Goal: Task Accomplishment & Management: Use online tool/utility

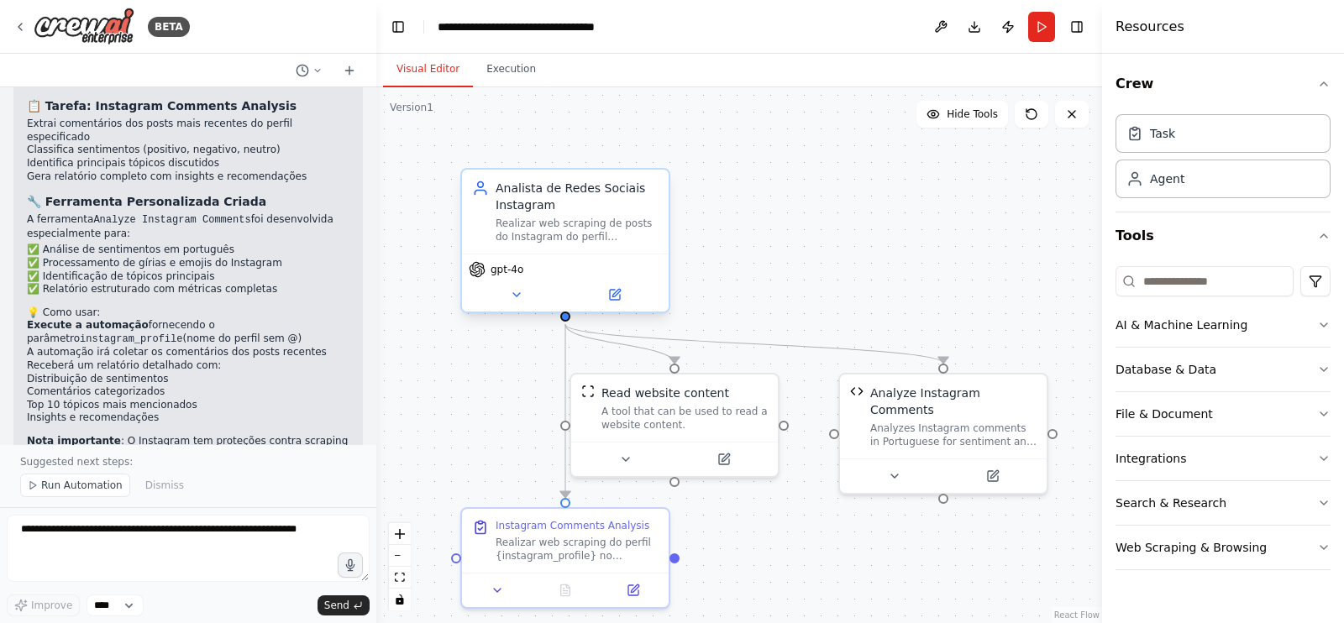
click at [620, 275] on div "gpt-4o" at bounding box center [565, 269] width 193 height 17
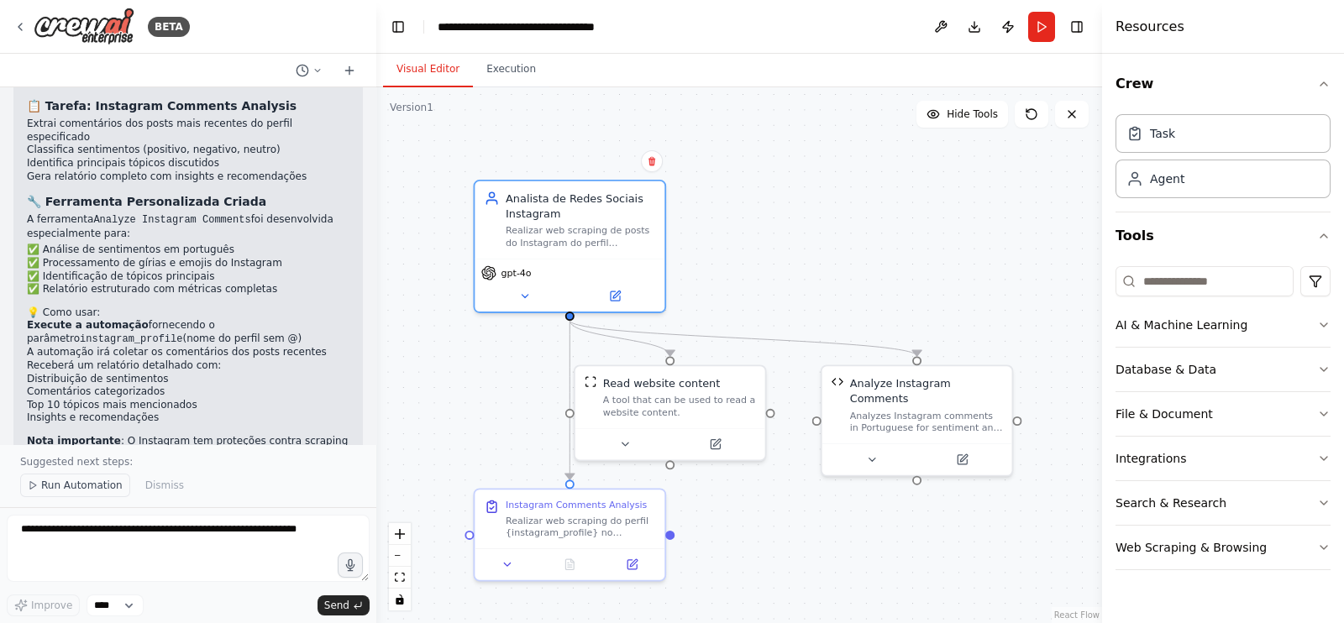
click at [50, 486] on span "Run Automation" at bounding box center [81, 485] width 81 height 13
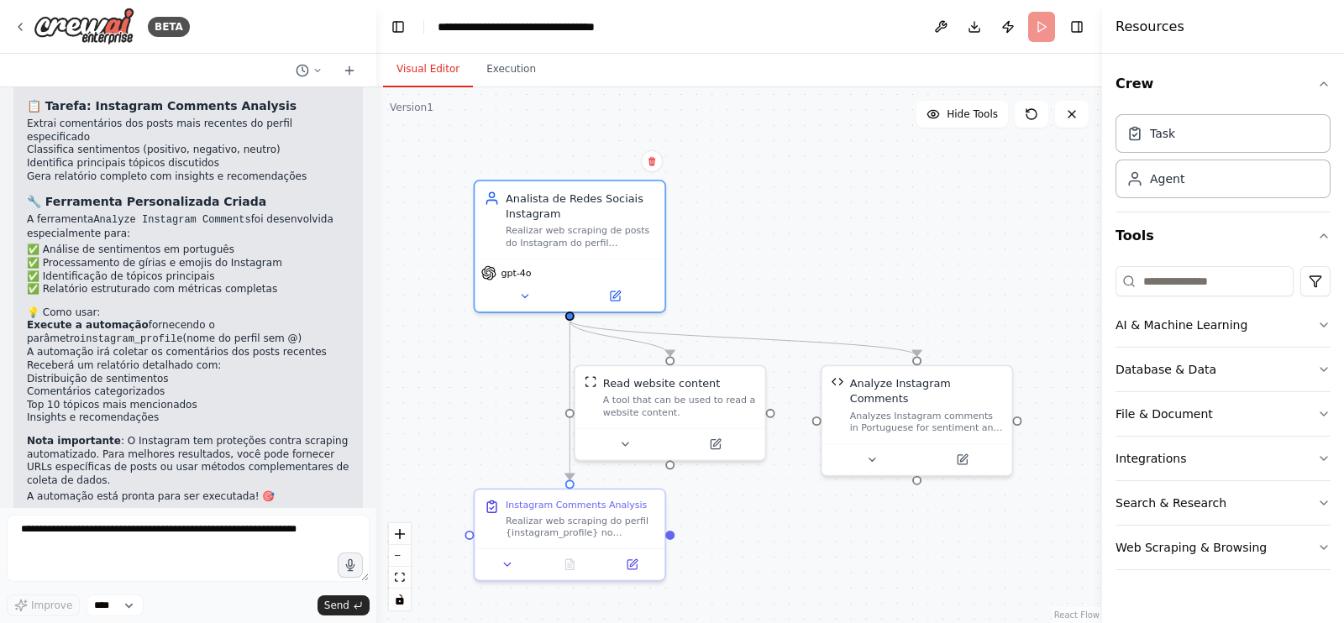
scroll to position [2064, 0]
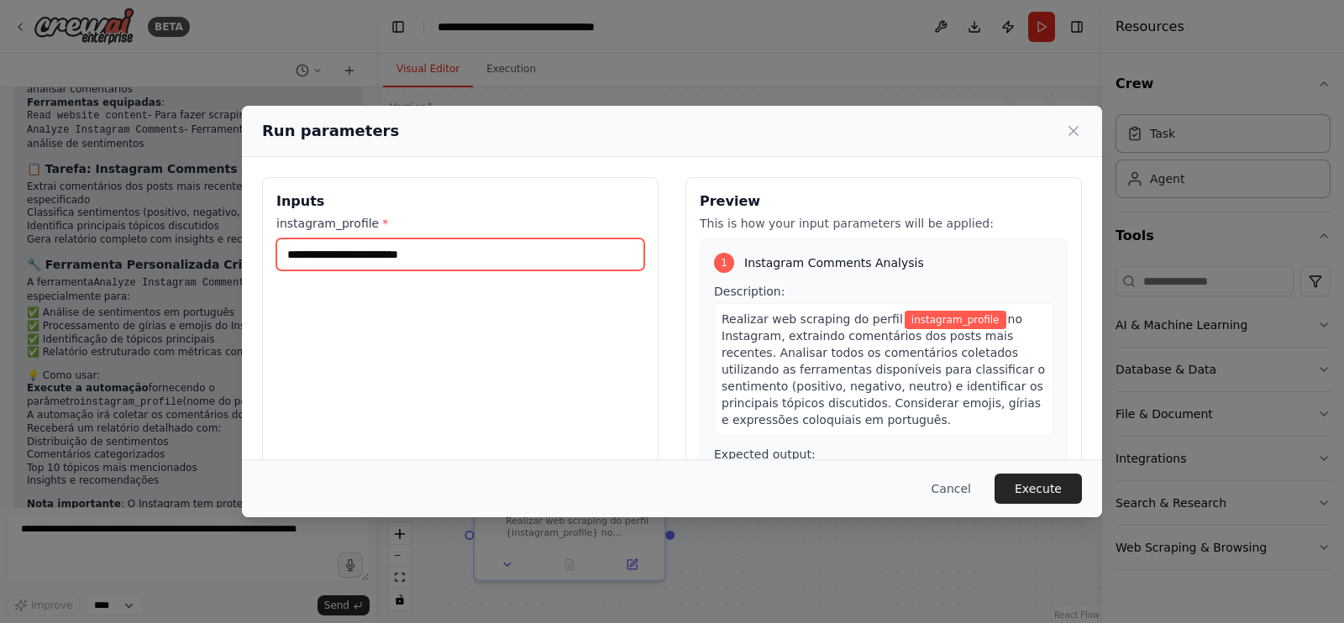
click at [483, 264] on input "instagram_profile *" at bounding box center [460, 255] width 368 height 32
type input "******"
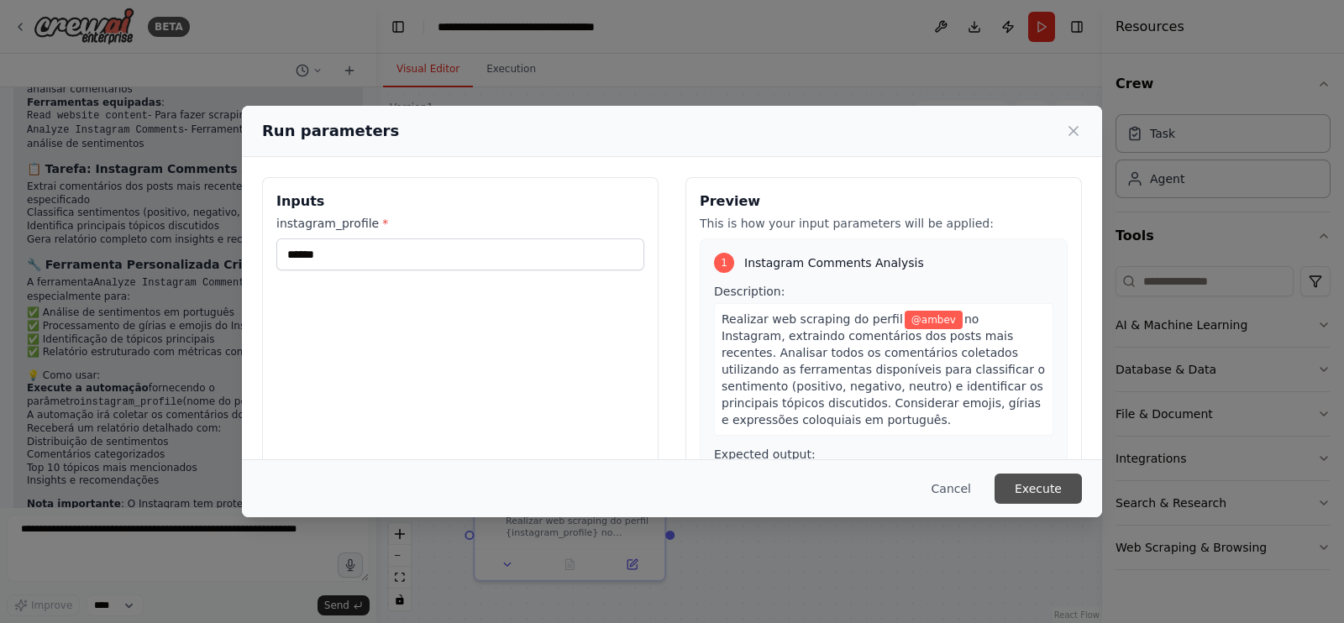
click at [1029, 479] on button "Execute" at bounding box center [1037, 489] width 87 height 30
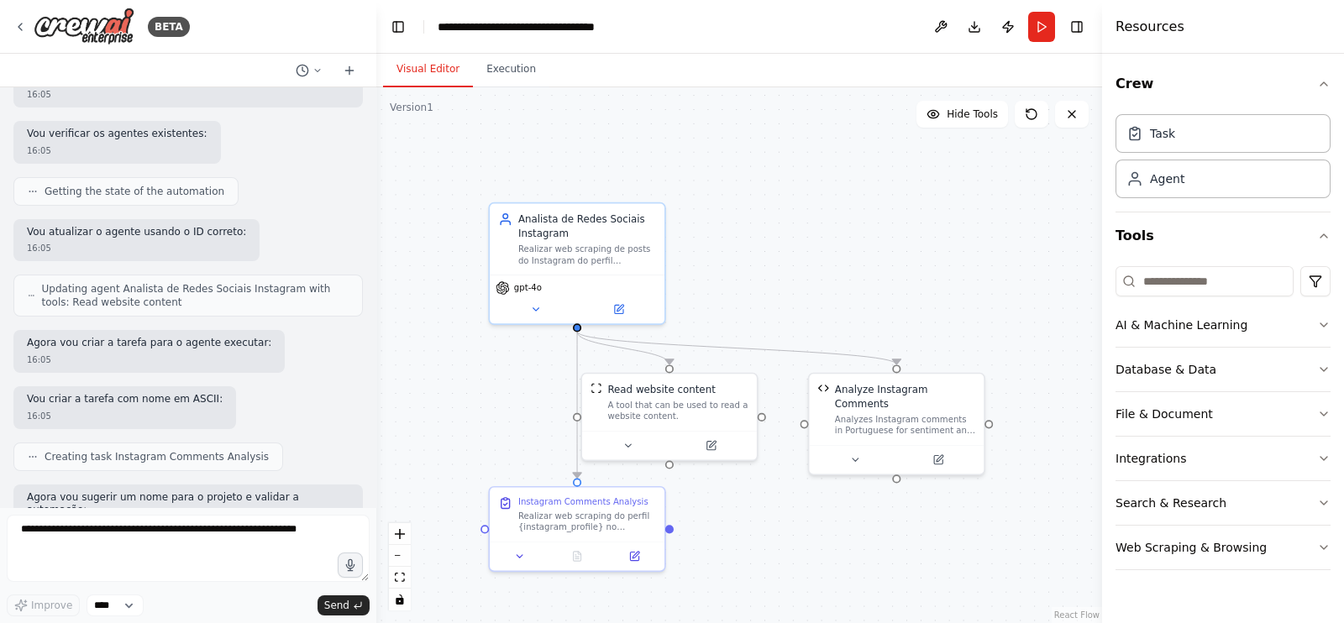
scroll to position [2064, 0]
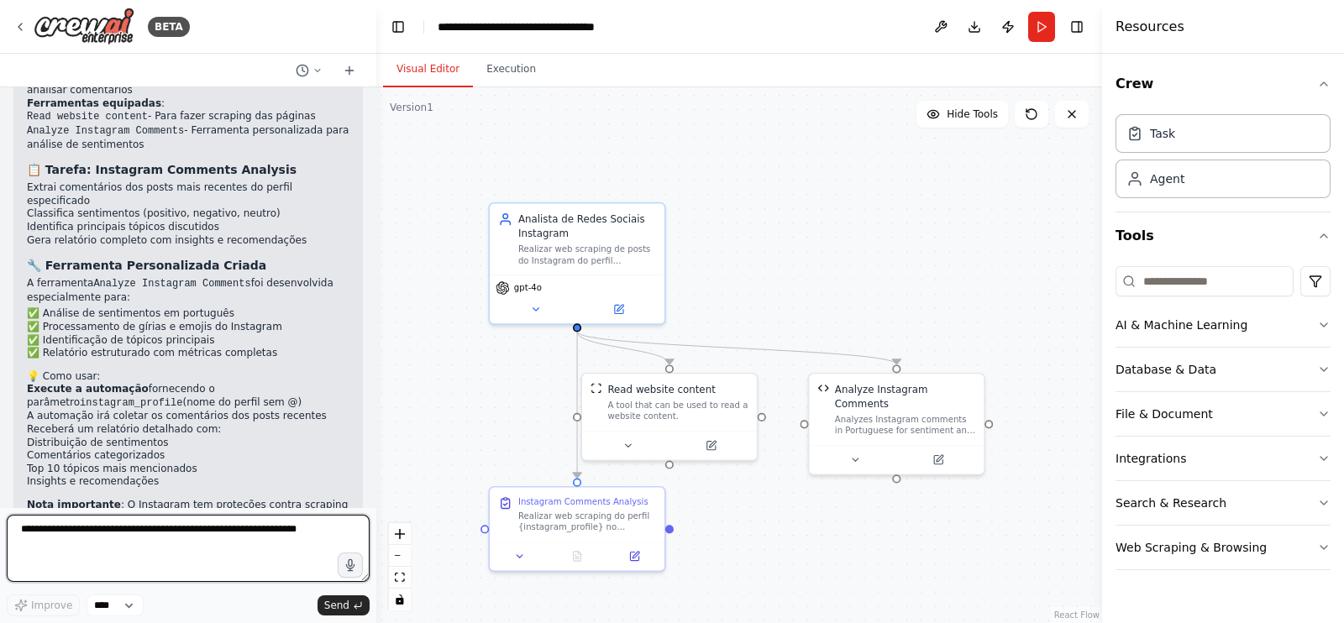
click at [139, 548] on textarea at bounding box center [188, 548] width 363 height 67
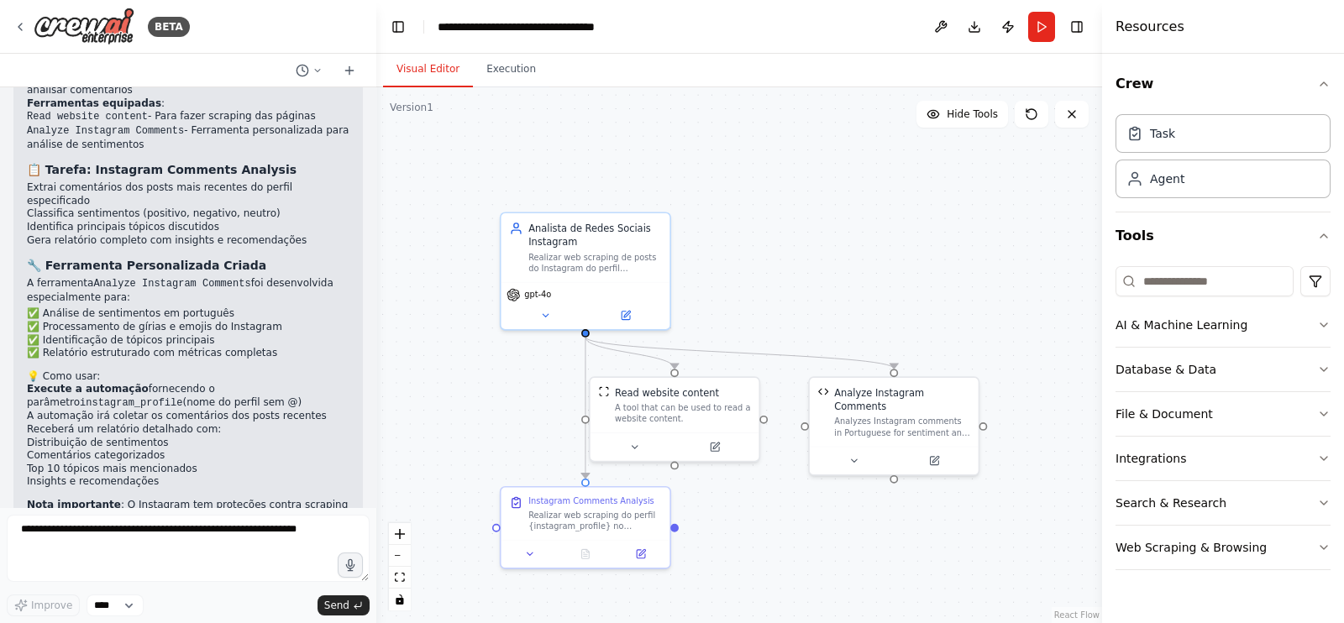
click at [832, 281] on div ".deletable-edge-delete-btn { width: 20px; height: 20px; border: 0px solid #ffff…" at bounding box center [739, 355] width 726 height 536
click at [515, 70] on button "Execution" at bounding box center [511, 69] width 76 height 35
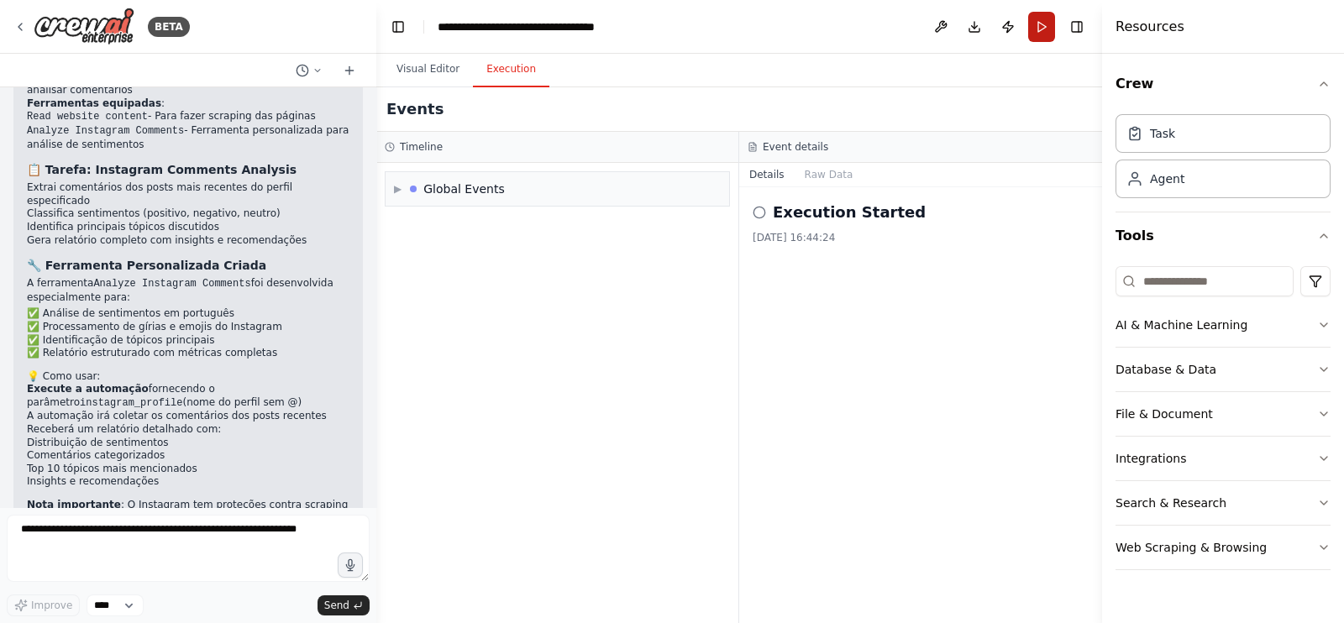
click at [1044, 30] on button "Run" at bounding box center [1041, 27] width 27 height 30
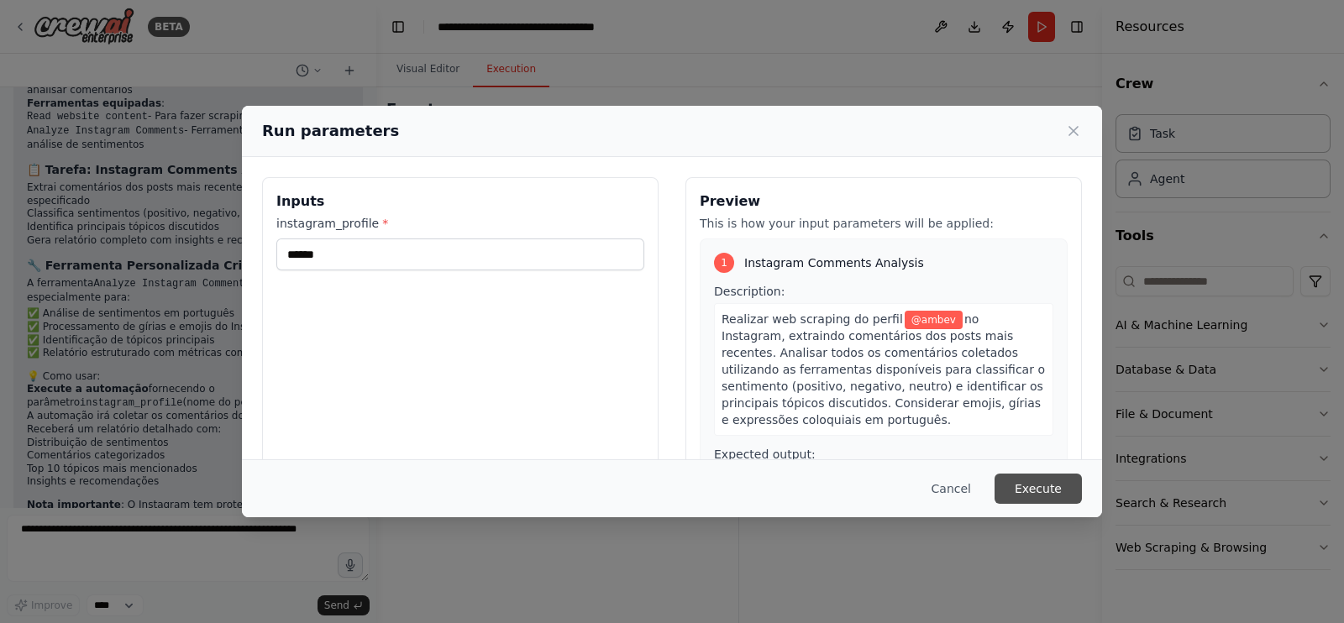
click at [1034, 495] on button "Execute" at bounding box center [1037, 489] width 87 height 30
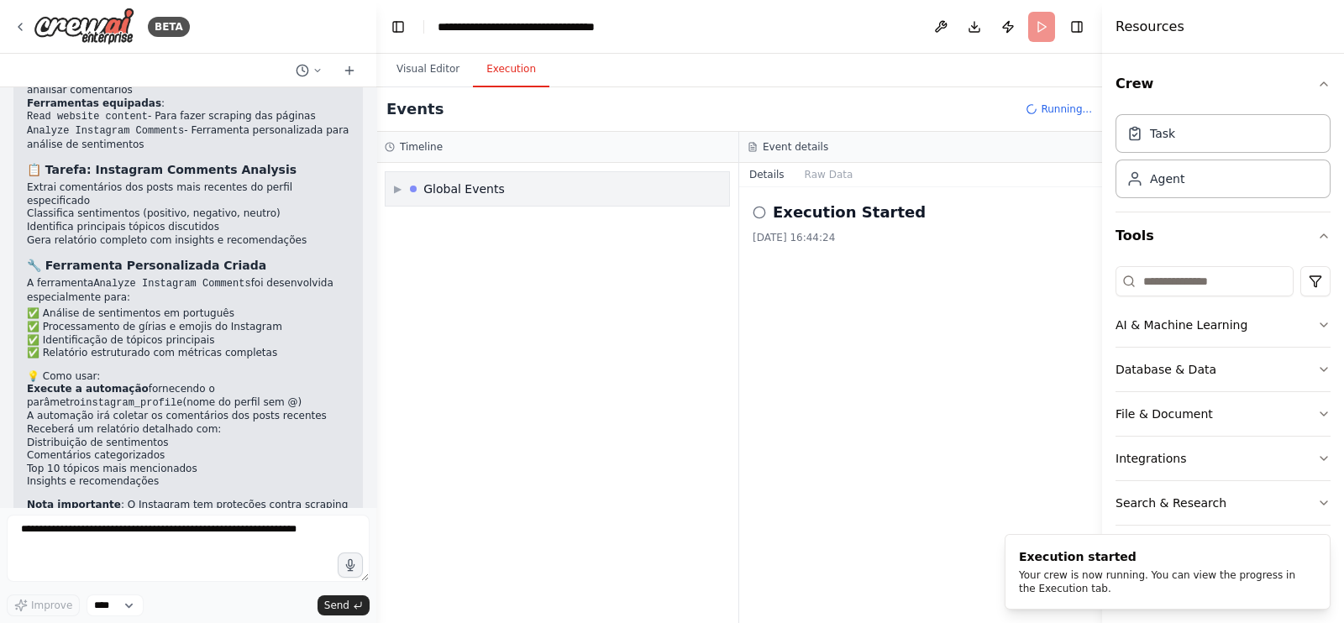
click at [454, 187] on div "Global Events" at bounding box center [463, 189] width 81 height 17
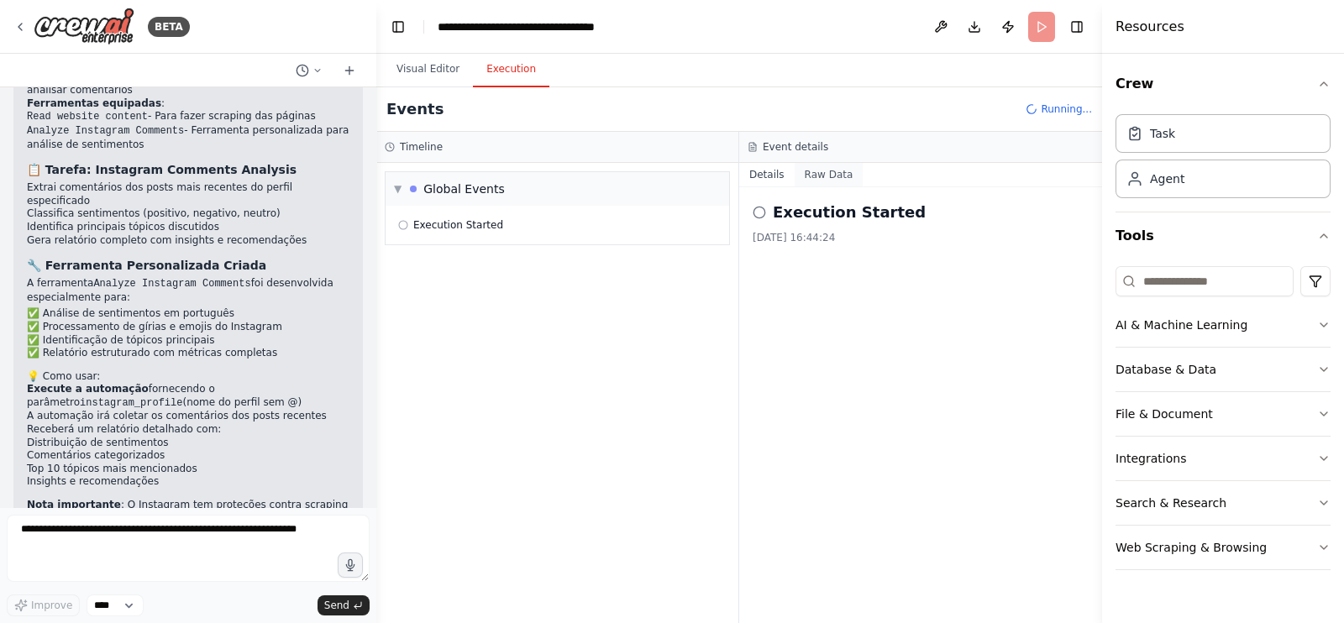
click at [819, 173] on button "Raw Data" at bounding box center [829, 175] width 69 height 24
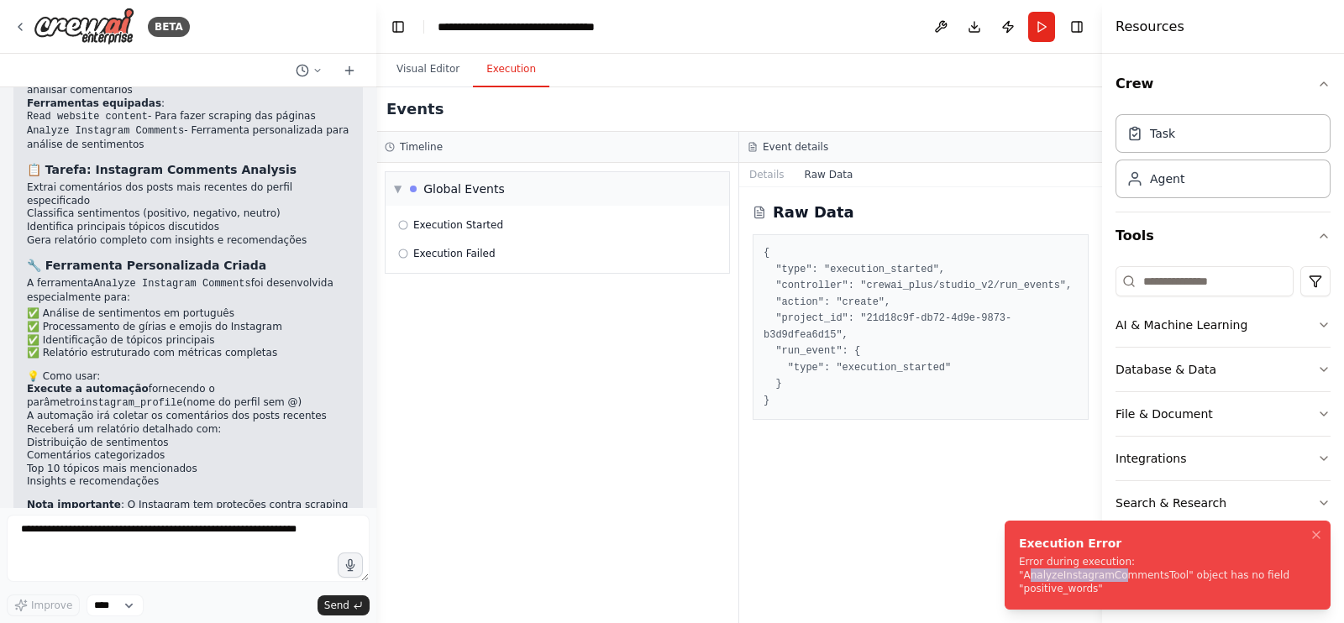
drag, startPoint x: 1130, startPoint y: 580, endPoint x: 1216, endPoint y: 574, distance: 86.7
click at [1216, 574] on div "Error during execution: "AnalyzeInstagramCommentsTool" object has no field "pos…" at bounding box center [1164, 575] width 291 height 40
click at [416, 60] on button "Visual Editor" at bounding box center [428, 69] width 90 height 35
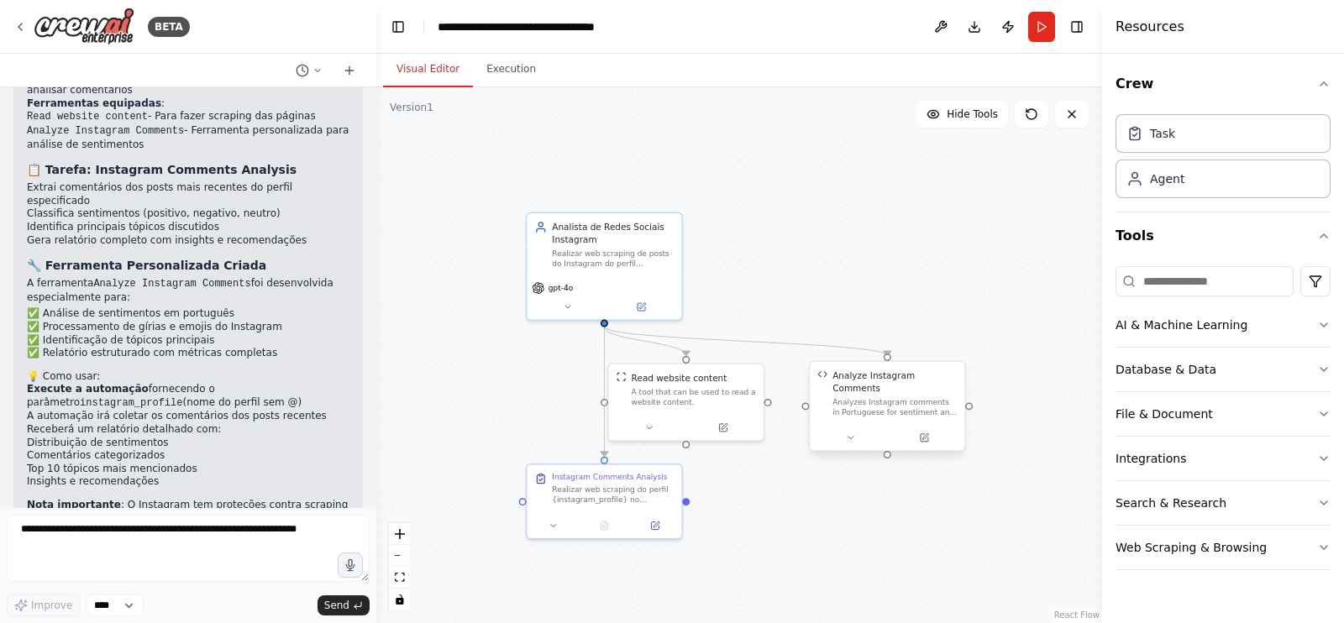
click at [902, 401] on div "Analyzes Instagram comments in Portuguese for sentiment and keywords, providing…" at bounding box center [894, 407] width 124 height 20
click at [926, 431] on button at bounding box center [924, 437] width 71 height 15
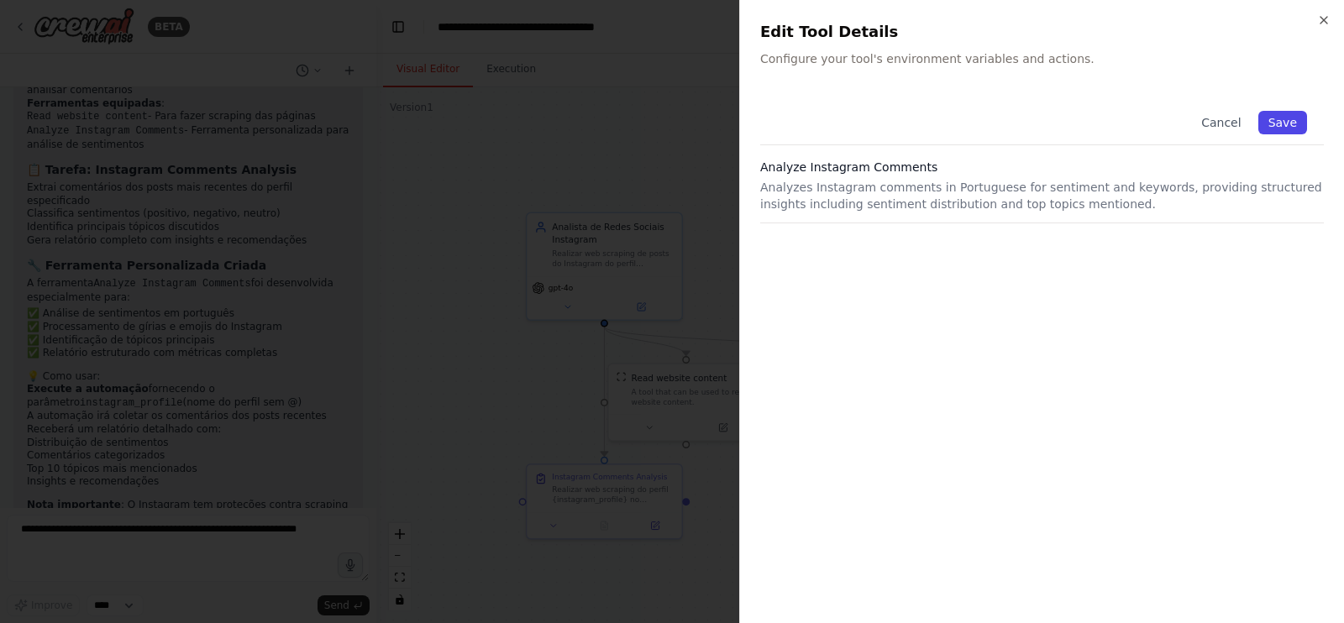
click at [1286, 123] on button "Save" at bounding box center [1282, 123] width 49 height 24
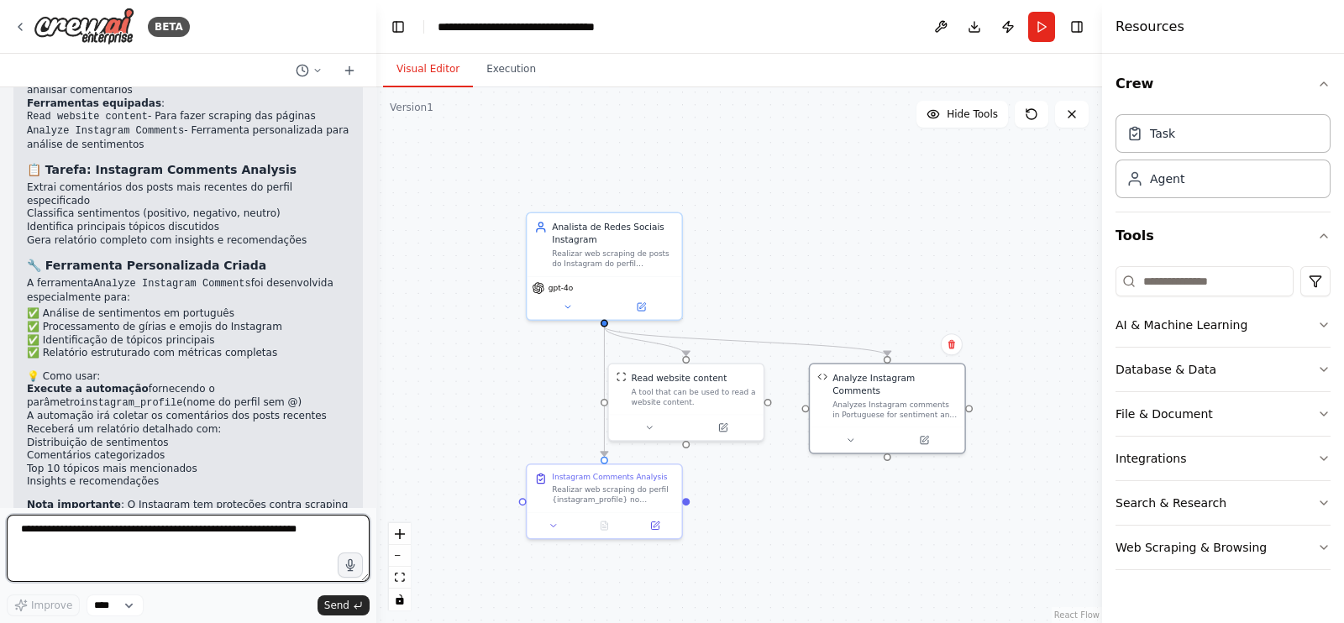
click at [165, 552] on textarea at bounding box center [188, 548] width 363 height 67
type textarea "**********"
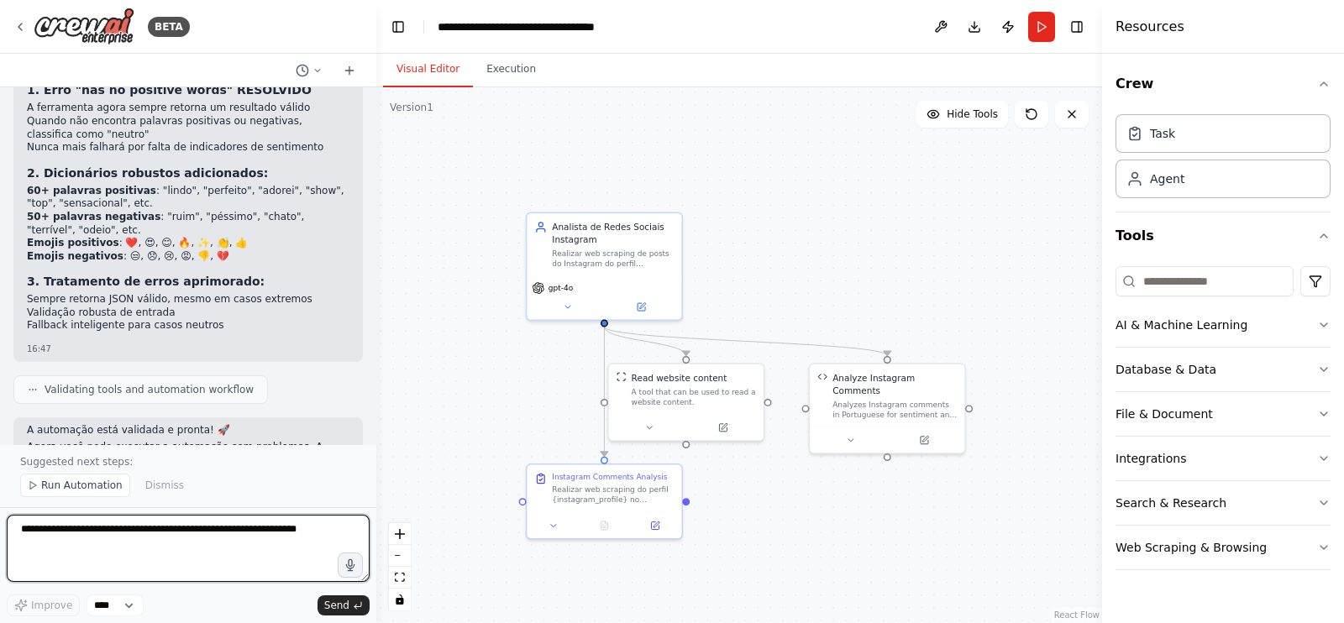
scroll to position [3511, 0]
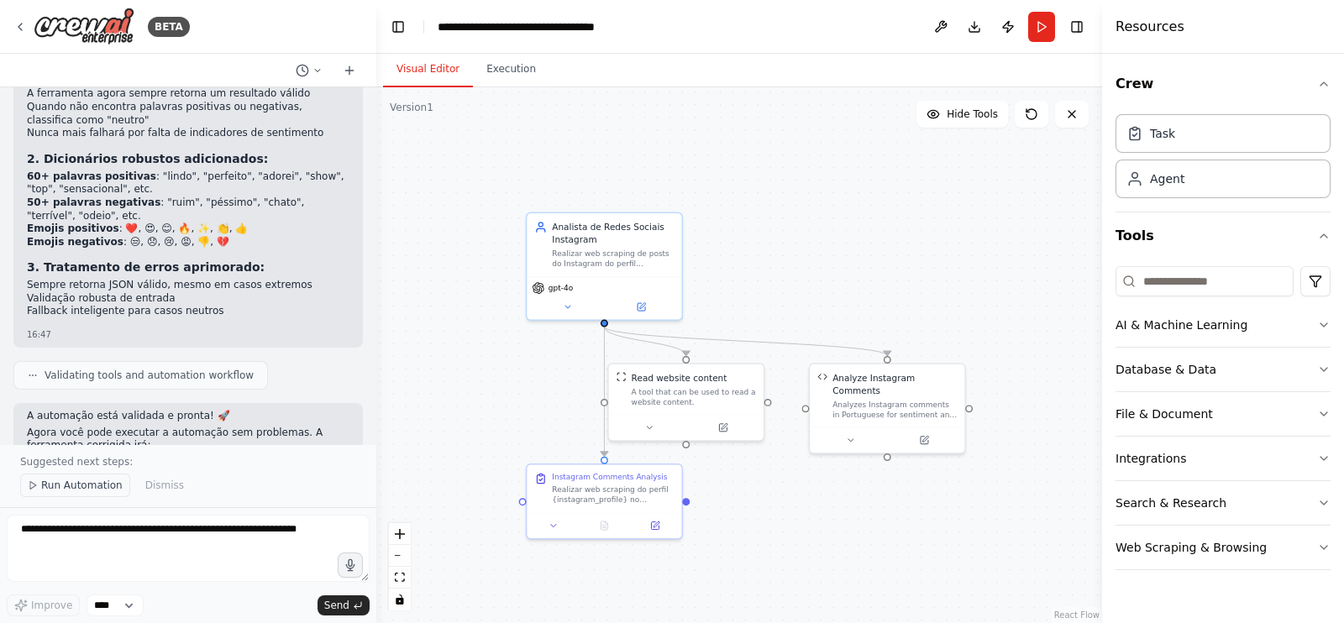
click at [43, 492] on span "Run Automation" at bounding box center [81, 485] width 81 height 13
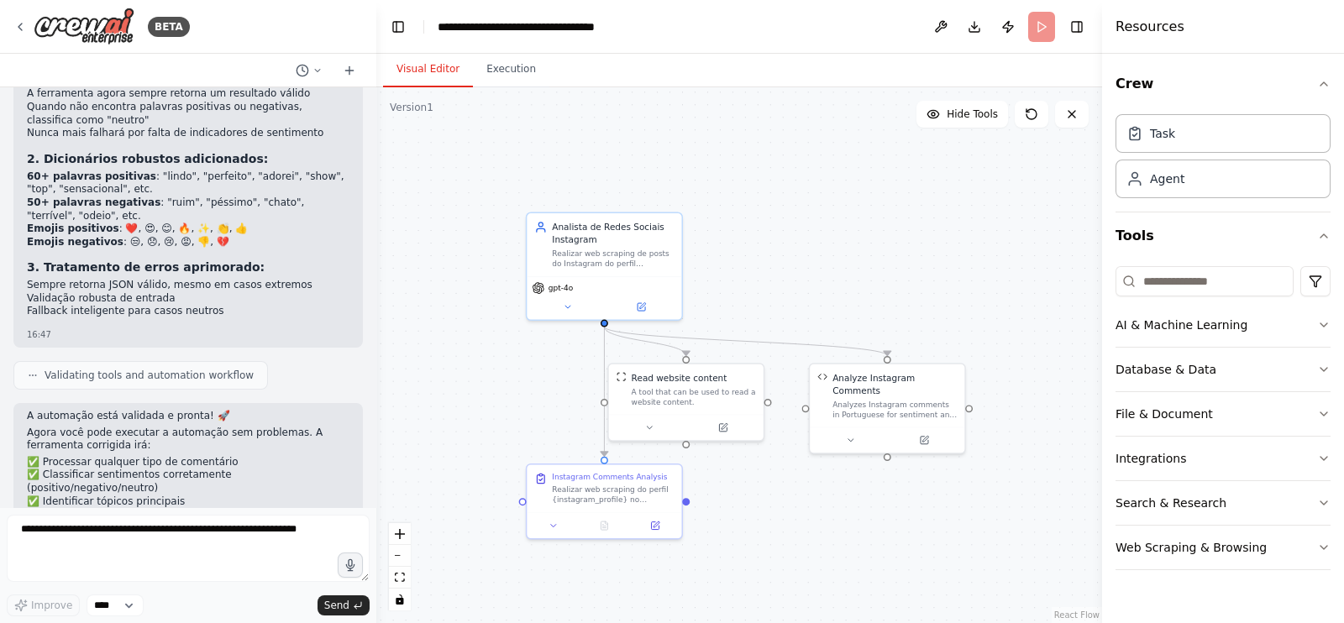
scroll to position [3448, 0]
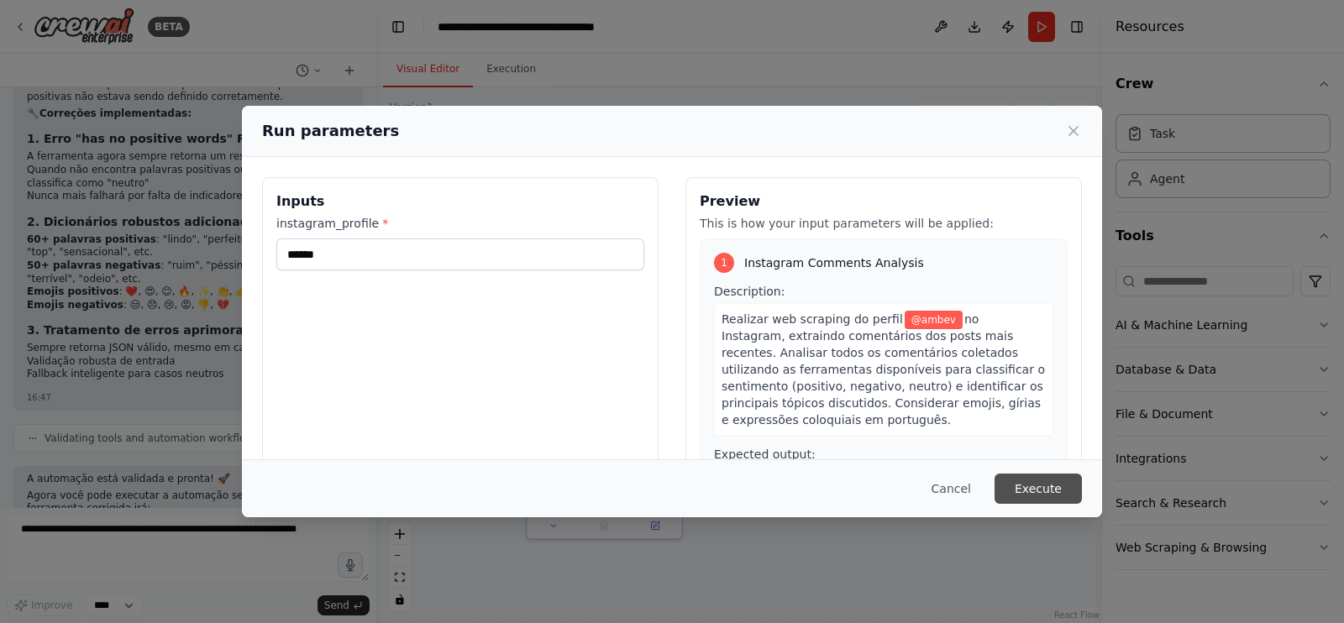
click at [1041, 498] on button "Execute" at bounding box center [1037, 489] width 87 height 30
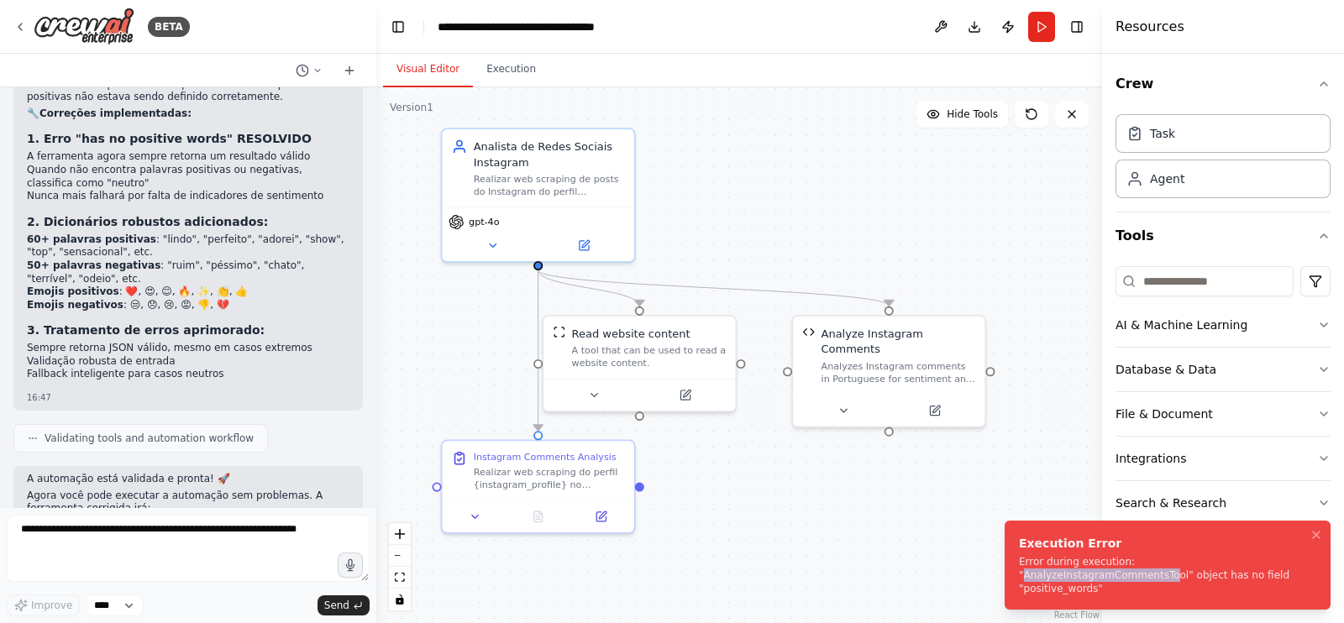
drag, startPoint x: 1129, startPoint y: 574, endPoint x: 1265, endPoint y: 572, distance: 136.1
click at [1265, 572] on div "Error during execution: "AnalyzeInstagramCommentsTool" object has no field "pos…" at bounding box center [1164, 575] width 291 height 40
drag, startPoint x: 1174, startPoint y: 591, endPoint x: 1013, endPoint y: 574, distance: 162.1
click at [1013, 574] on li "Execution Error Error during execution: "AnalyzeInstagramCommentsTool" object h…" at bounding box center [1168, 565] width 326 height 89
copy div "Error during execution: "AnalyzeInstagramCommentsTool" object has no field "pos…"
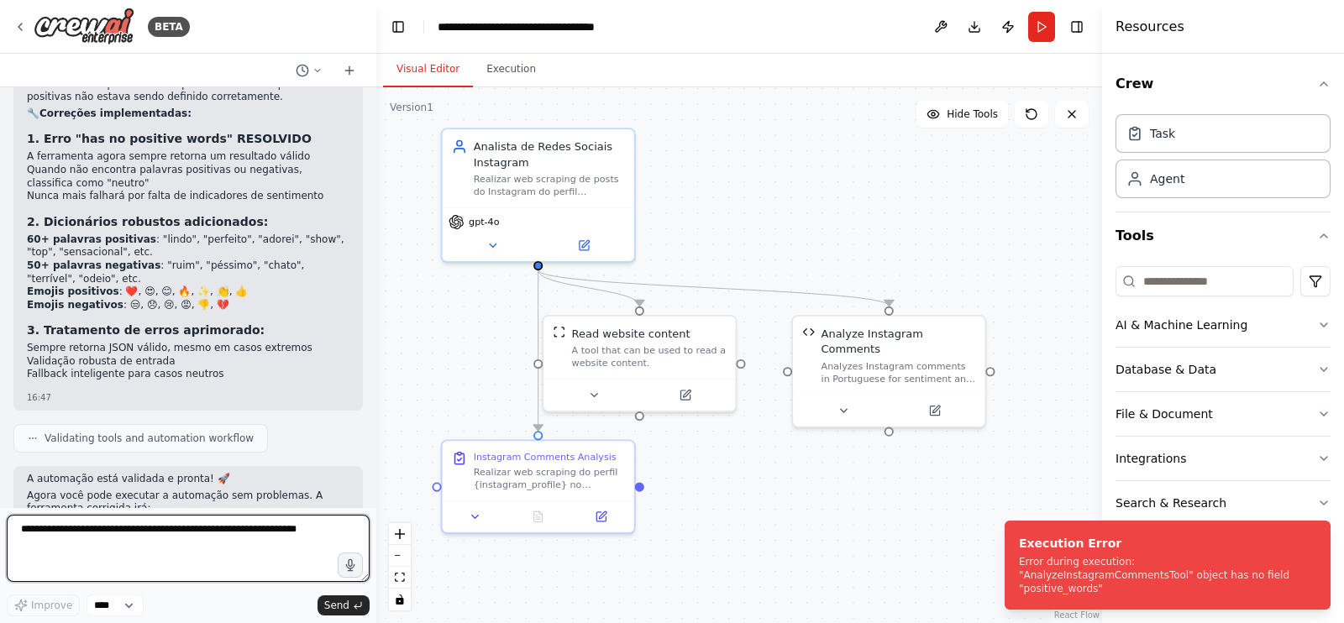
click at [270, 548] on textarea at bounding box center [188, 548] width 363 height 67
paste textarea "**********"
type textarea "**********"
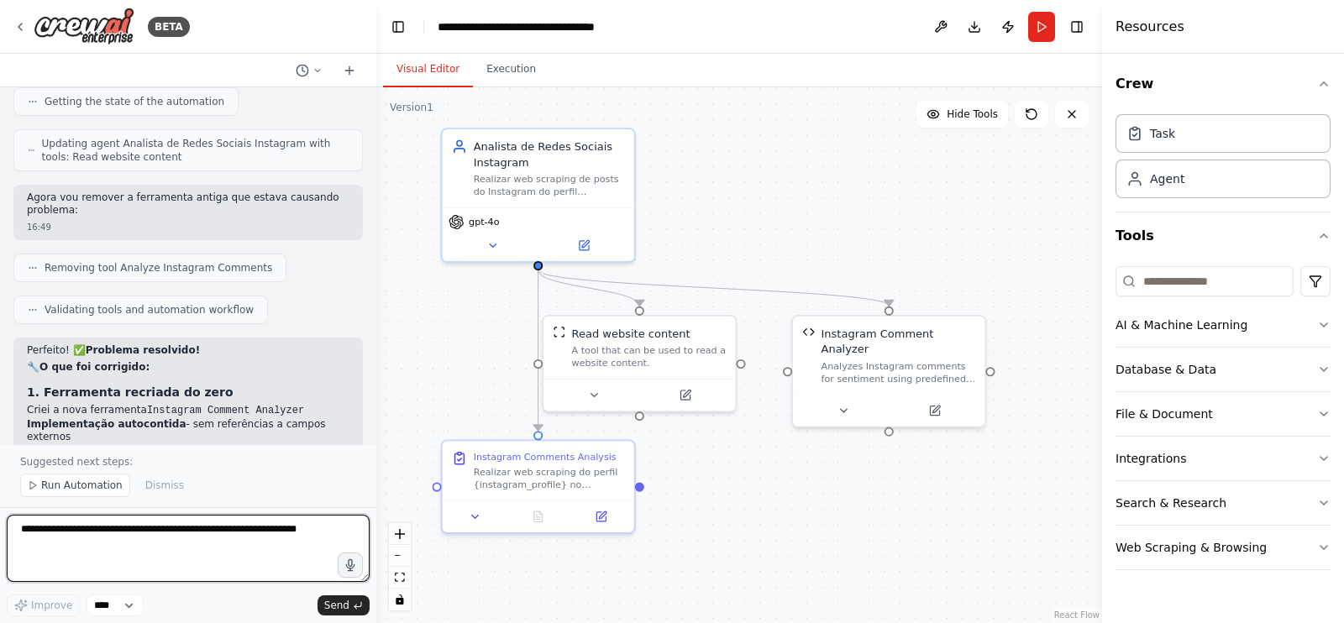
scroll to position [5362, 0]
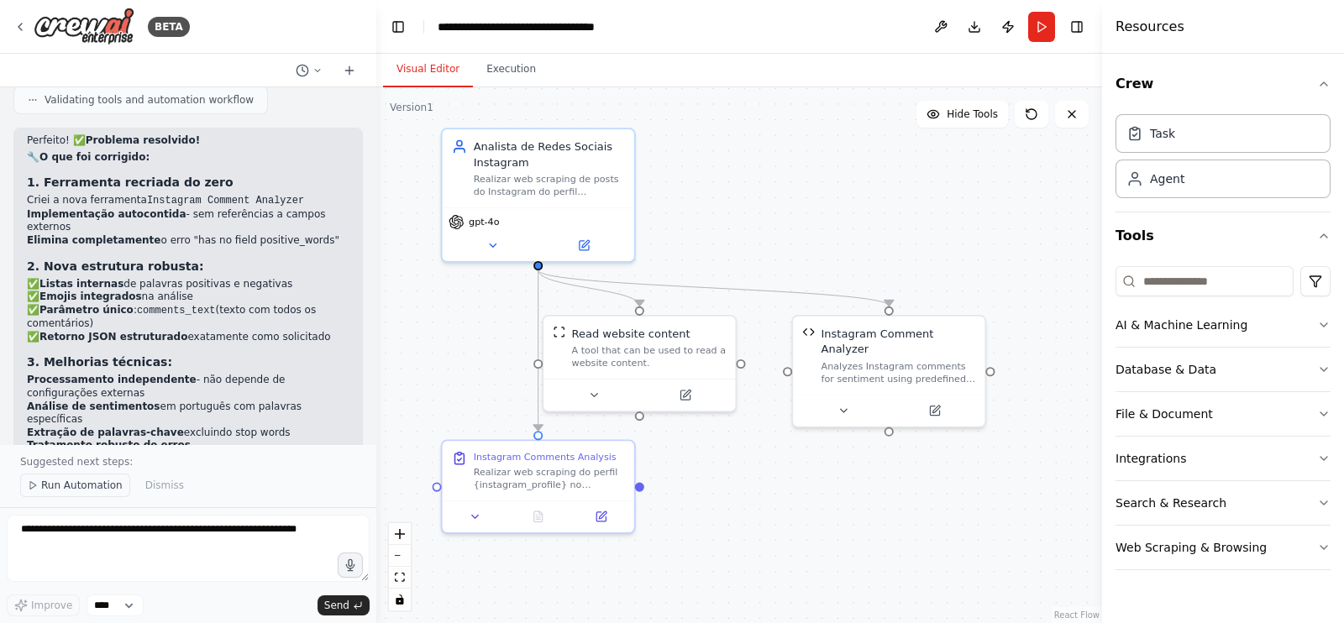
click at [92, 485] on span "Run Automation" at bounding box center [81, 485] width 81 height 13
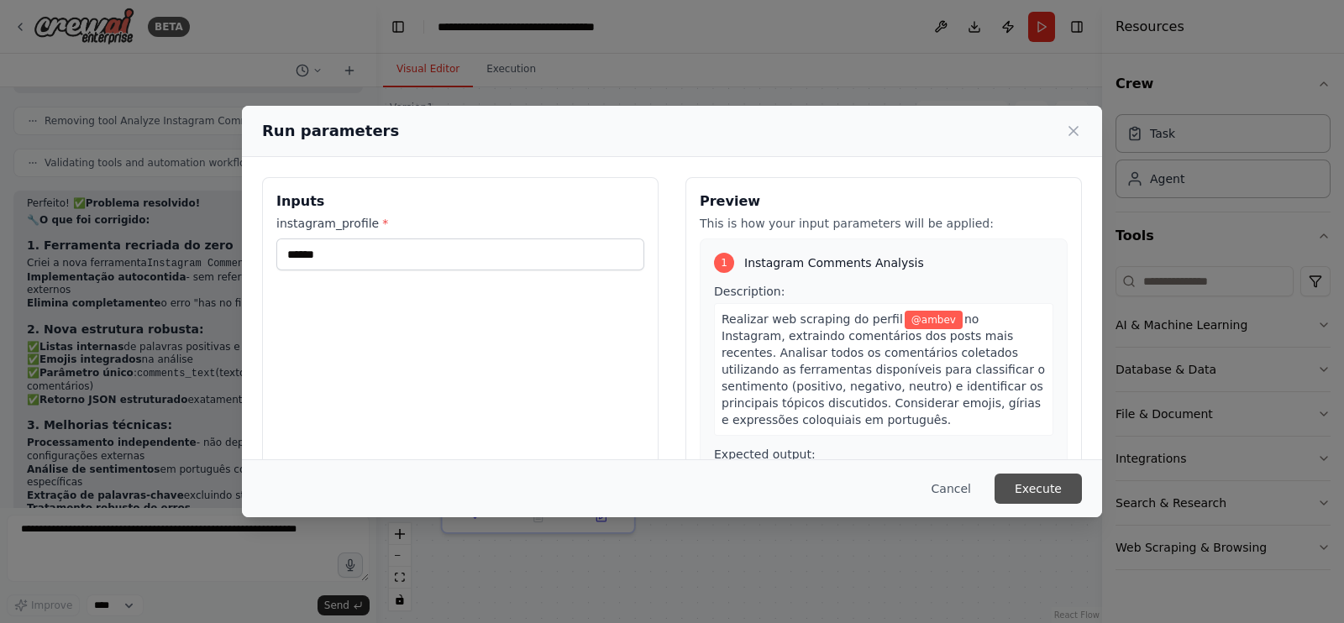
click at [1030, 485] on button "Execute" at bounding box center [1037, 489] width 87 height 30
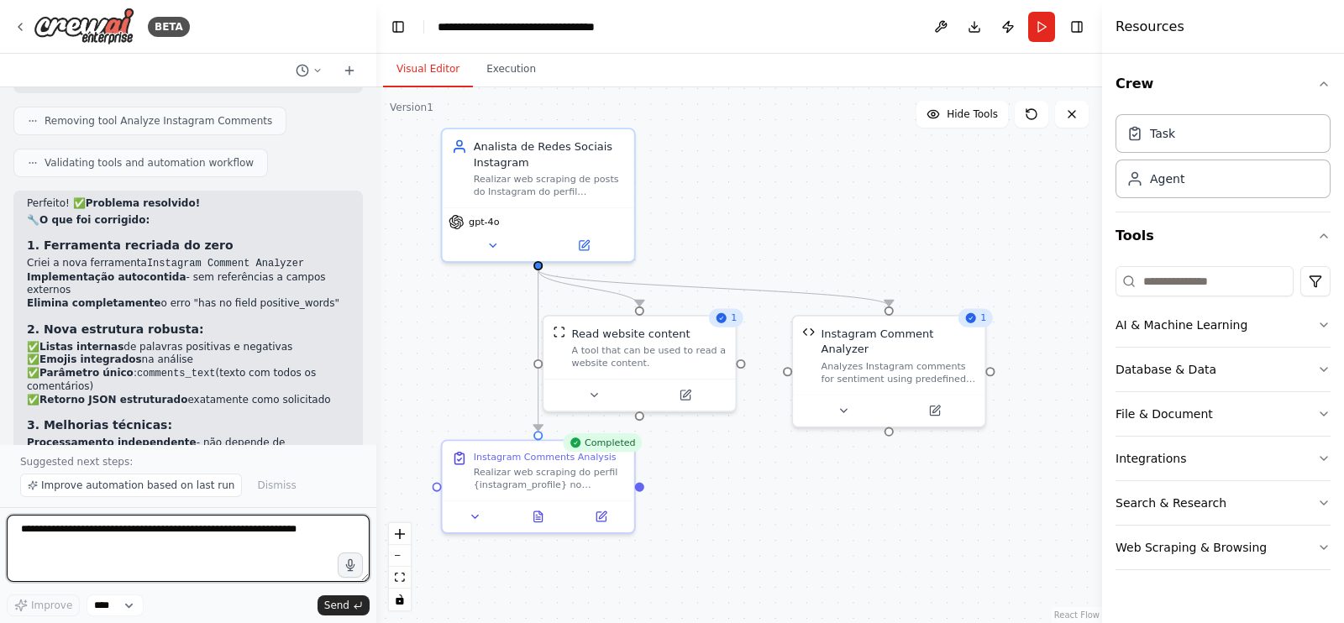
click at [214, 532] on textarea at bounding box center [188, 548] width 363 height 67
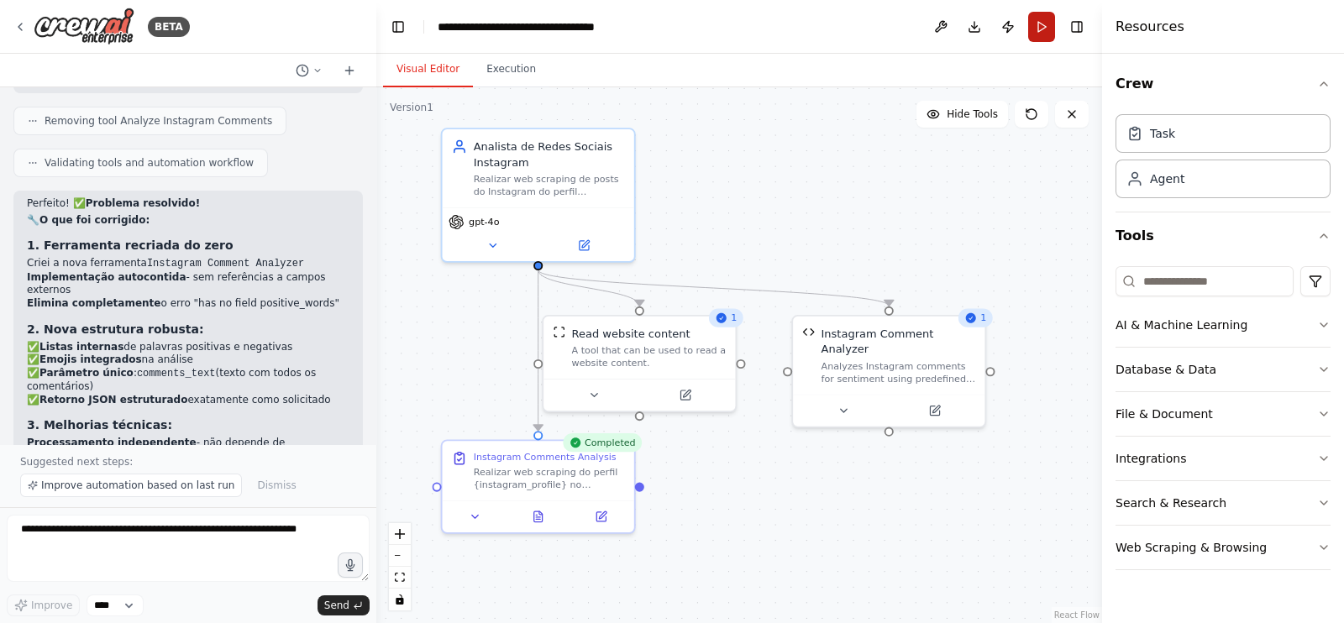
click at [1041, 27] on button "Run" at bounding box center [1041, 27] width 27 height 30
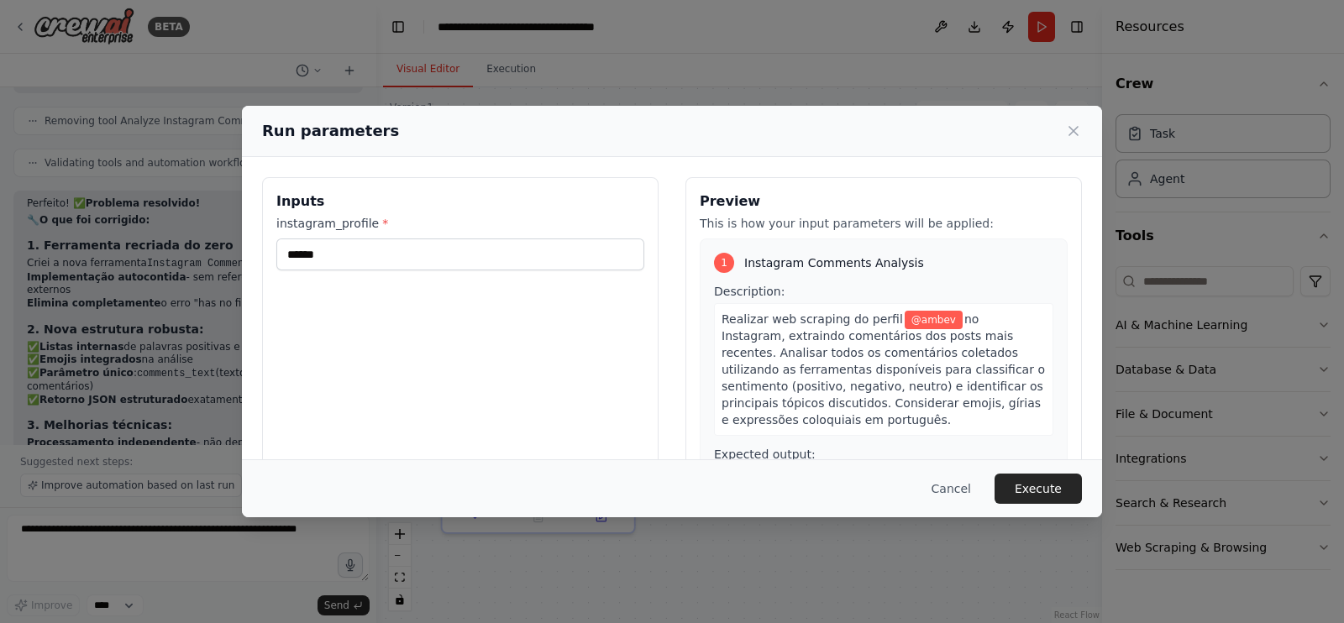
click at [963, 470] on div "Cancel Execute" at bounding box center [672, 488] width 860 height 58
click at [953, 489] on button "Cancel" at bounding box center [951, 489] width 66 height 30
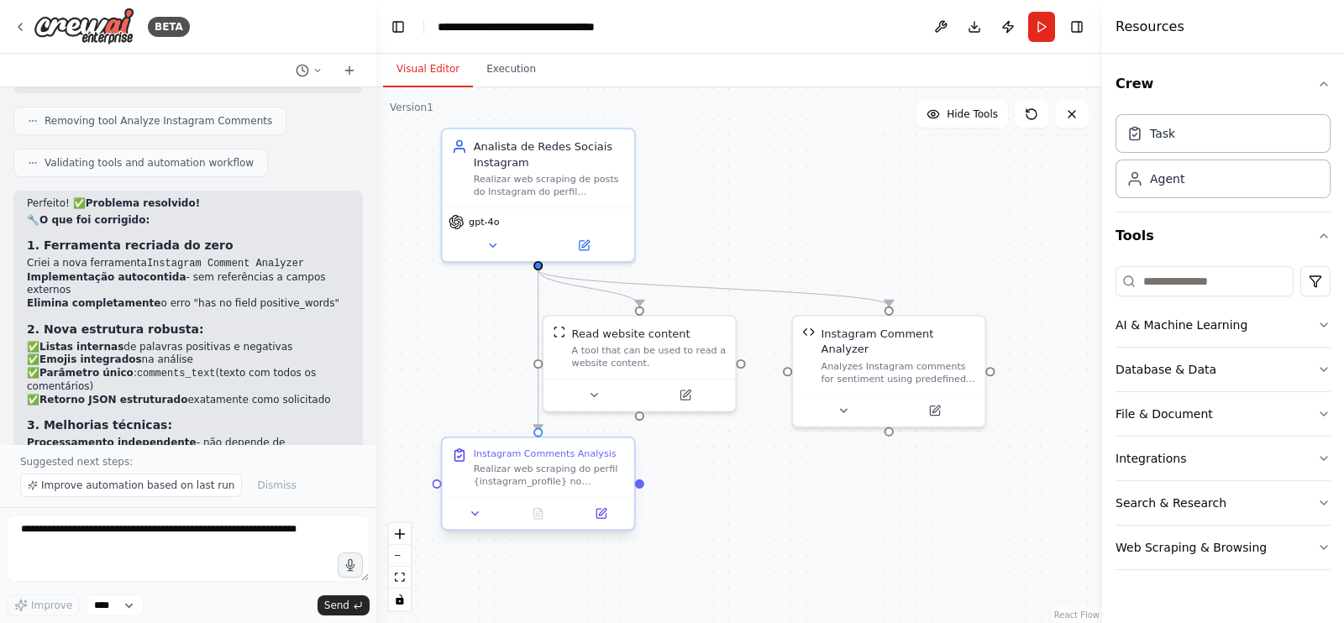
click at [540, 459] on div "Instagram Comments Analysis" at bounding box center [545, 454] width 143 height 13
click at [483, 522] on button at bounding box center [476, 513] width 54 height 18
click at [483, 519] on button at bounding box center [476, 513] width 54 height 18
click at [809, 516] on div ".deletable-edge-delete-btn { width: 20px; height: 20px; border: 0px solid #ffff…" at bounding box center [739, 355] width 726 height 536
click at [507, 86] on button "Execution" at bounding box center [511, 69] width 76 height 35
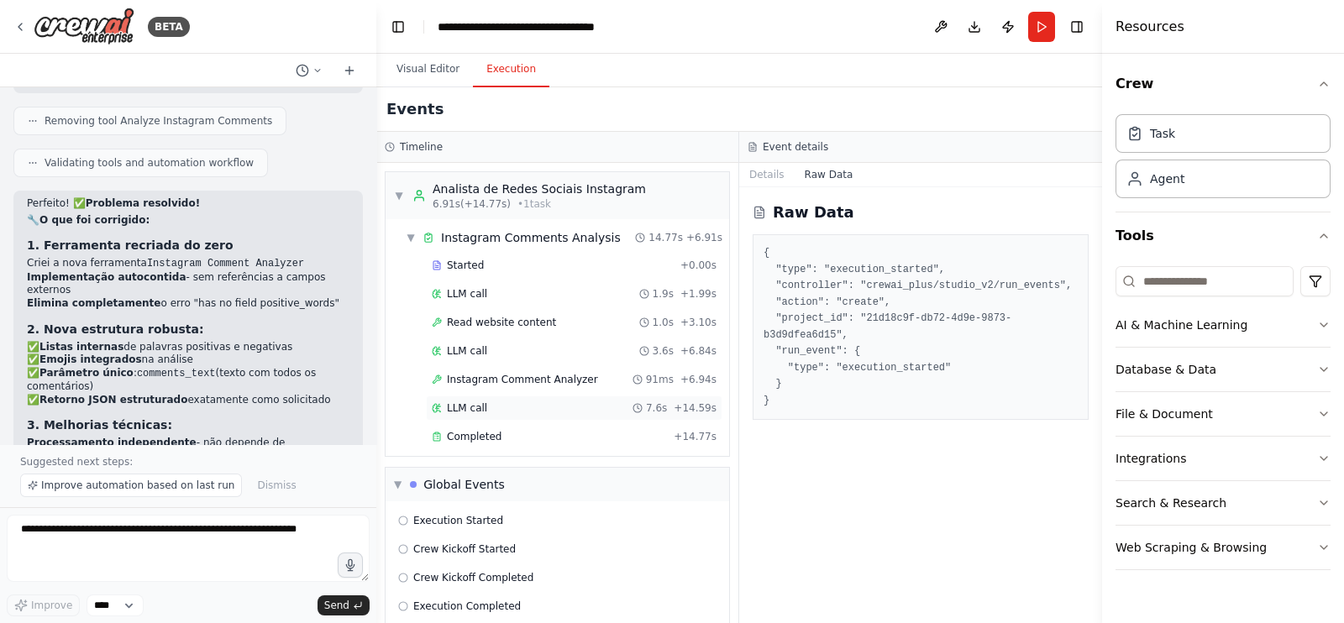
scroll to position [17, 0]
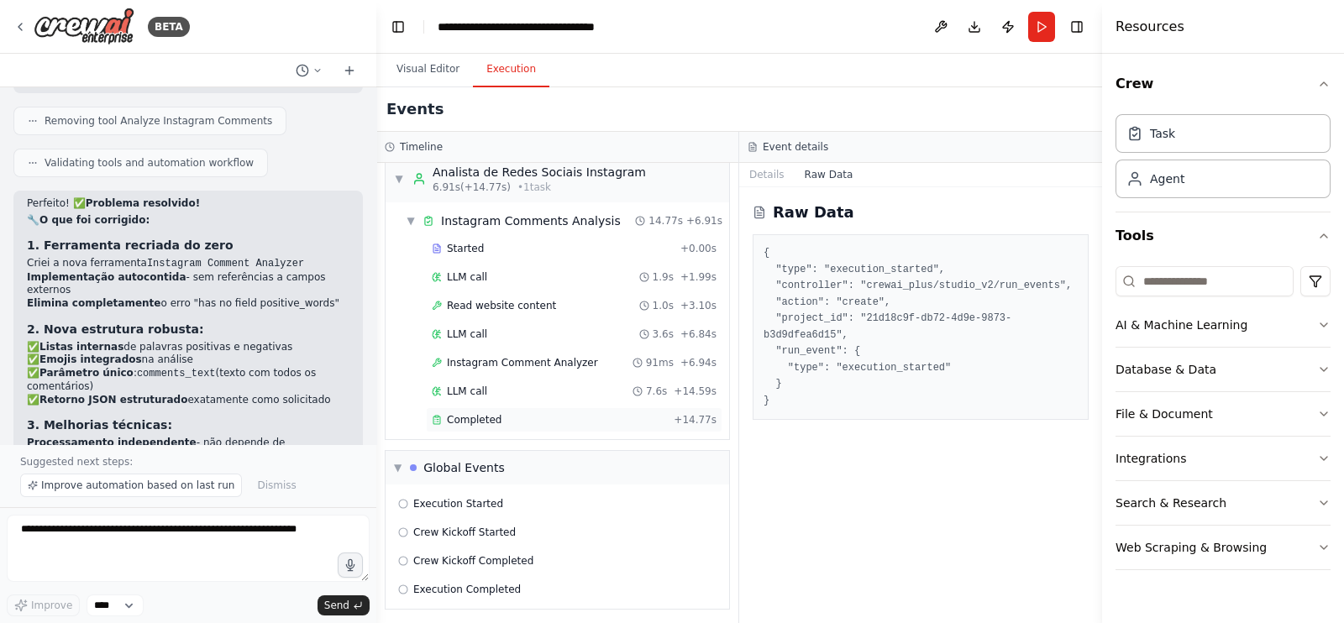
click at [564, 415] on div "Completed" at bounding box center [549, 419] width 235 height 13
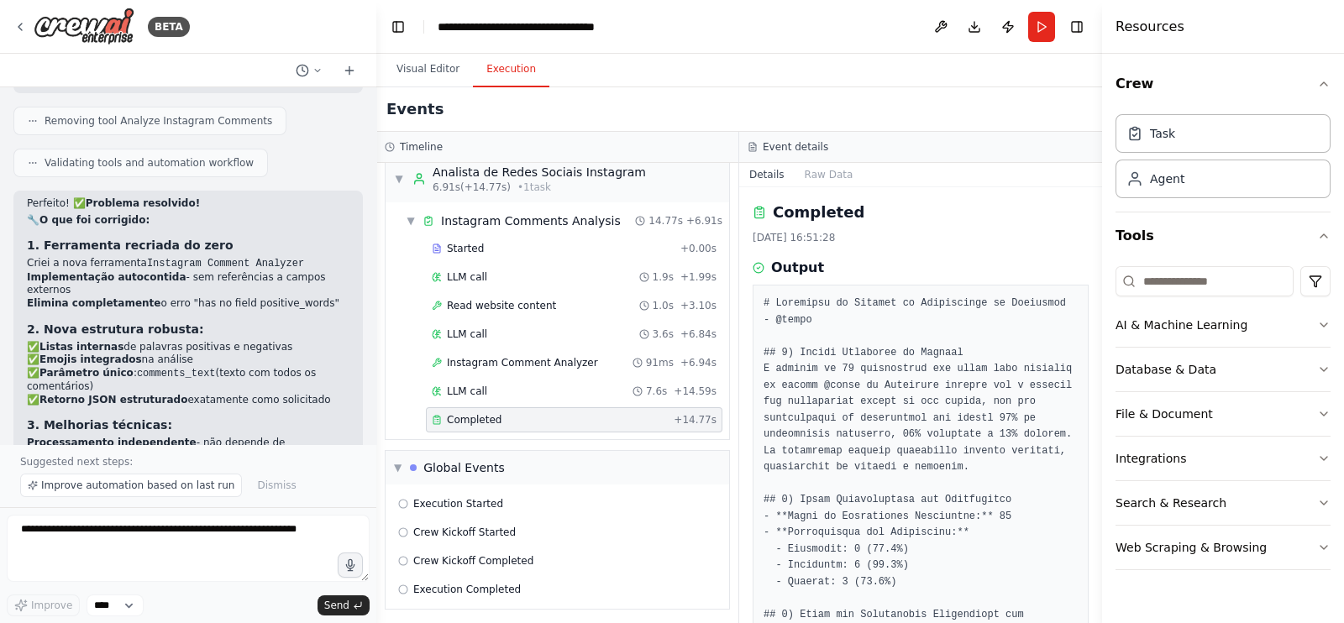
scroll to position [542, 0]
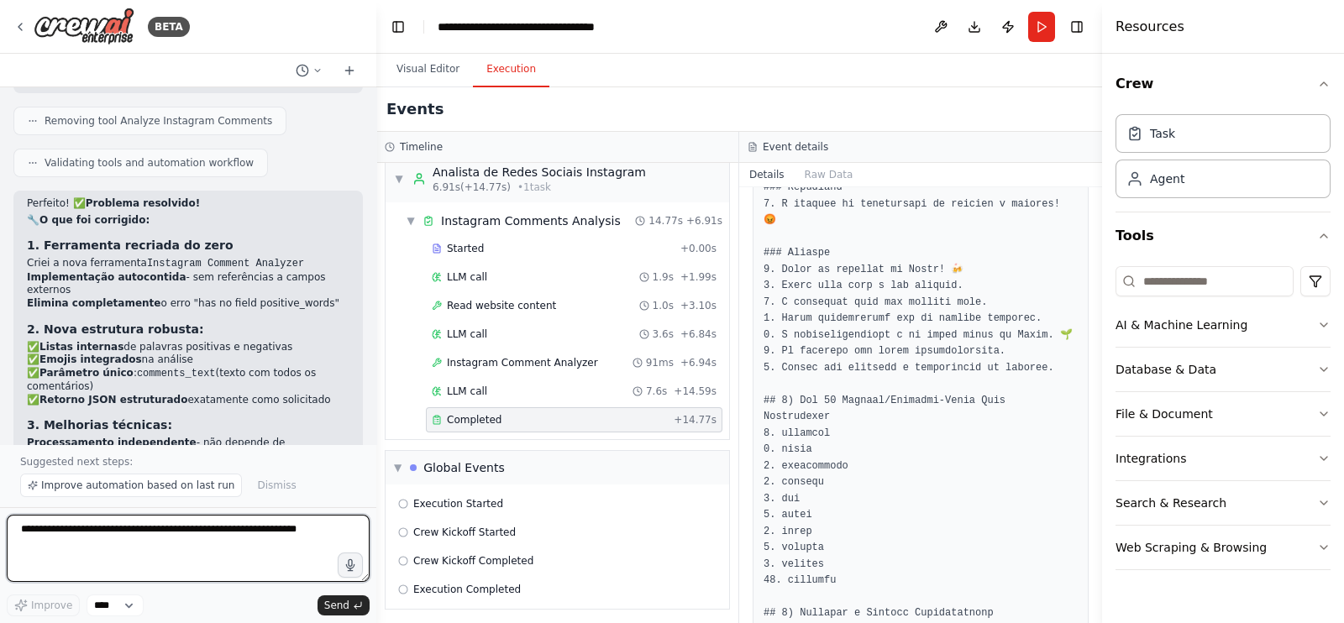
click at [239, 533] on textarea at bounding box center [188, 548] width 363 height 67
type textarea "**********"
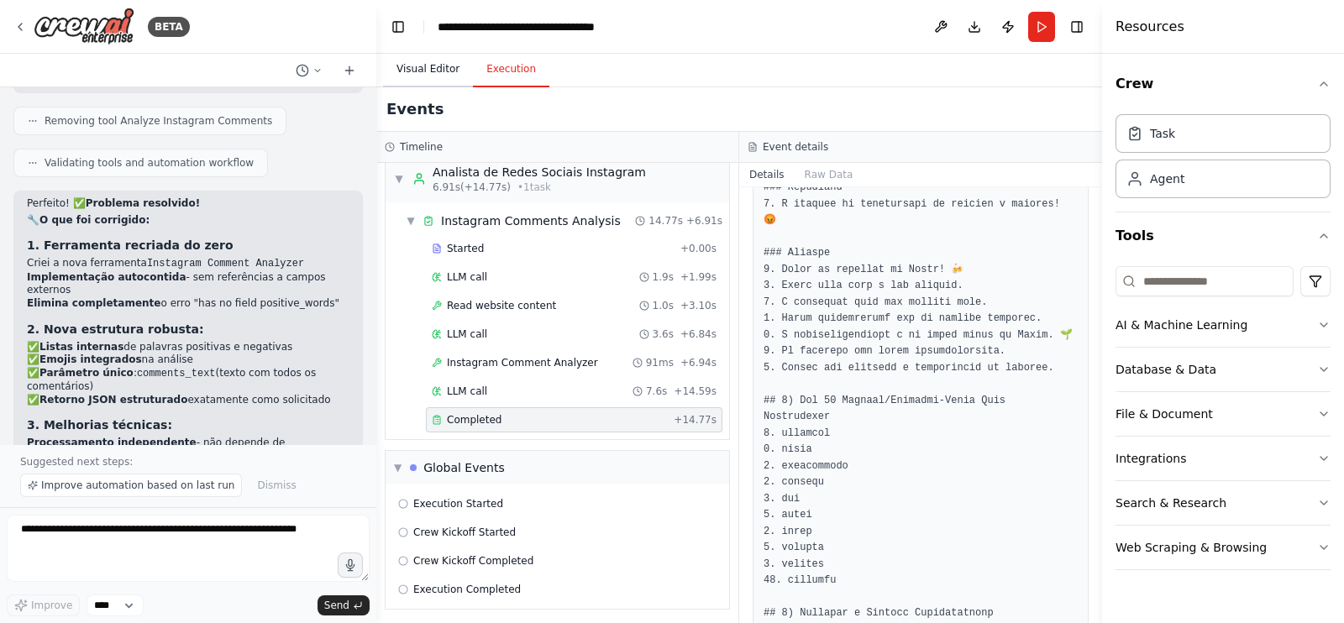
click at [431, 72] on button "Visual Editor" at bounding box center [428, 69] width 90 height 35
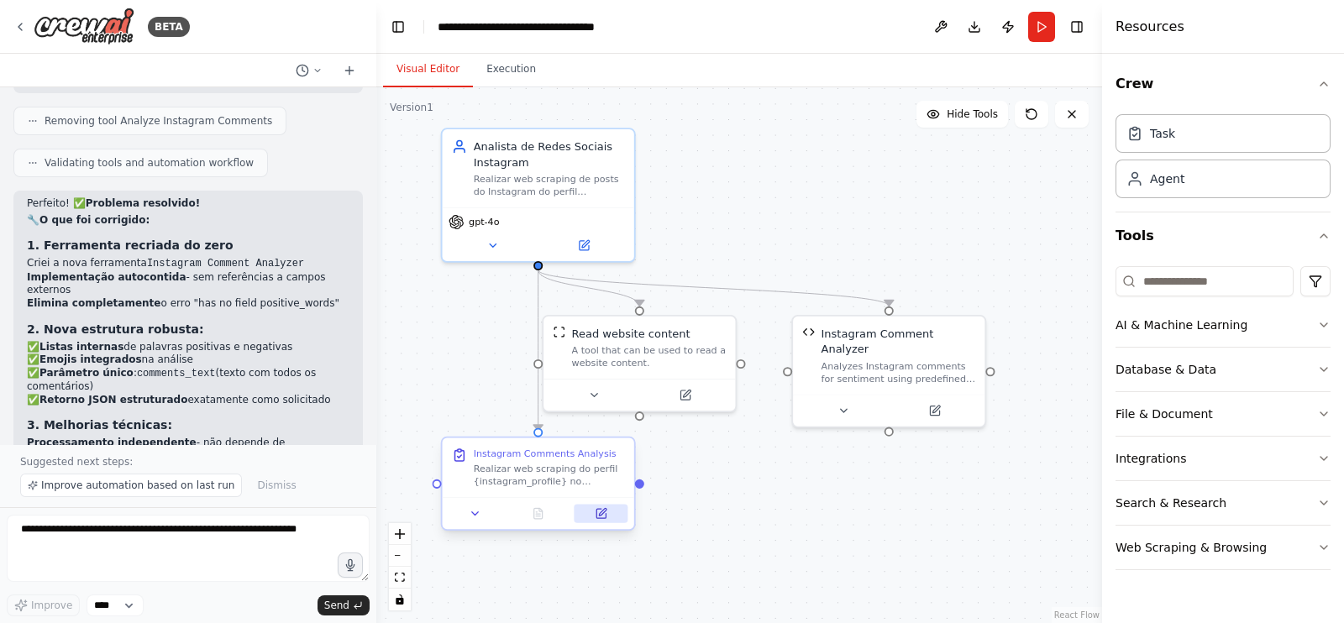
click at [598, 518] on icon at bounding box center [600, 513] width 9 height 9
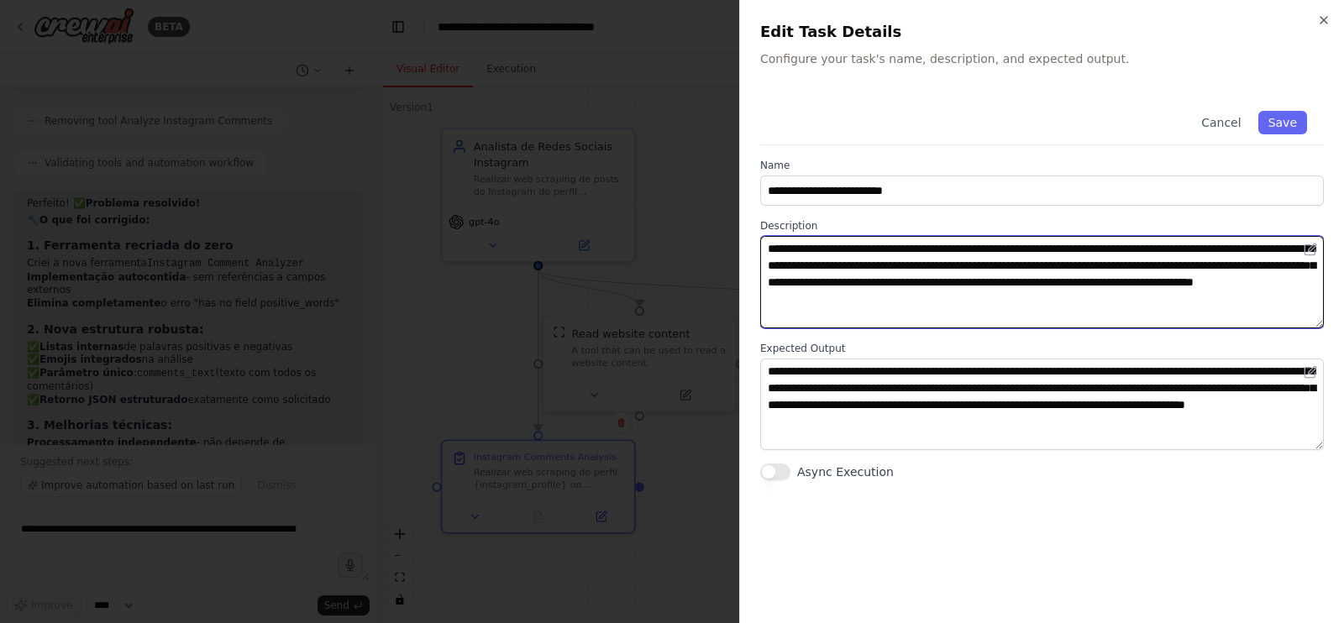
click at [1161, 257] on textarea "**********" at bounding box center [1042, 282] width 564 height 92
click at [1150, 260] on textarea "**********" at bounding box center [1042, 282] width 564 height 92
click at [960, 266] on textarea "**********" at bounding box center [1042, 282] width 564 height 92
click at [1241, 254] on textarea "**********" at bounding box center [1042, 282] width 564 height 92
click at [1157, 250] on textarea "**********" at bounding box center [1042, 282] width 564 height 92
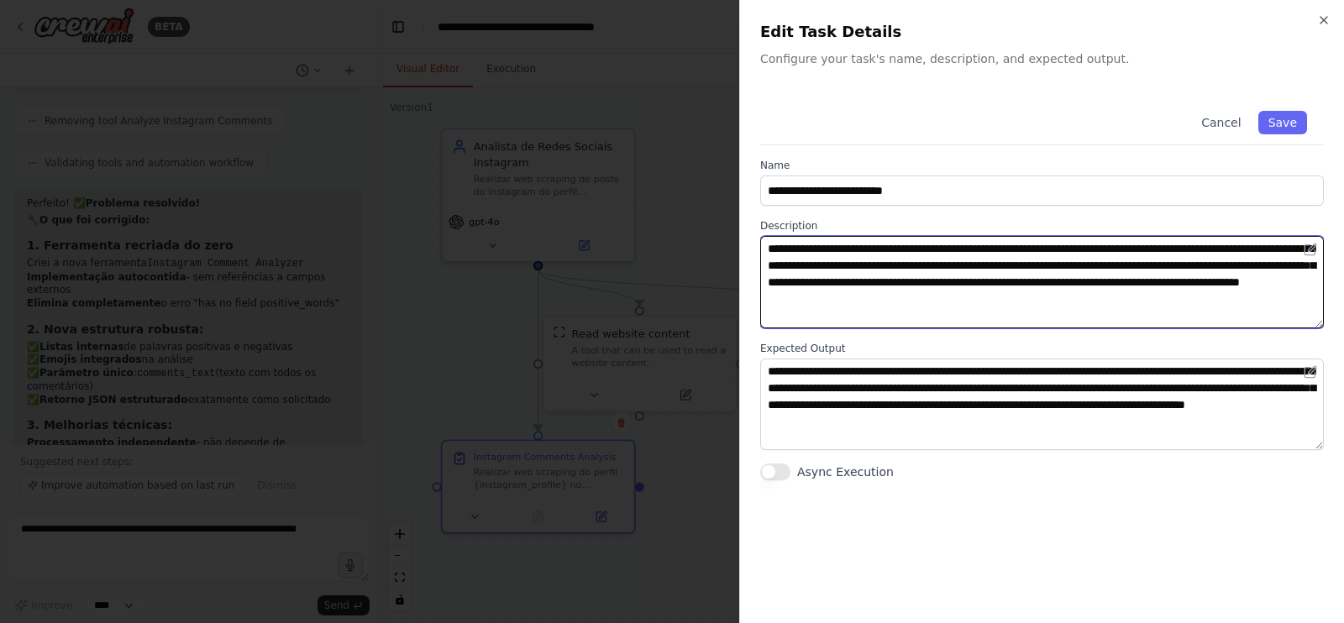
type textarea "**********"
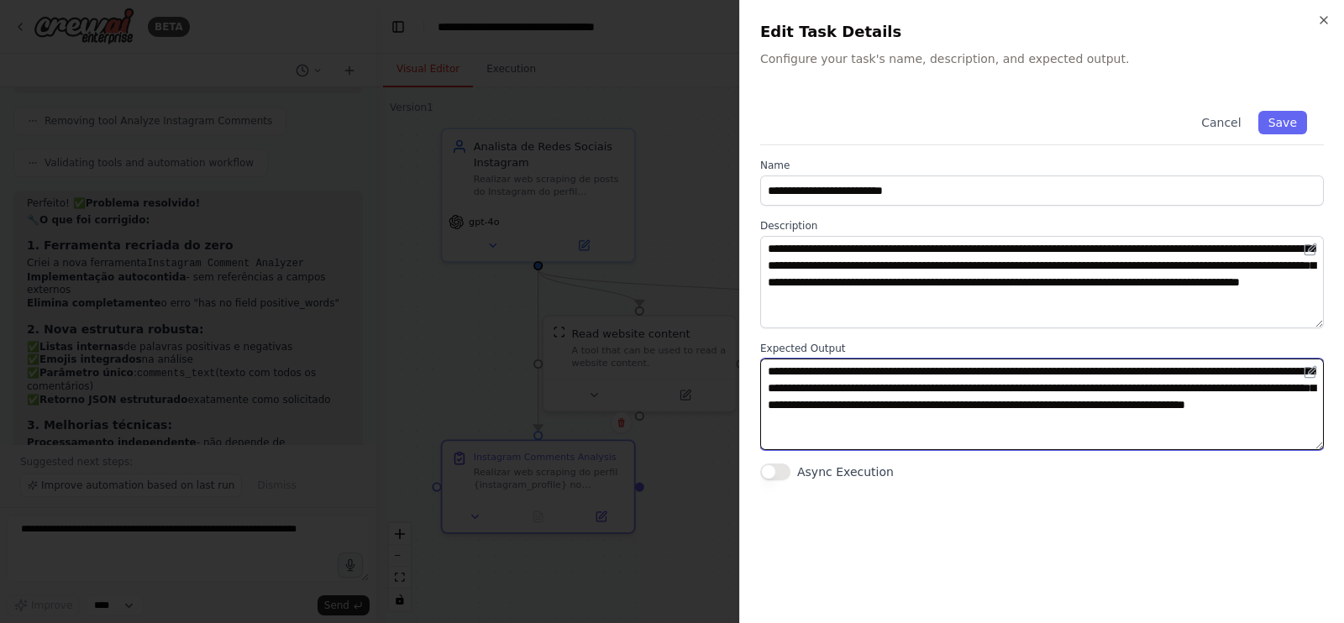
click at [1025, 376] on textarea "**********" at bounding box center [1042, 405] width 564 height 92
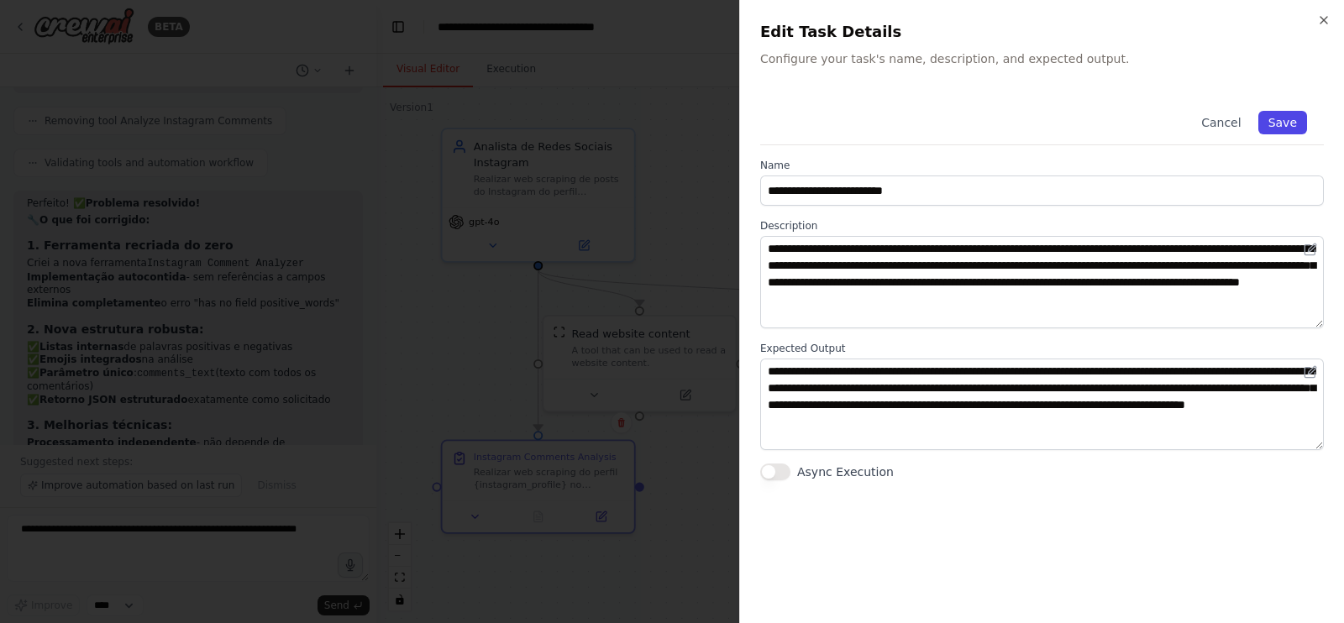
click at [1277, 123] on button "Save" at bounding box center [1282, 123] width 49 height 24
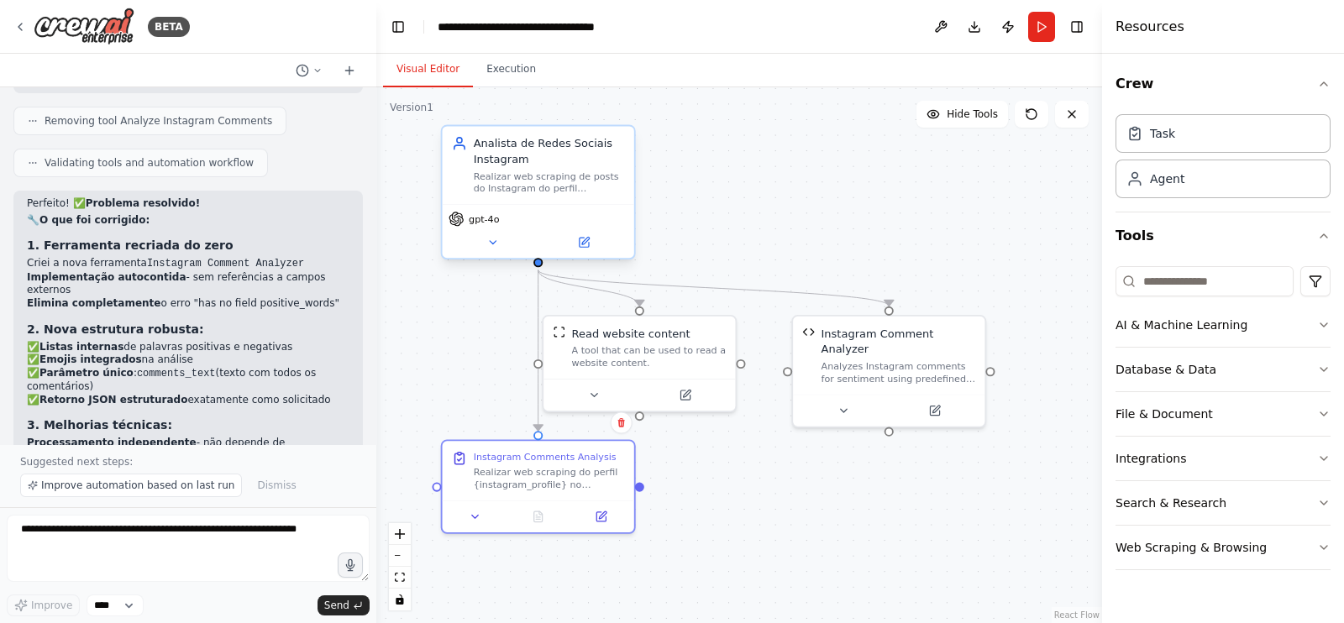
click at [577, 181] on div "Realizar web scraping de posts do Instagram do perfil {instagram_profile}, extr…" at bounding box center [549, 182] width 151 height 25
click at [582, 244] on icon at bounding box center [585, 241] width 8 height 8
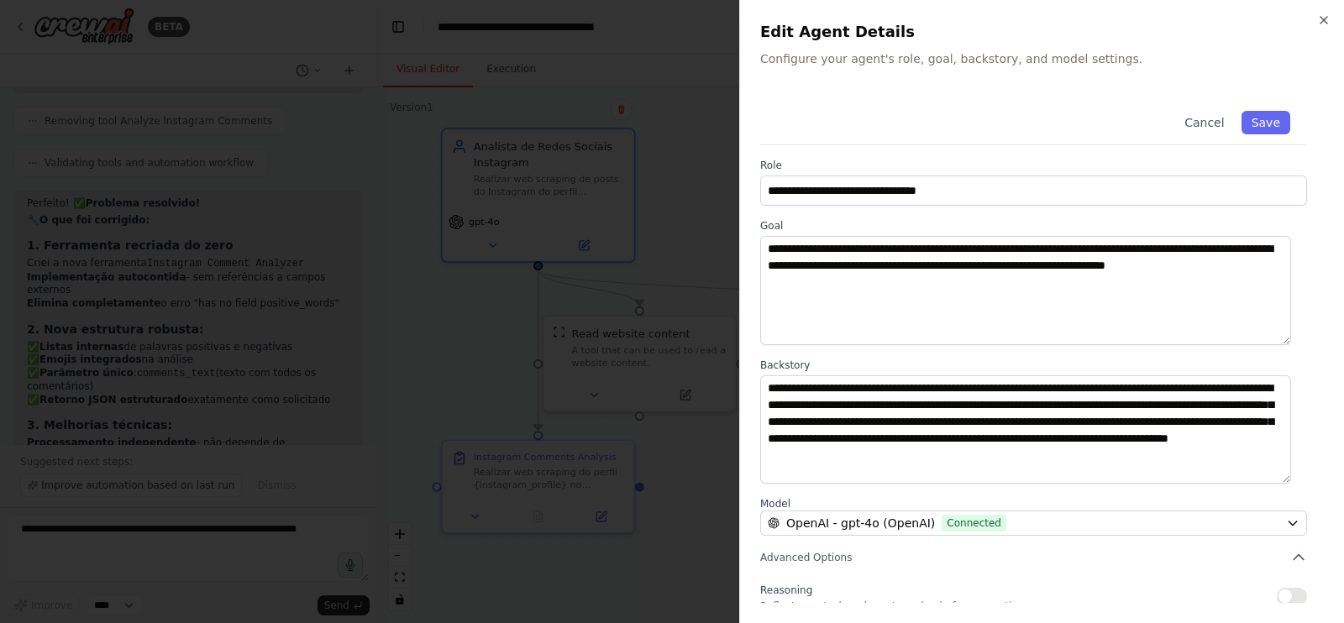
scroll to position [136, 0]
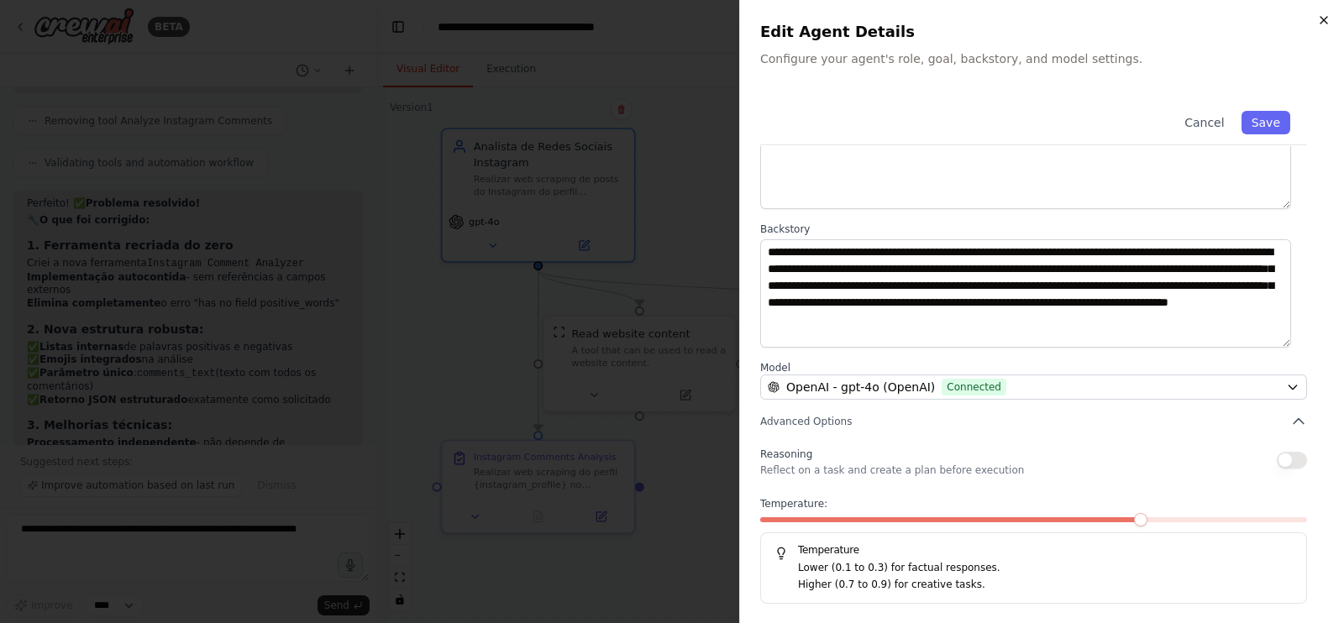
click at [1325, 24] on icon "button" at bounding box center [1323, 19] width 13 height 13
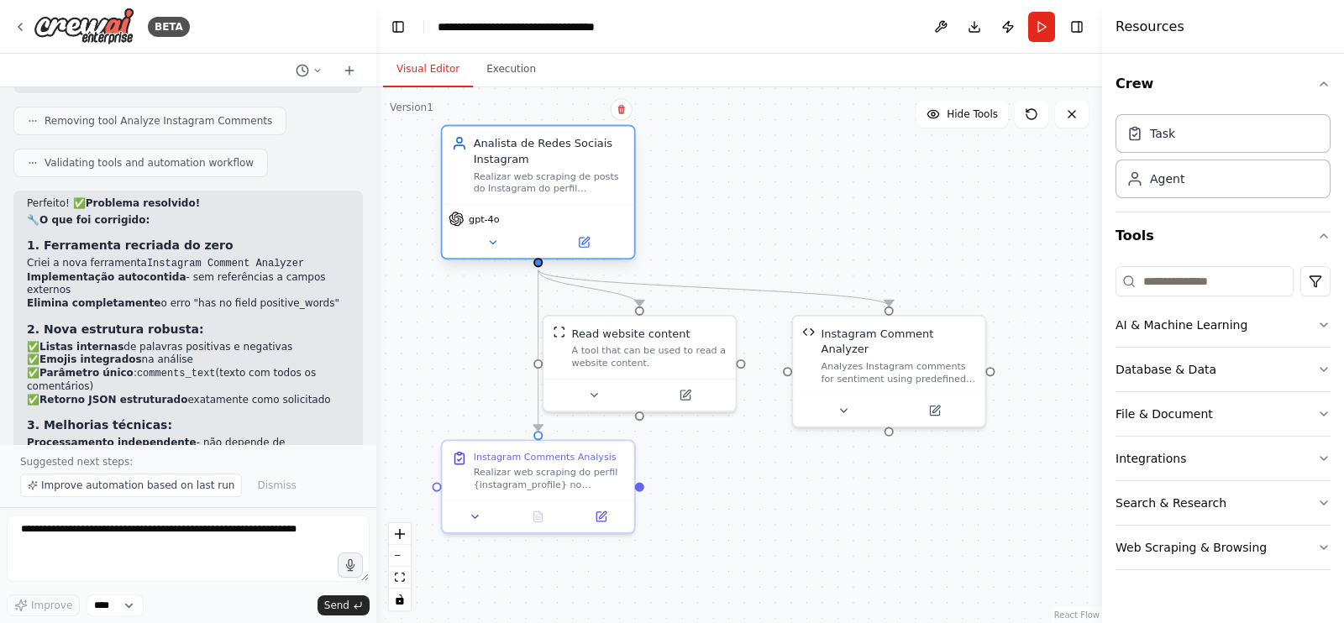
click at [611, 188] on div "Realizar web scraping de posts do Instagram do perfil {instagram_profile}, extr…" at bounding box center [549, 182] width 151 height 25
click at [578, 241] on icon at bounding box center [584, 242] width 13 height 13
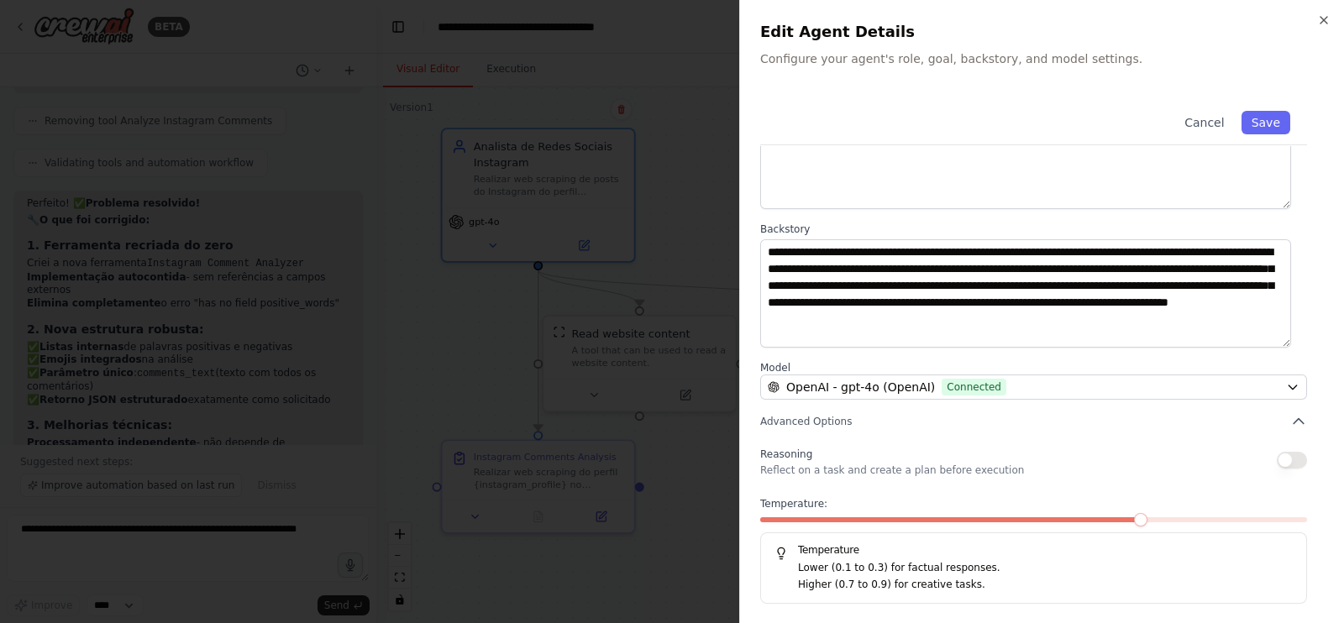
click at [1282, 453] on button "button" at bounding box center [1292, 460] width 30 height 17
click at [1281, 454] on button "button" at bounding box center [1292, 460] width 30 height 17
click at [919, 420] on button "Advanced Options" at bounding box center [1033, 421] width 547 height 17
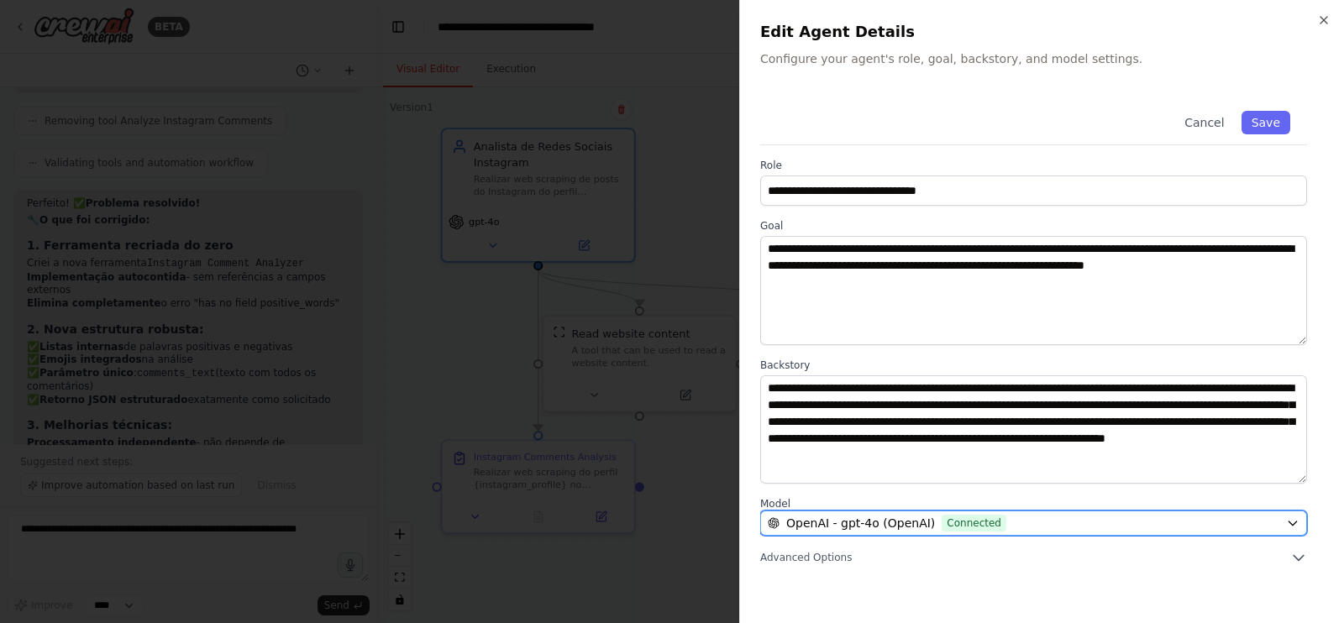
click at [1003, 522] on div "OpenAI - gpt-4o (OpenAI) Connected" at bounding box center [1023, 523] width 511 height 17
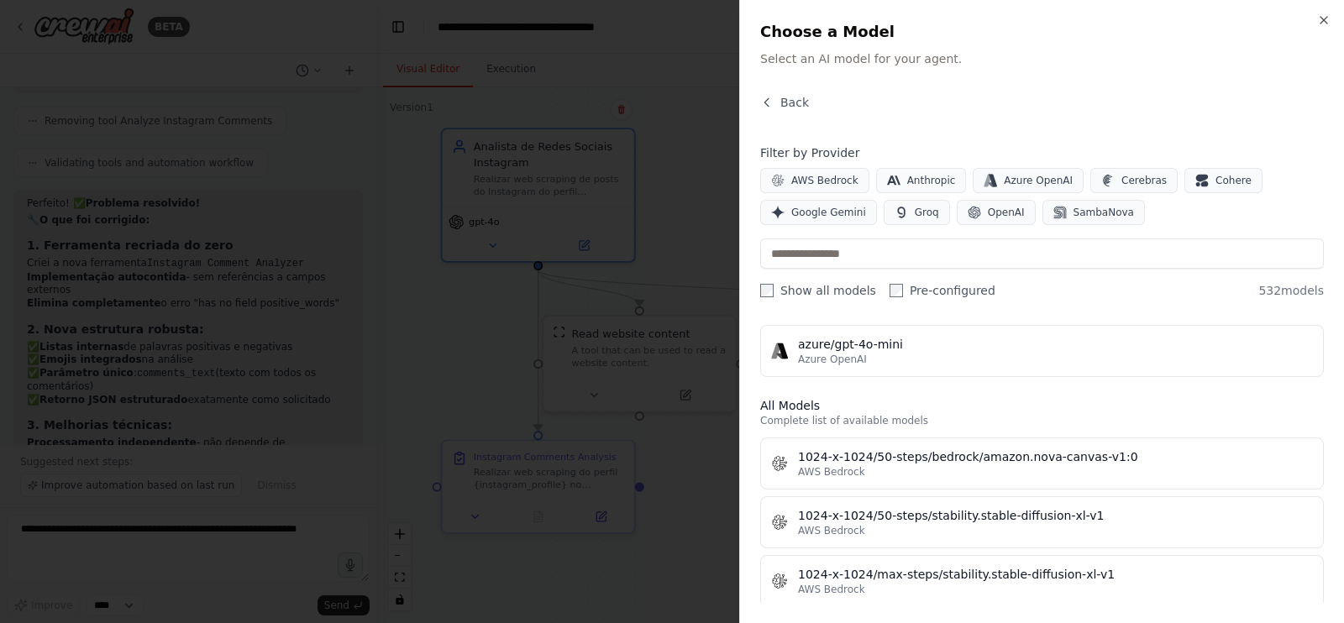
scroll to position [520, 0]
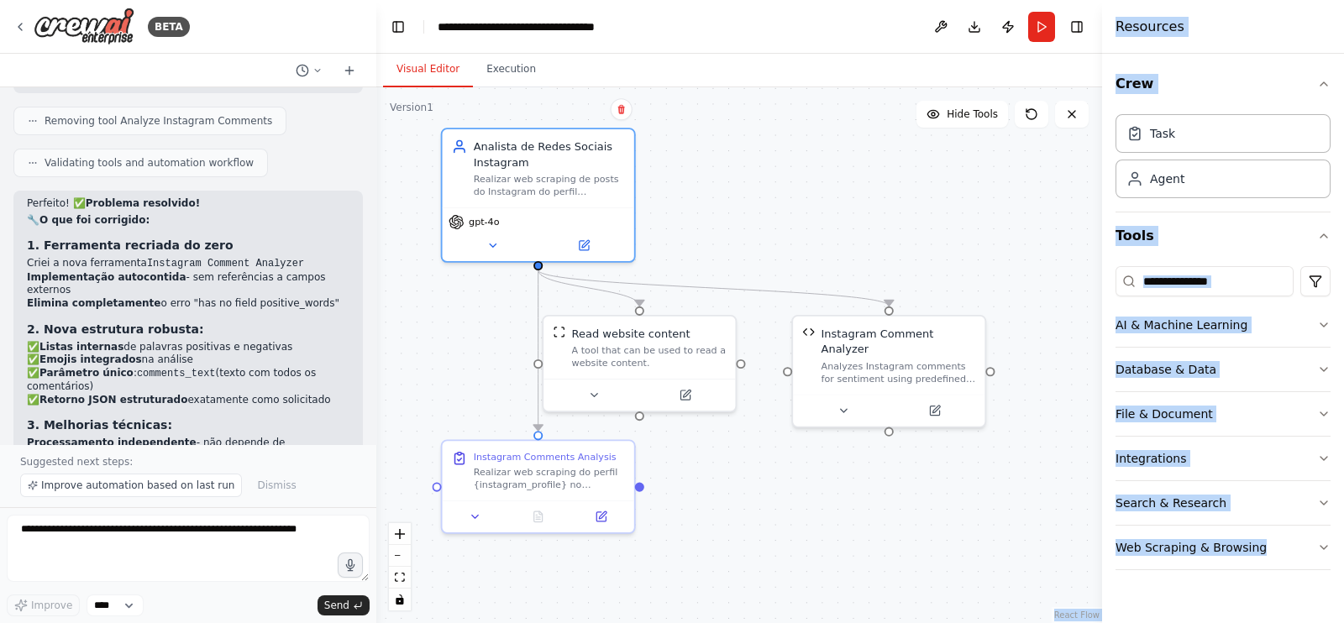
drag, startPoint x: 617, startPoint y: 234, endPoint x: 755, endPoint y: 233, distance: 137.8
click at [1051, 31] on button "Run" at bounding box center [1041, 27] width 27 height 30
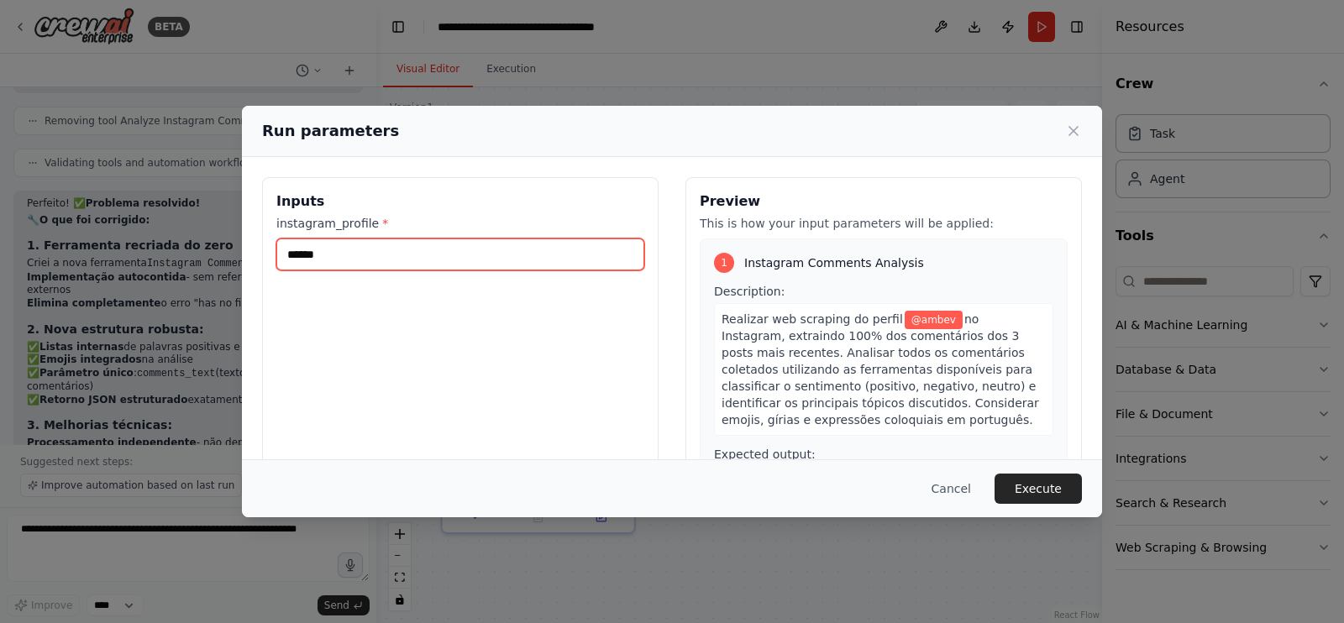
click at [477, 260] on input "******" at bounding box center [460, 255] width 368 height 32
type input "*********"
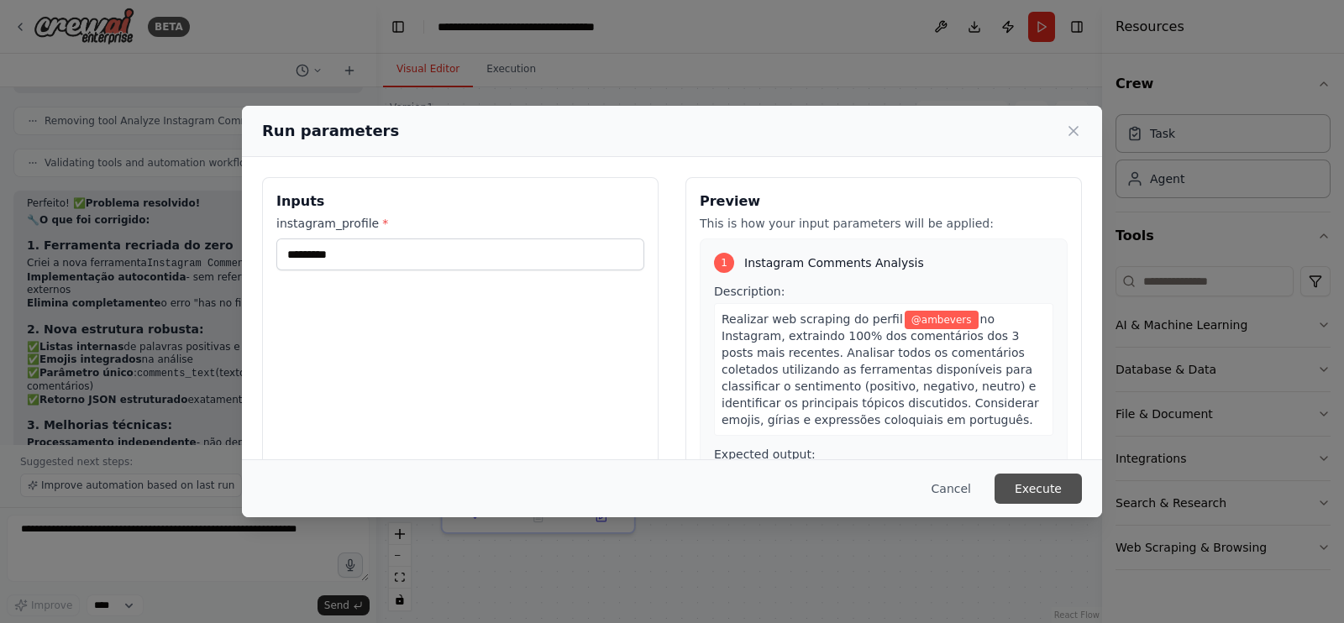
click at [1035, 493] on button "Execute" at bounding box center [1037, 489] width 87 height 30
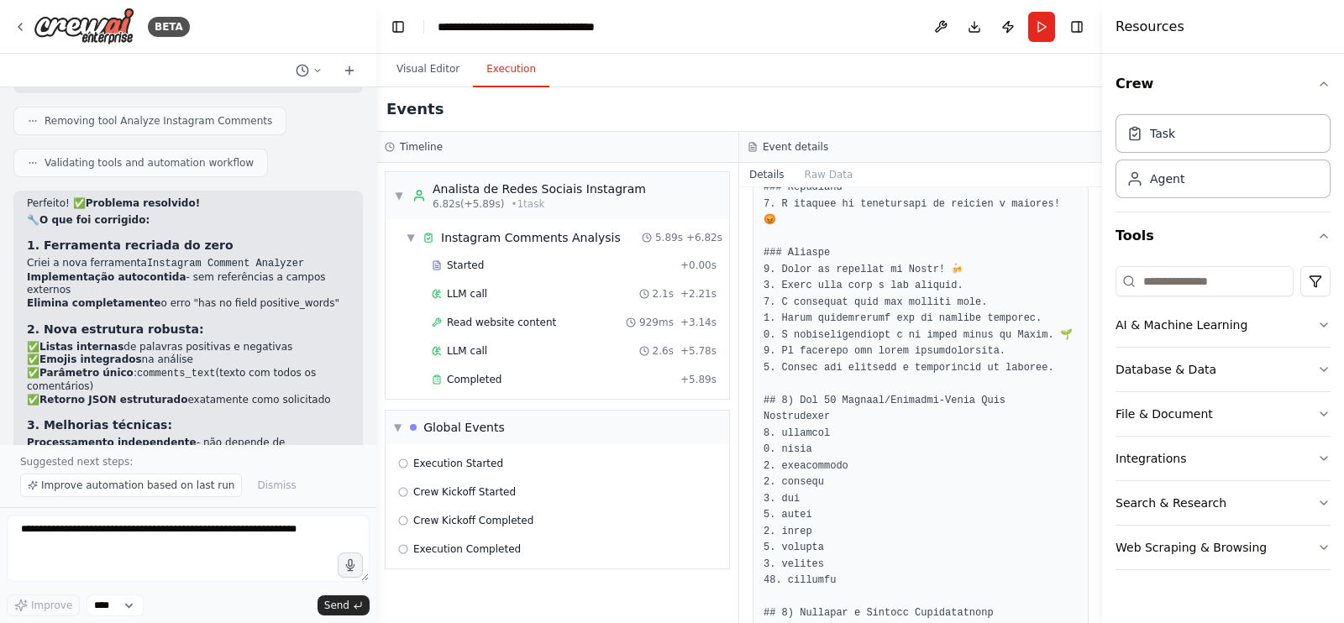
click at [479, 60] on button "Execution" at bounding box center [511, 69] width 76 height 35
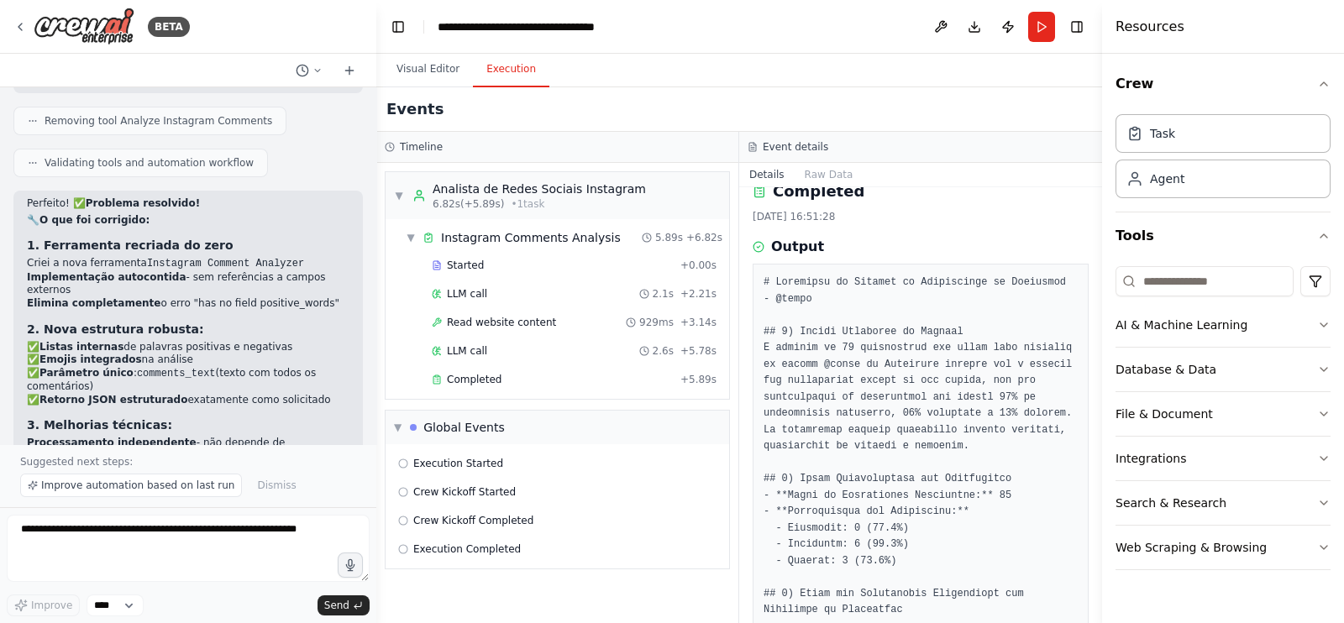
scroll to position [80, 0]
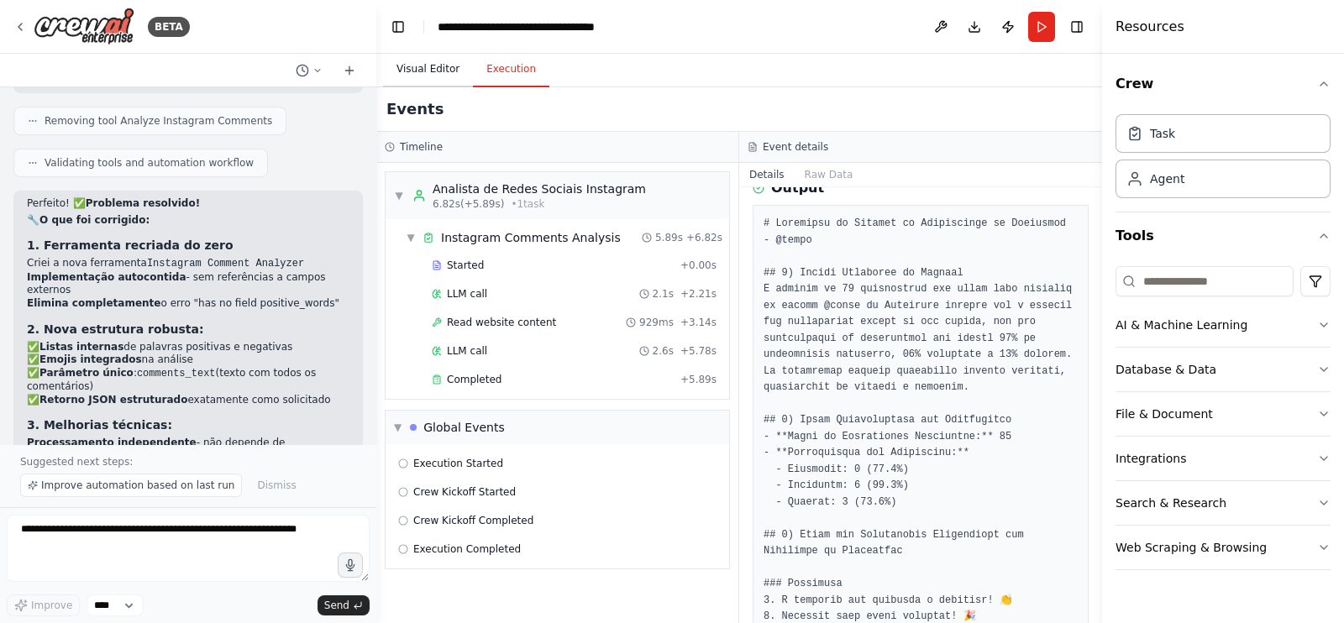
click at [407, 73] on button "Visual Editor" at bounding box center [428, 69] width 90 height 35
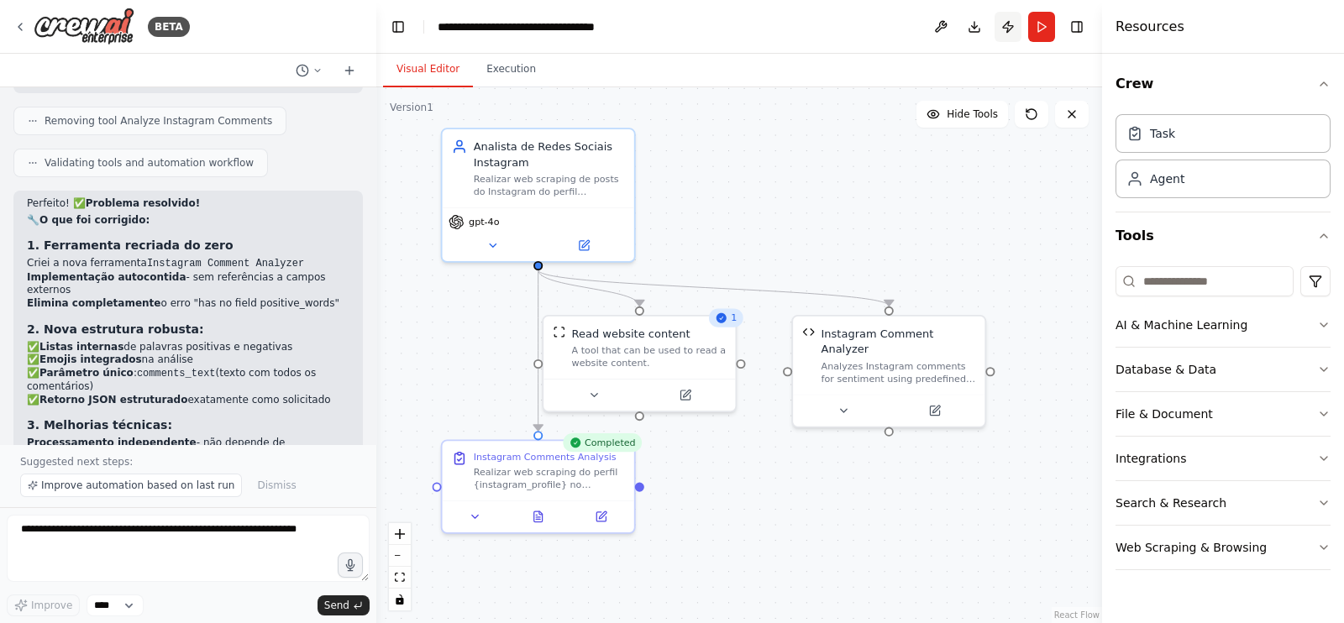
click at [1016, 29] on button "Publish" at bounding box center [1007, 27] width 27 height 30
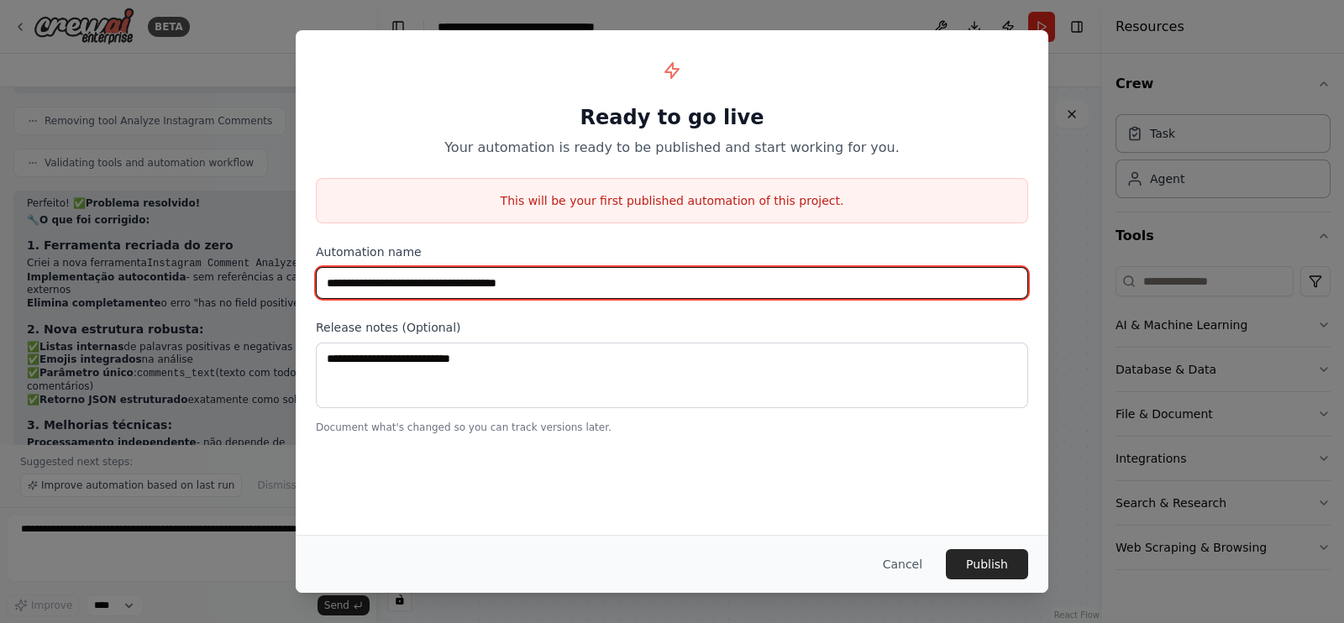
click at [594, 277] on input "**********" at bounding box center [672, 283] width 712 height 32
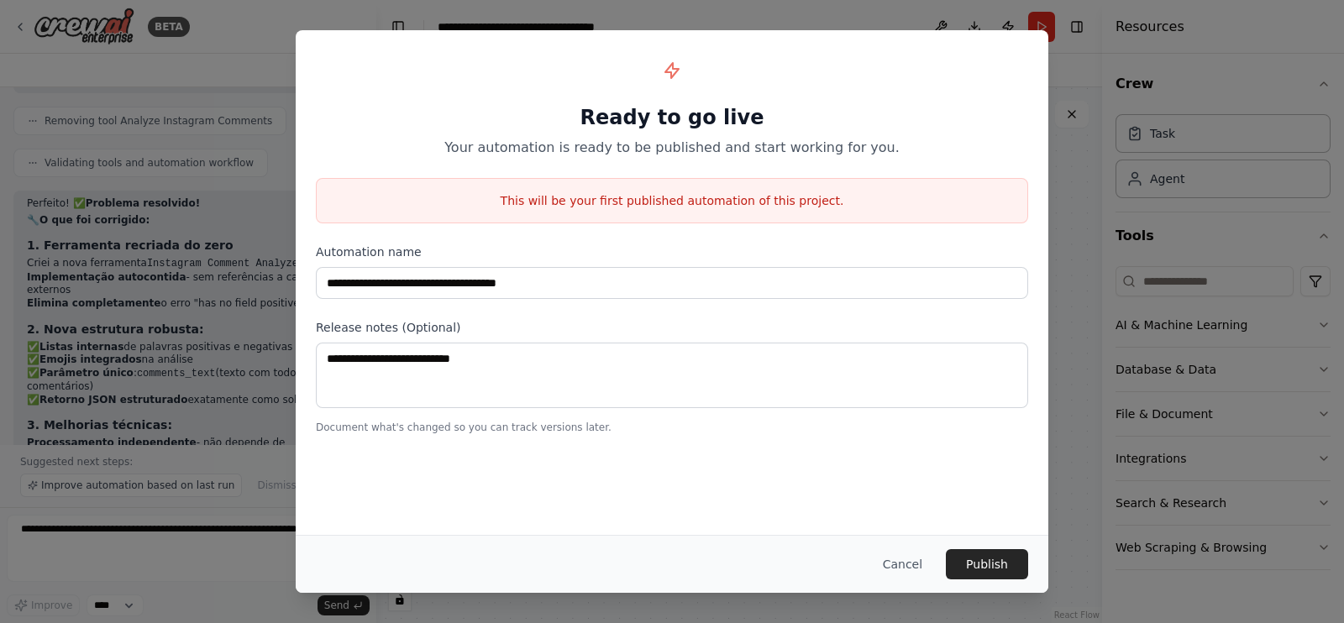
click at [1070, 37] on div "**********" at bounding box center [672, 311] width 1344 height 623
click at [894, 557] on button "Cancel" at bounding box center [902, 564] width 66 height 30
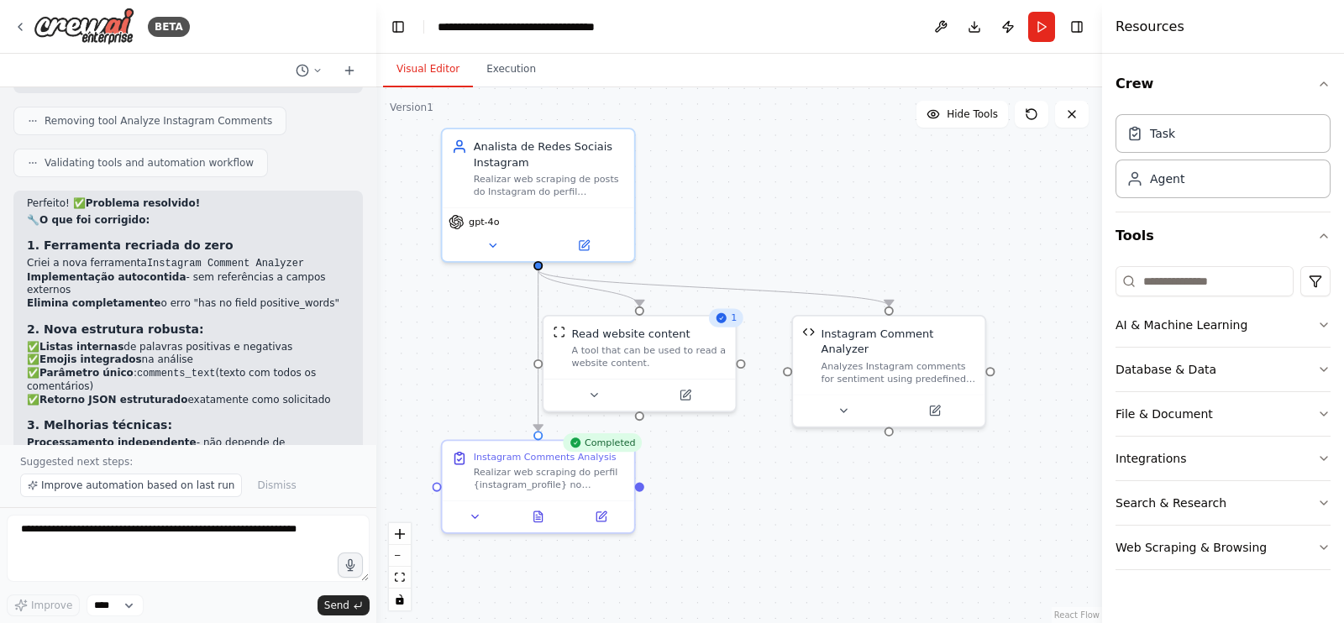
click at [945, 268] on div ".deletable-edge-delete-btn { width: 20px; height: 20px; border: 0px solid #ffff…" at bounding box center [739, 355] width 726 height 536
click at [727, 319] on icon at bounding box center [721, 318] width 10 height 10
click at [653, 332] on div "Read website content" at bounding box center [631, 331] width 118 height 16
click at [718, 486] on div ".deletable-edge-delete-btn { width: 20px; height: 20px; border: 0px solid #ffff…" at bounding box center [739, 355] width 726 height 536
click at [810, 191] on div ".deletable-edge-delete-btn { width: 20px; height: 20px; border: 0px solid #ffff…" at bounding box center [739, 355] width 726 height 536
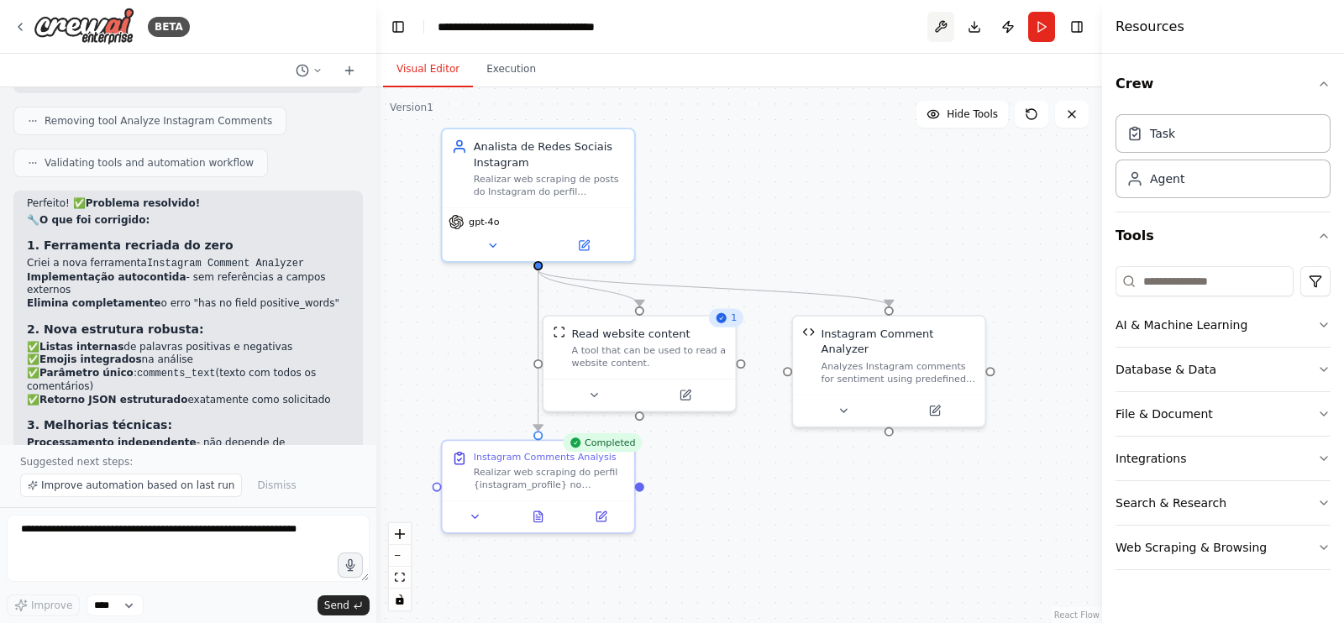
click at [936, 24] on button at bounding box center [940, 27] width 27 height 30
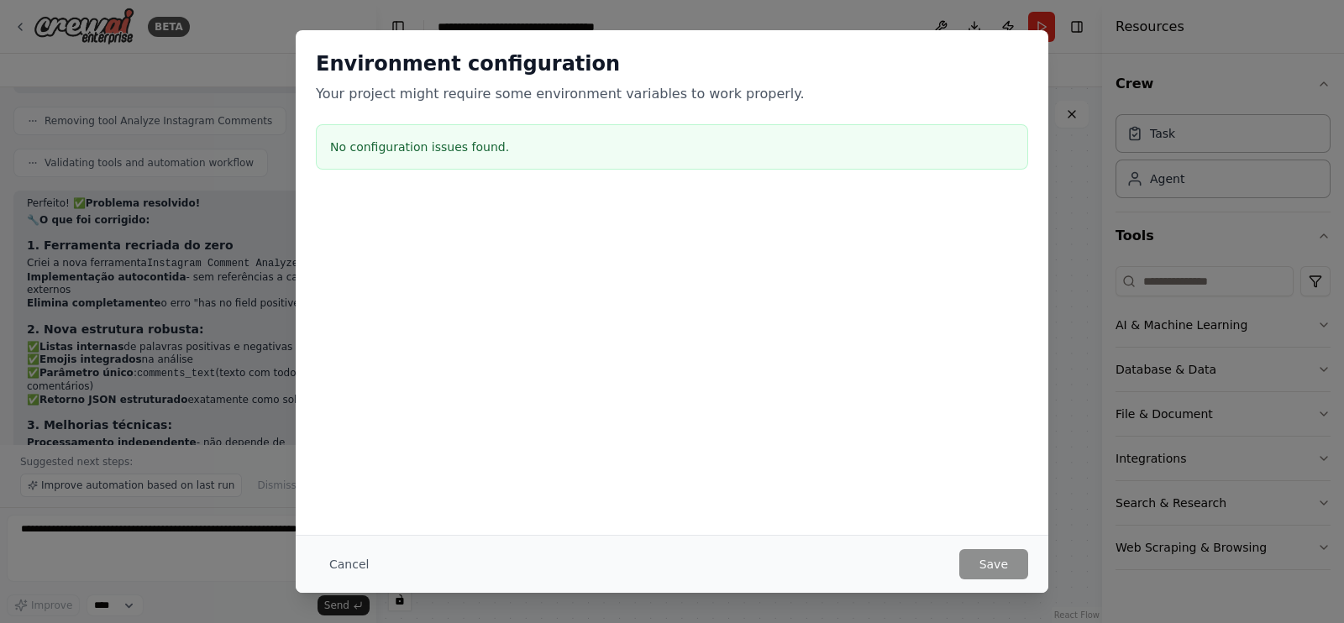
click at [1079, 150] on div "Environment configuration Your project might require some environment variables…" at bounding box center [672, 311] width 1344 height 623
click at [334, 555] on button "Cancel" at bounding box center [349, 564] width 66 height 30
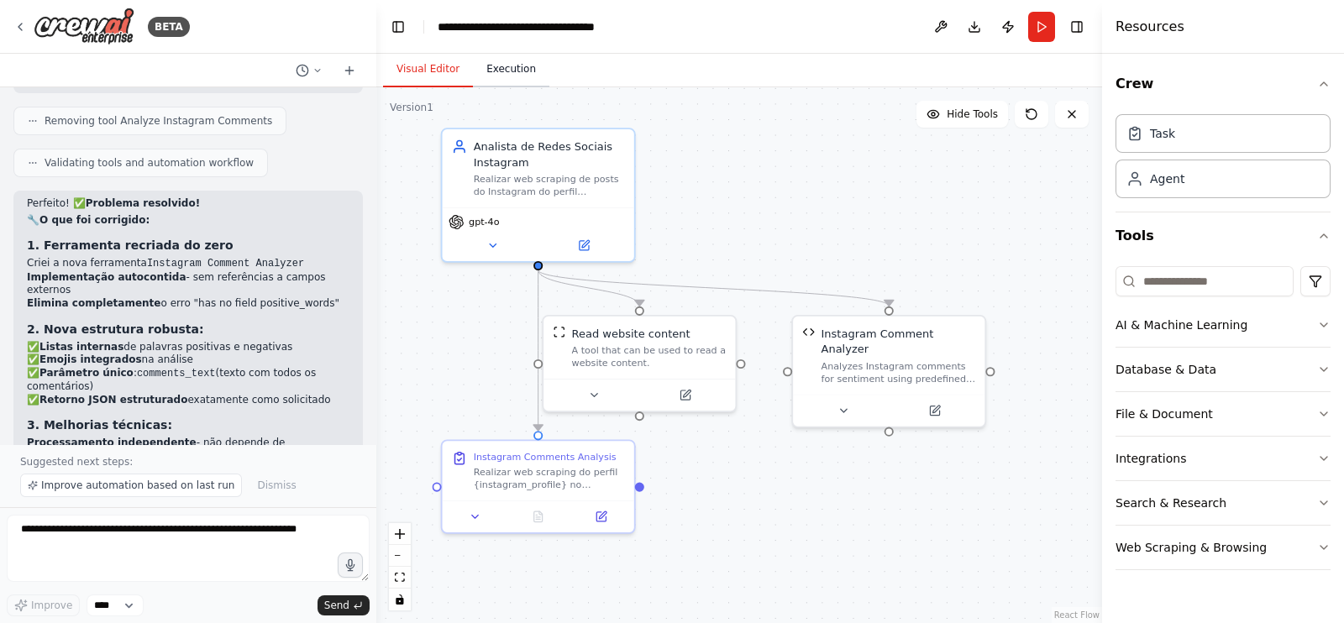
click at [494, 70] on button "Execution" at bounding box center [511, 69] width 76 height 35
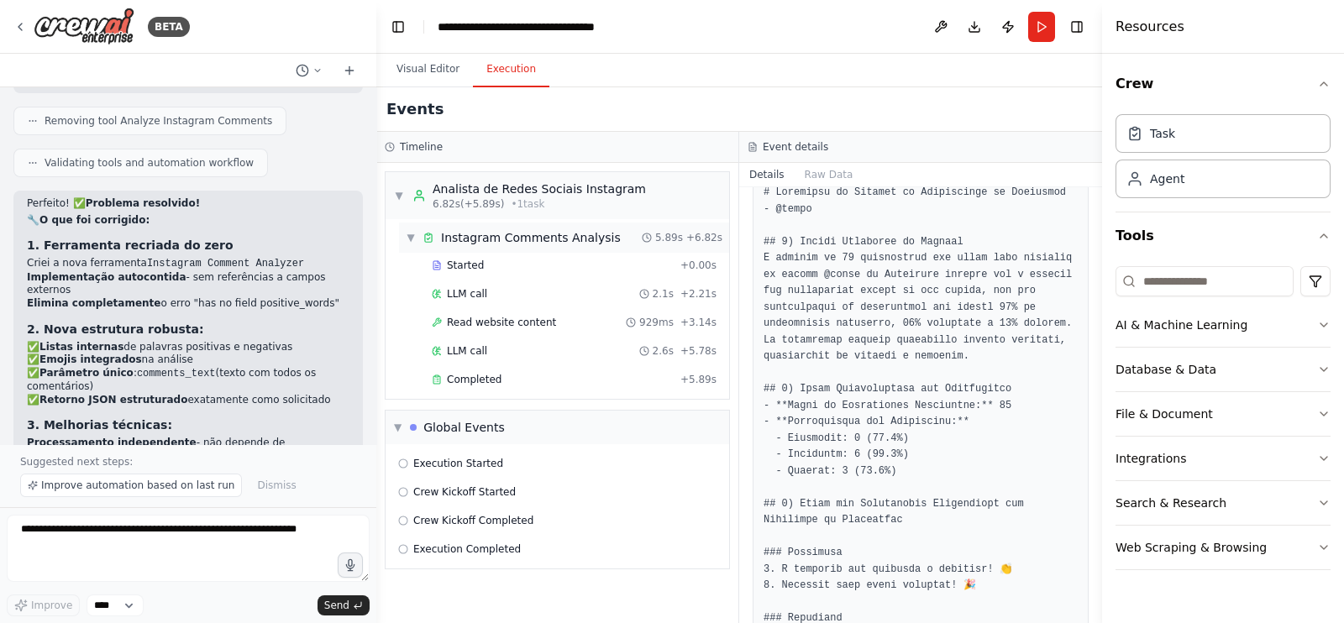
scroll to position [100, 0]
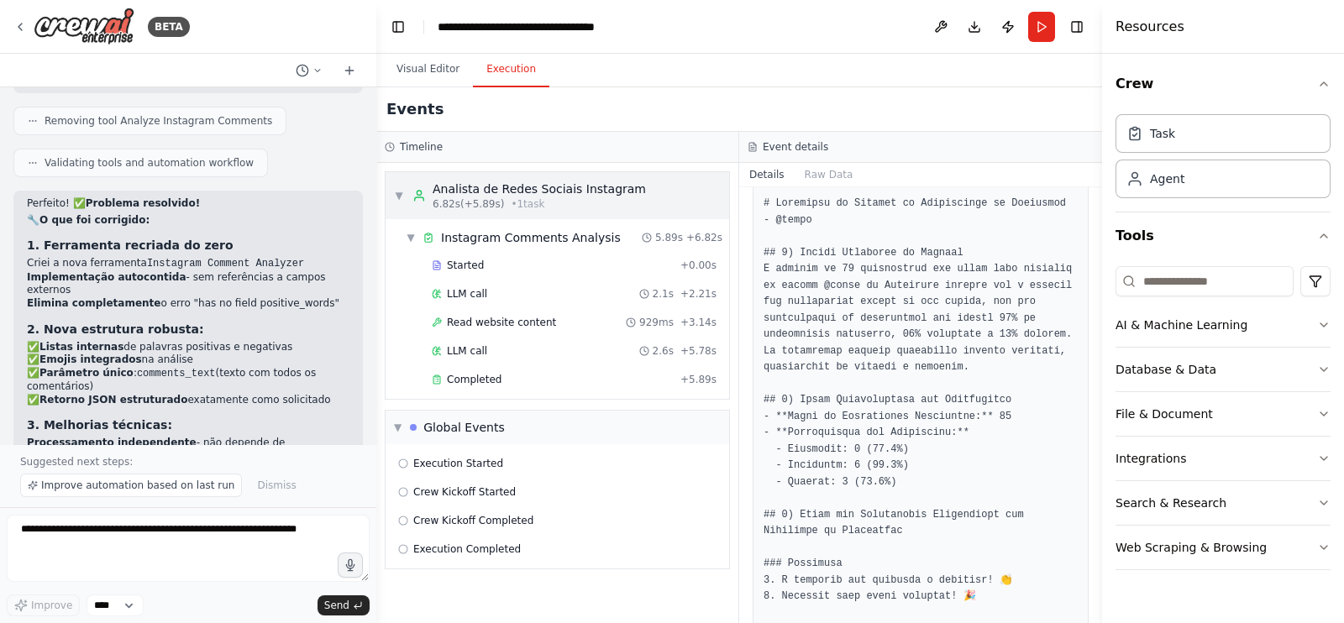
click at [407, 190] on div "▼ Analista de Redes Sociais Instagram 6.82s (+5.89s) • 1 task" at bounding box center [520, 196] width 252 height 30
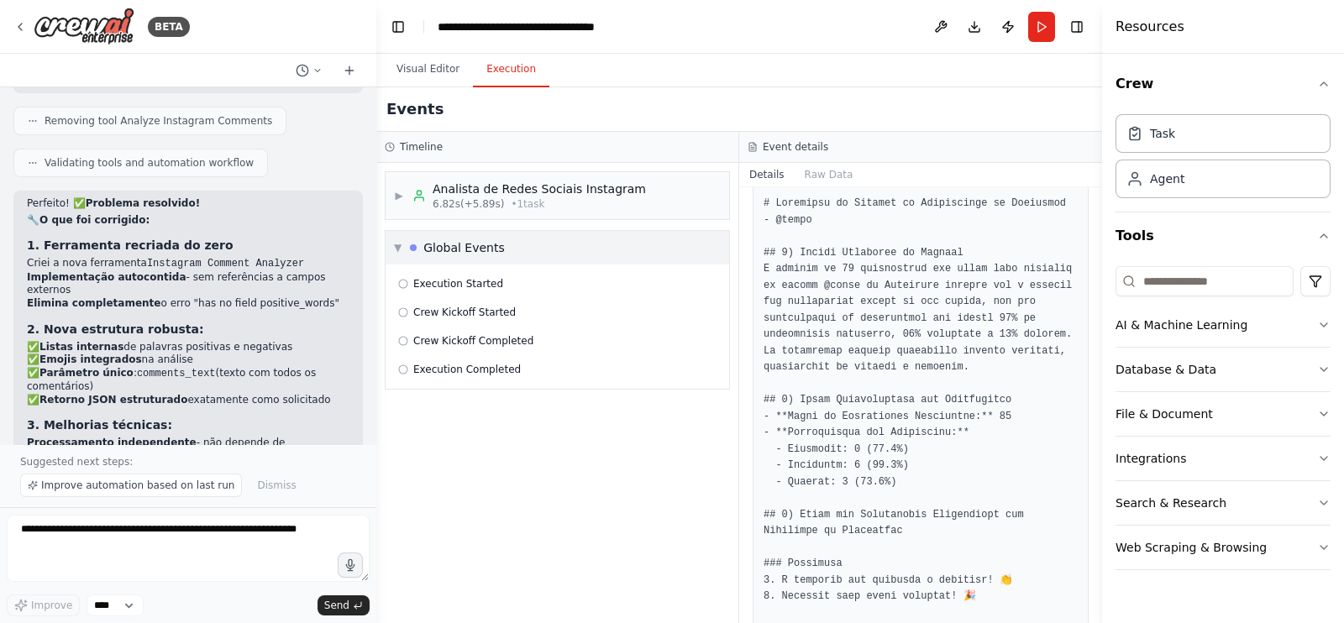
click at [399, 249] on span "▼" at bounding box center [398, 247] width 8 height 13
click at [1046, 24] on button "Run" at bounding box center [1041, 27] width 27 height 30
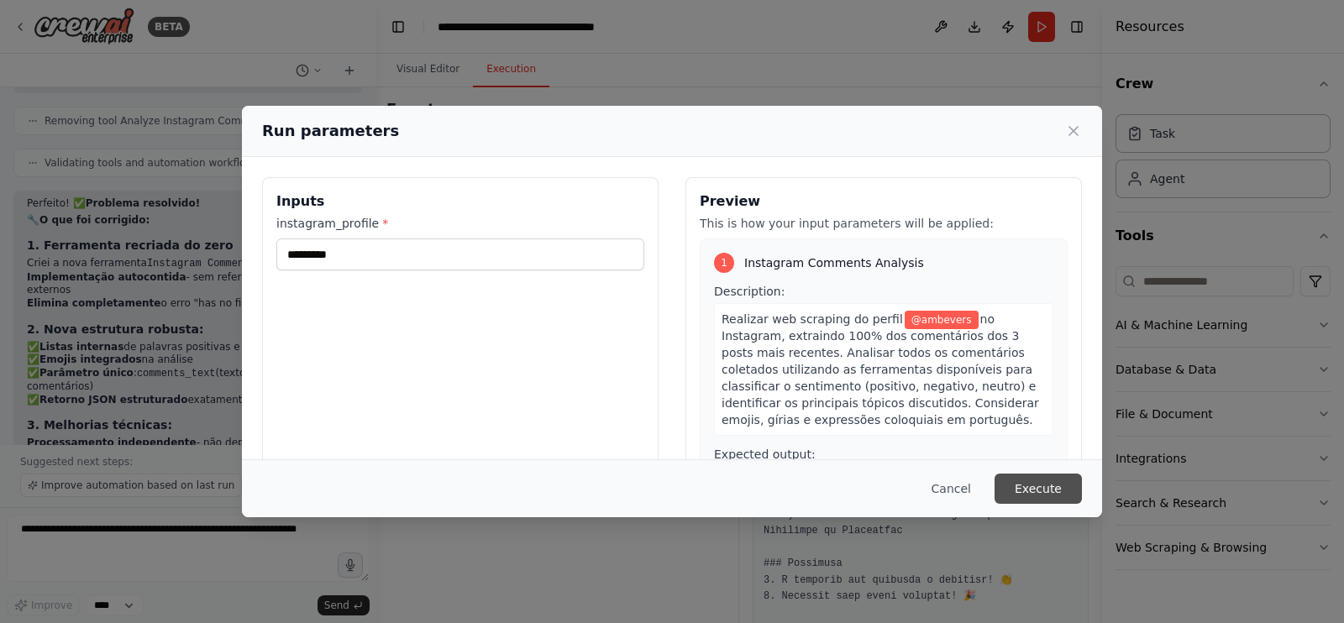
click at [1053, 491] on button "Execute" at bounding box center [1037, 489] width 87 height 30
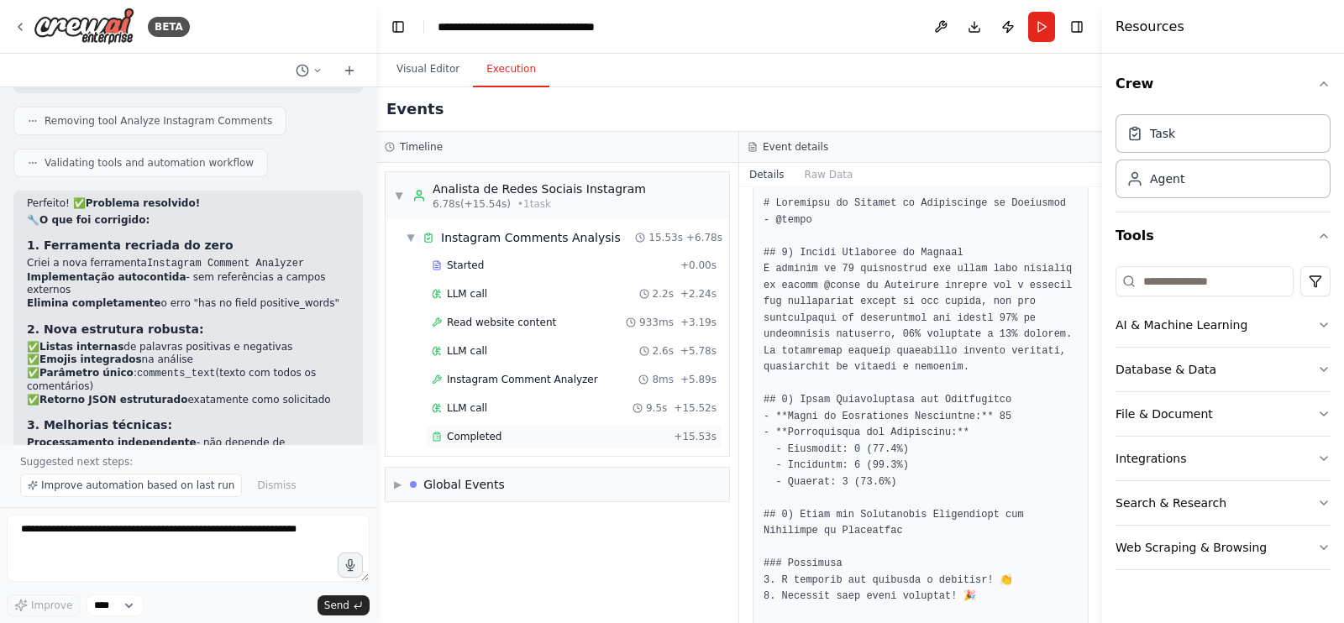
click at [595, 424] on div "Completed + 15.53s" at bounding box center [574, 436] width 296 height 25
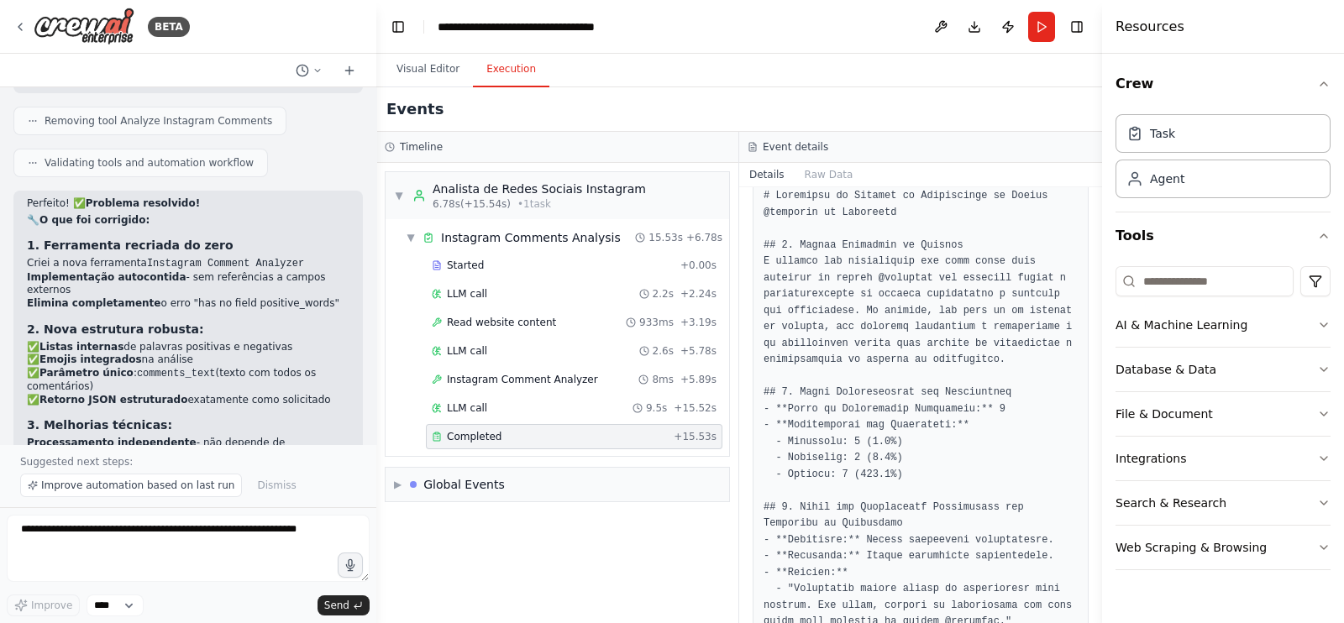
scroll to position [342, 0]
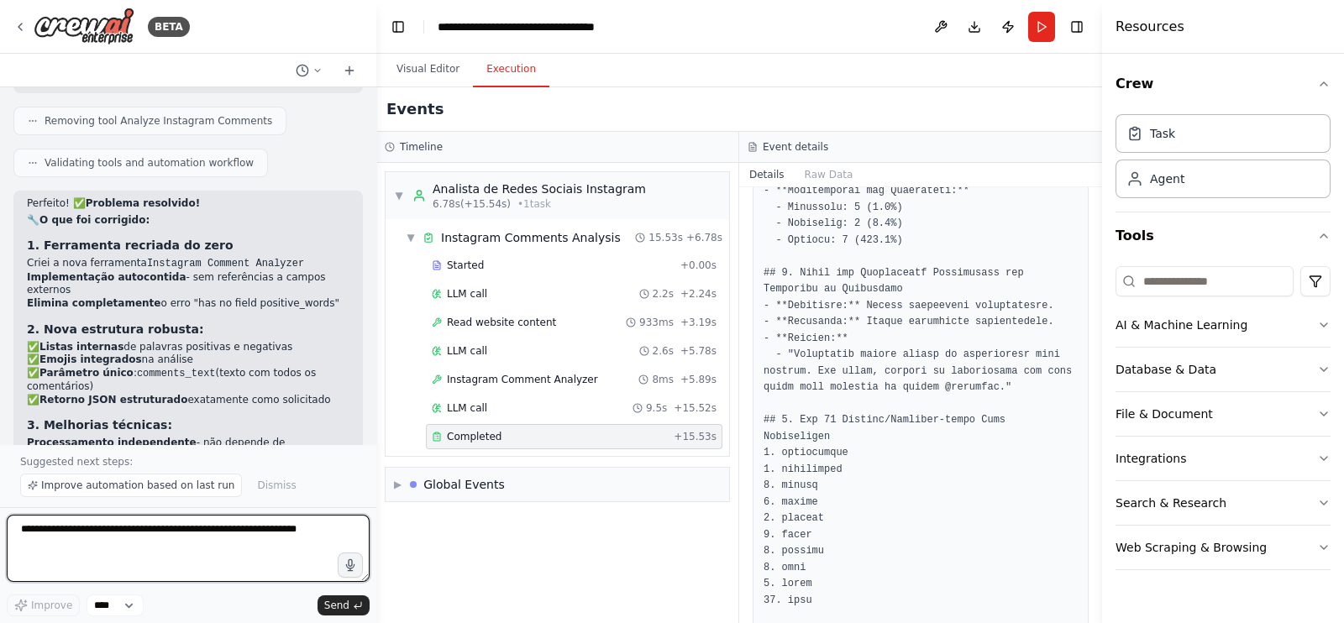
click at [263, 525] on textarea at bounding box center [188, 548] width 363 height 67
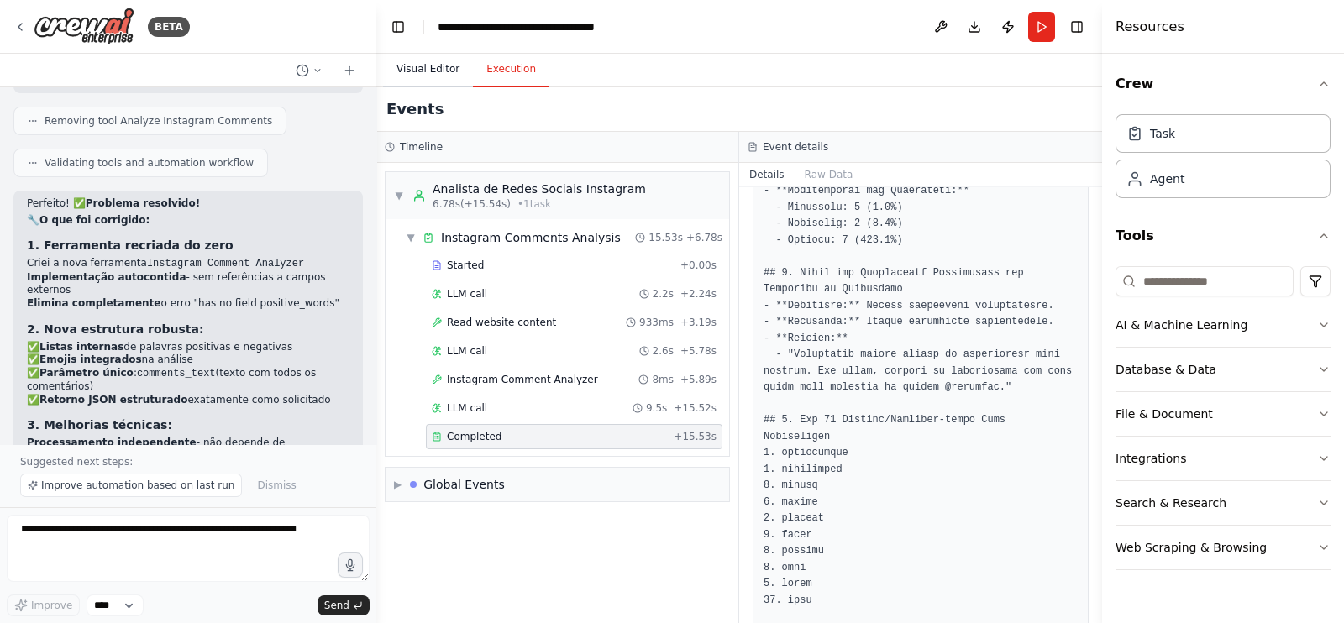
click at [426, 80] on button "Visual Editor" at bounding box center [428, 69] width 90 height 35
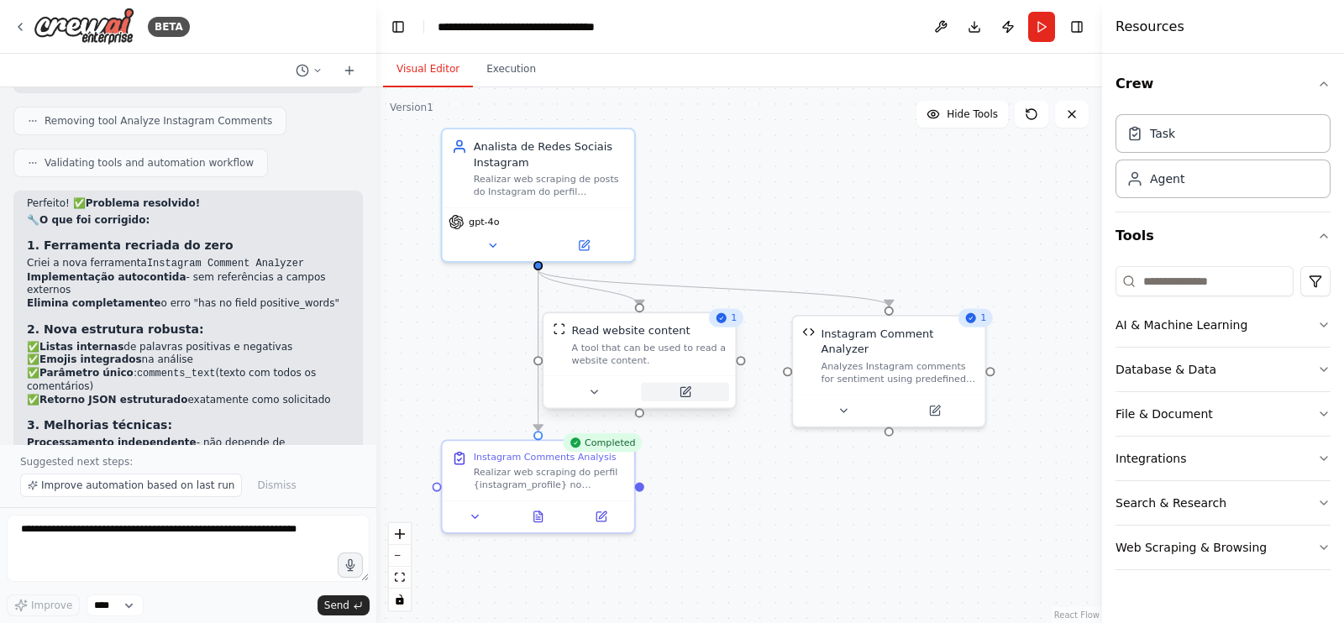
click at [682, 389] on icon at bounding box center [684, 391] width 9 height 9
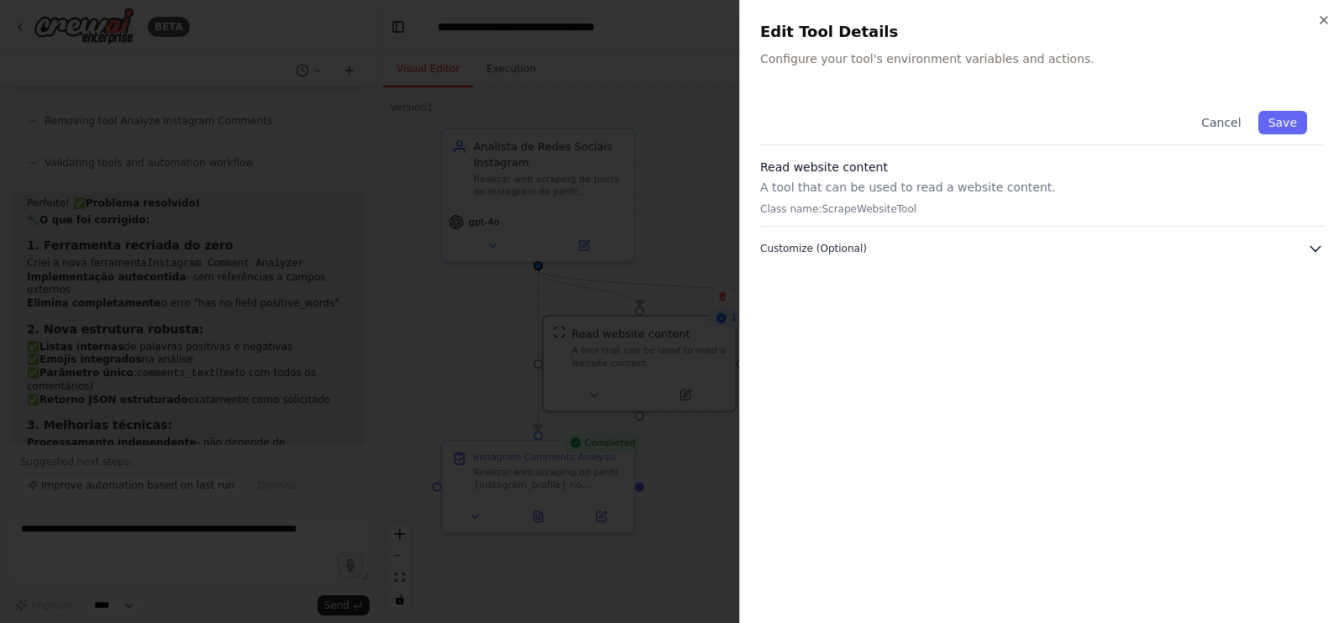
click at [866, 242] on button "Customize (Optional)" at bounding box center [1042, 248] width 564 height 17
click at [664, 218] on div at bounding box center [672, 311] width 1344 height 623
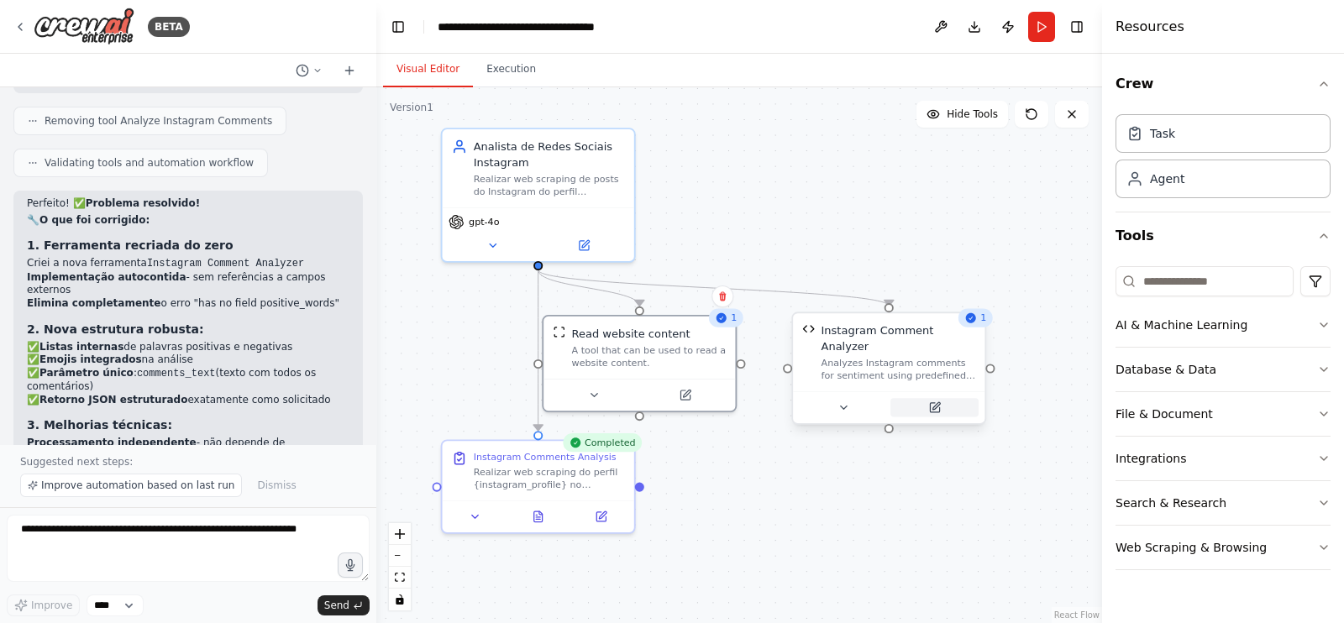
click at [929, 401] on icon at bounding box center [934, 407] width 13 height 13
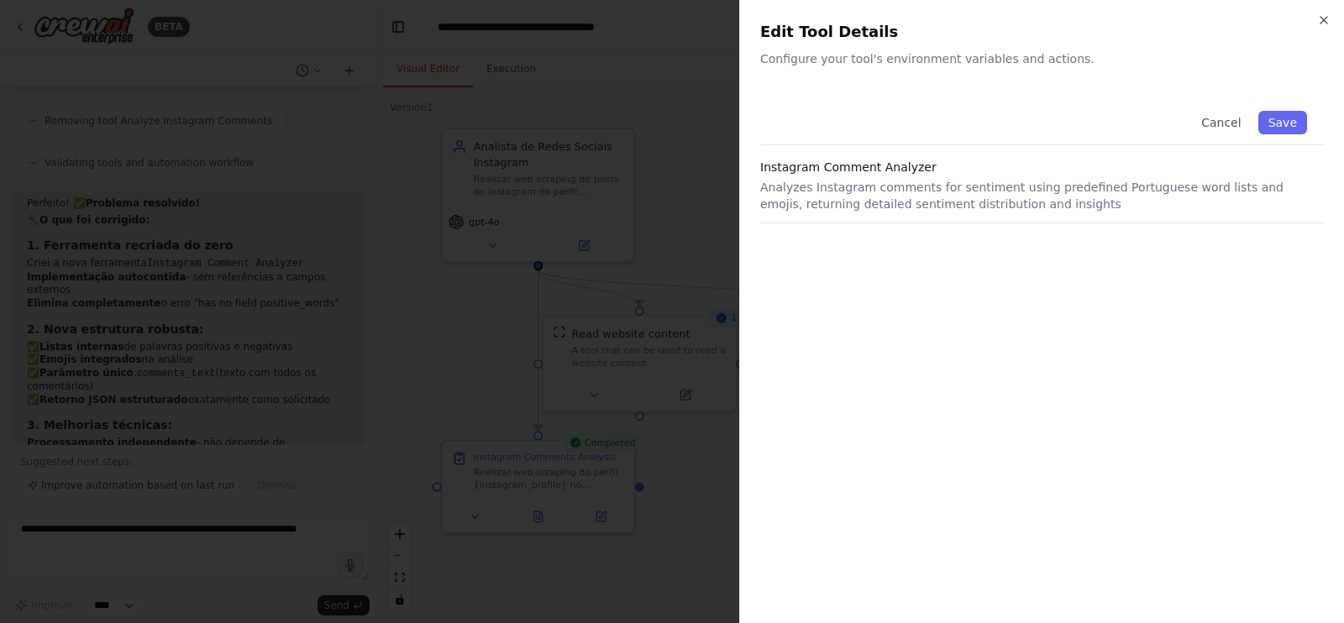
click at [678, 369] on div at bounding box center [672, 311] width 1344 height 623
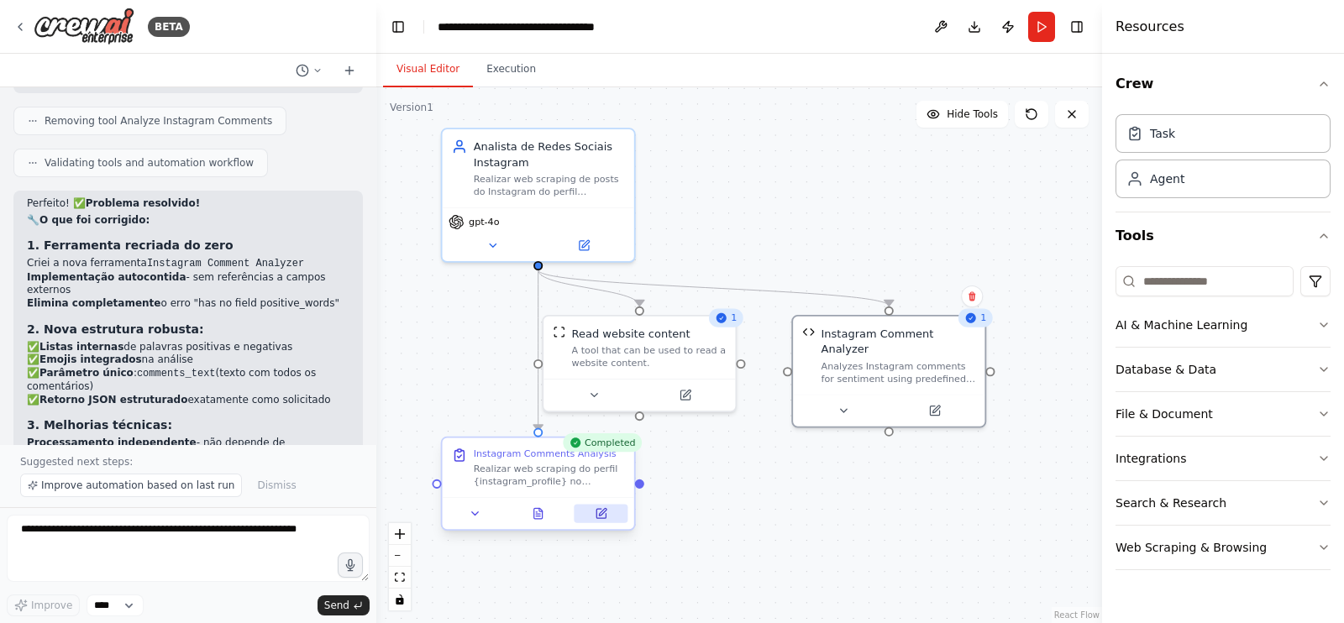
click at [586, 512] on button at bounding box center [601, 513] width 54 height 18
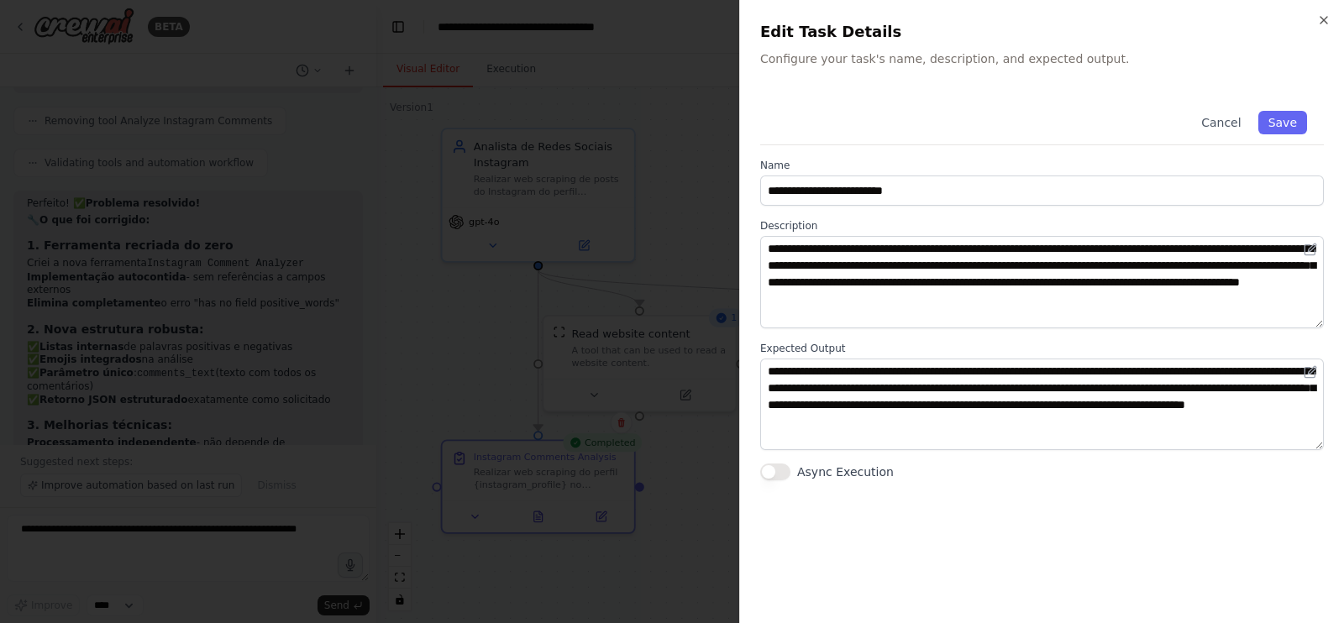
click at [669, 514] on div at bounding box center [672, 311] width 1344 height 623
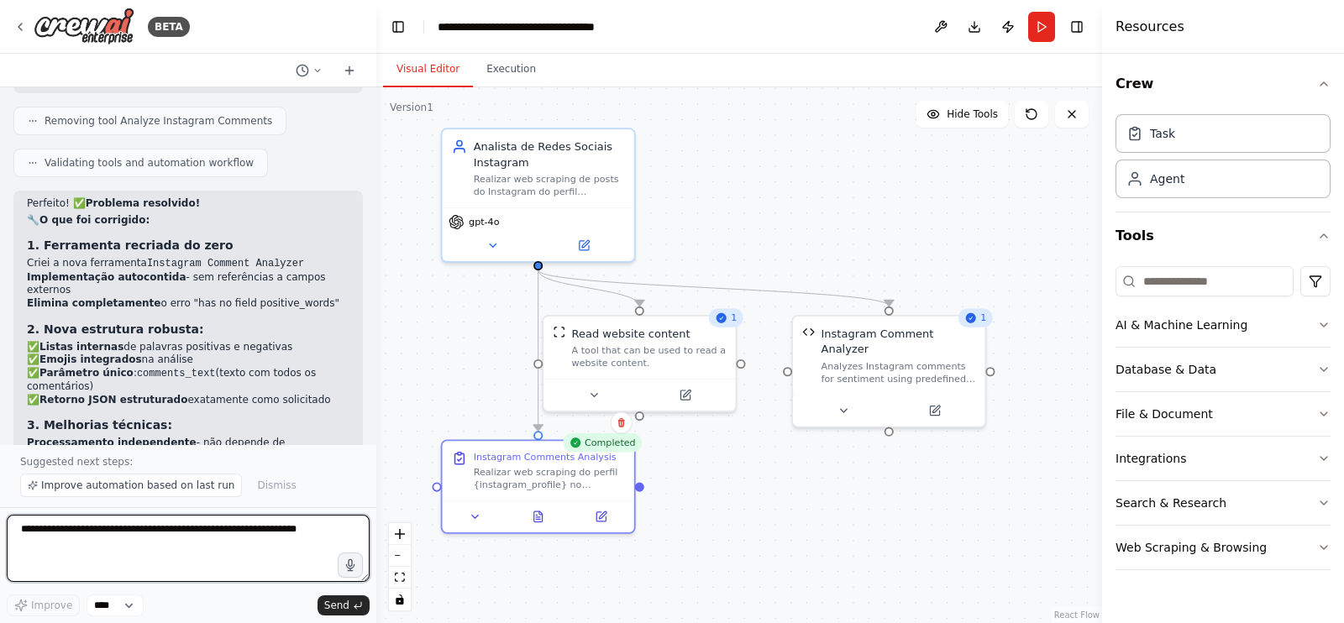
click at [155, 552] on textarea at bounding box center [188, 548] width 363 height 67
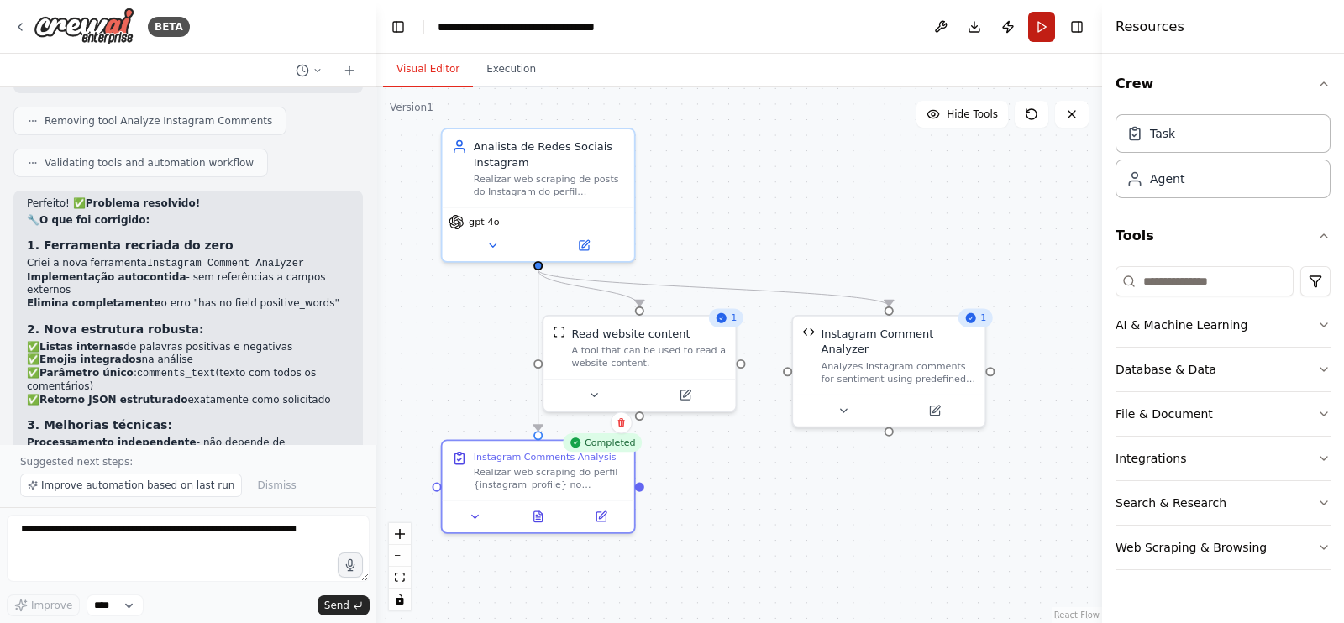
click at [1036, 24] on button "Run" at bounding box center [1041, 27] width 27 height 30
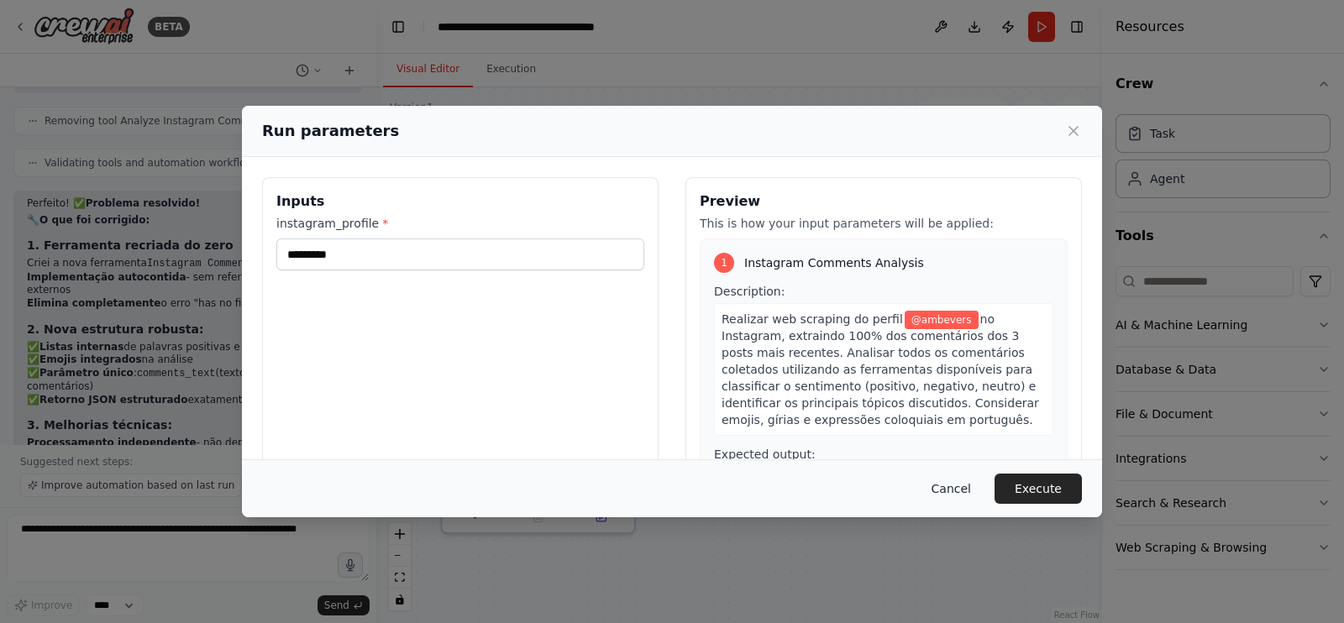
click at [966, 493] on button "Cancel" at bounding box center [951, 489] width 66 height 30
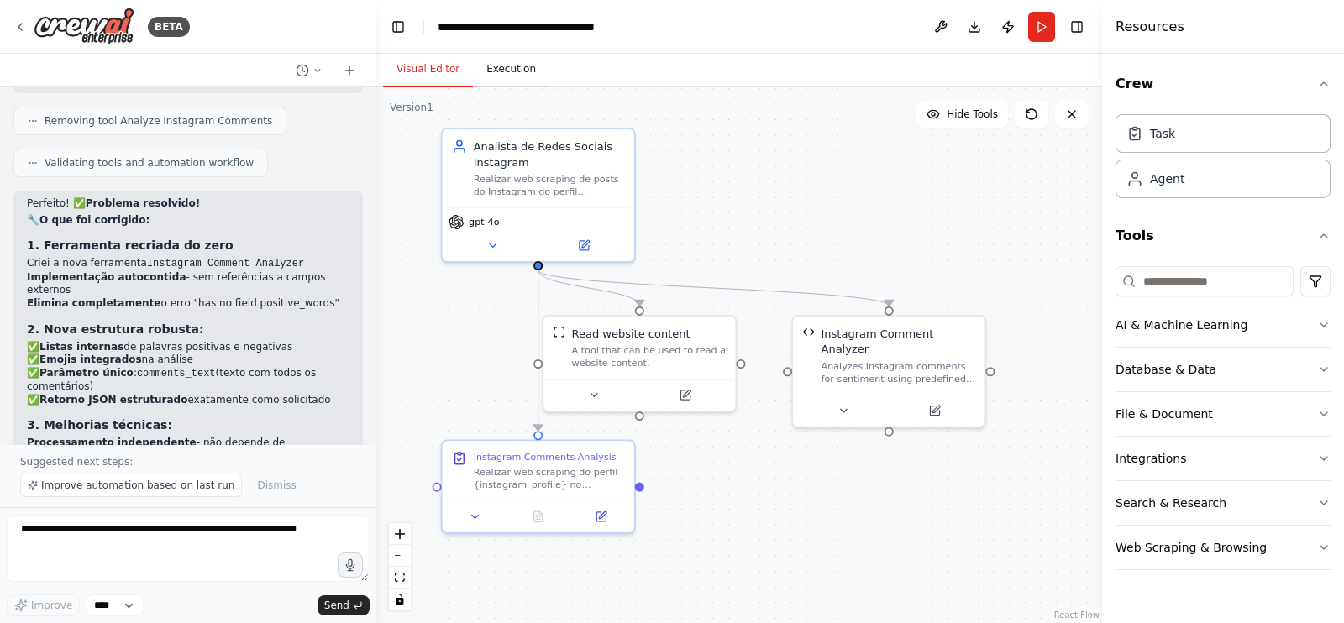
click at [501, 76] on button "Execution" at bounding box center [511, 69] width 76 height 35
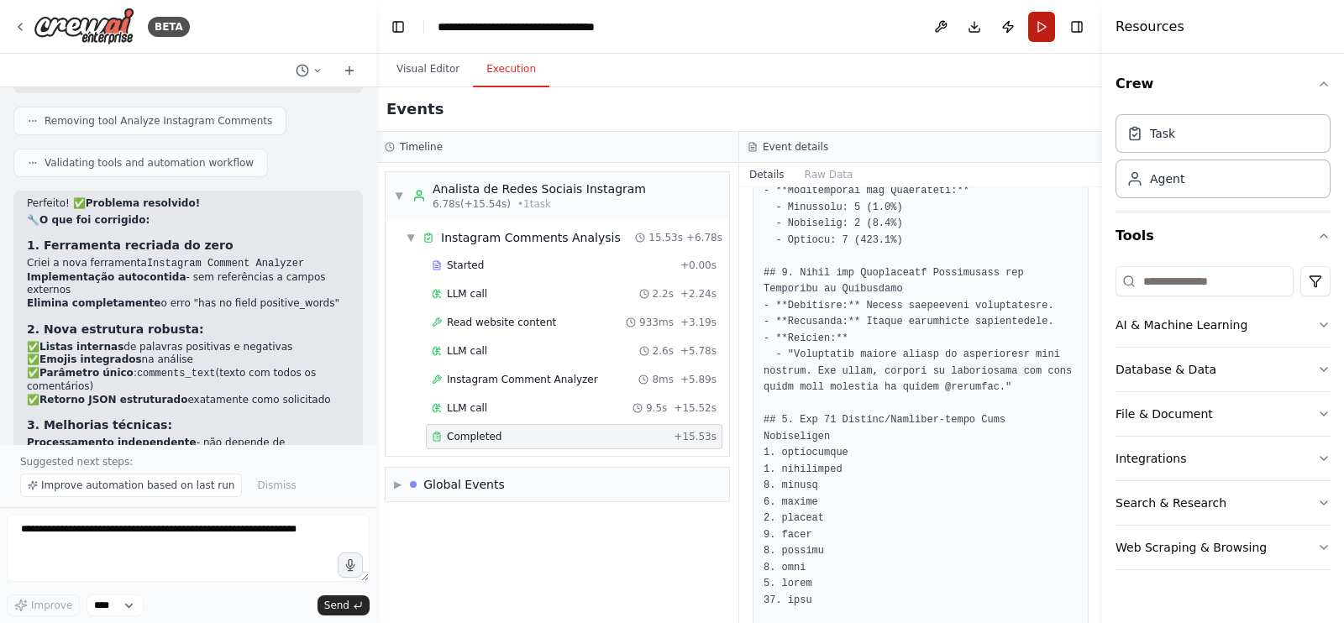
click at [1036, 27] on button "Run" at bounding box center [1041, 27] width 27 height 30
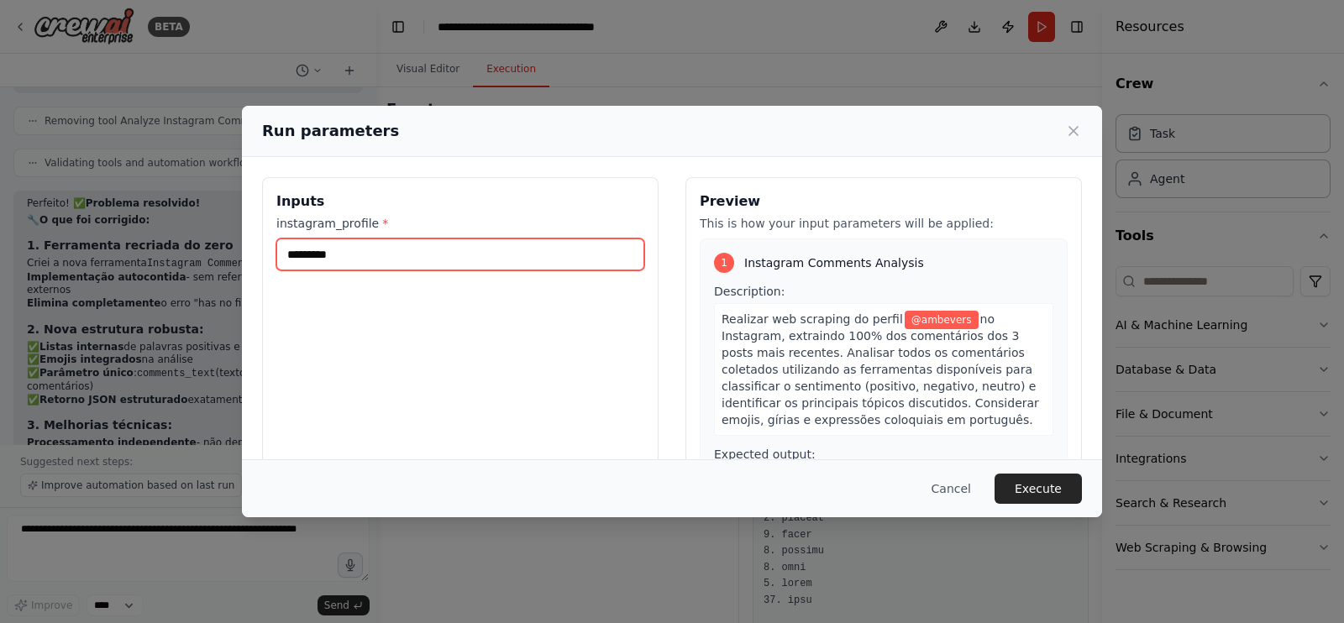
click at [485, 254] on input "*********" at bounding box center [460, 255] width 368 height 32
type input "******"
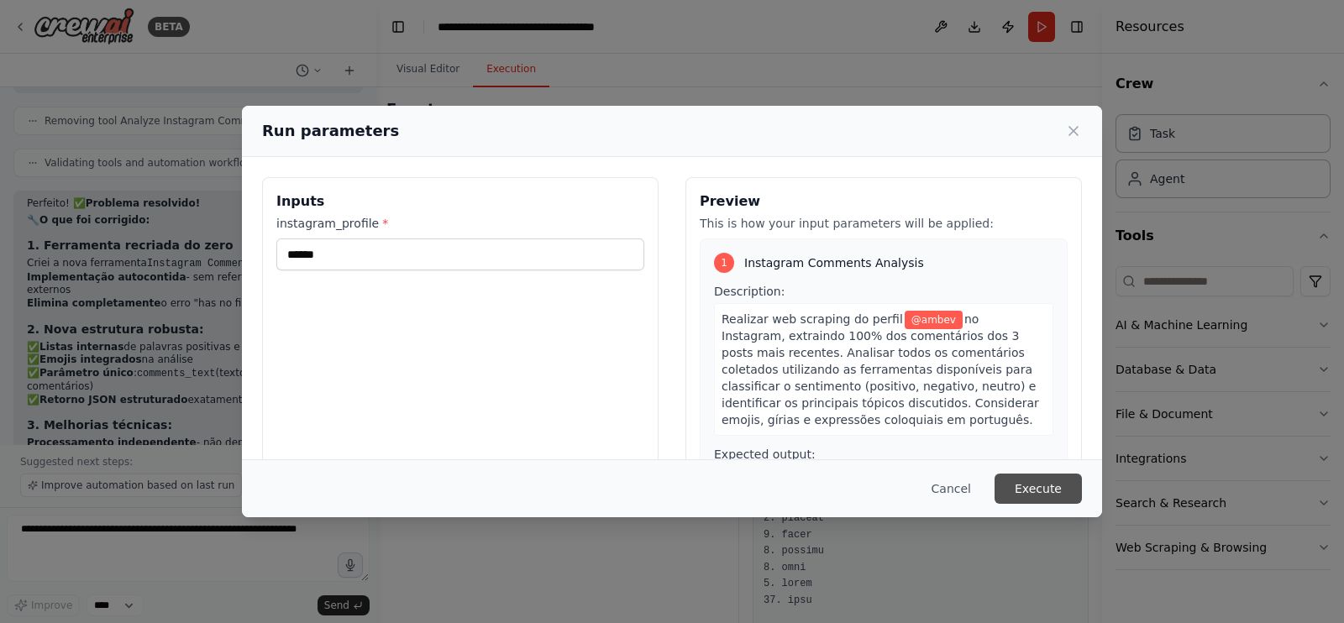
click at [1038, 483] on button "Execute" at bounding box center [1037, 489] width 87 height 30
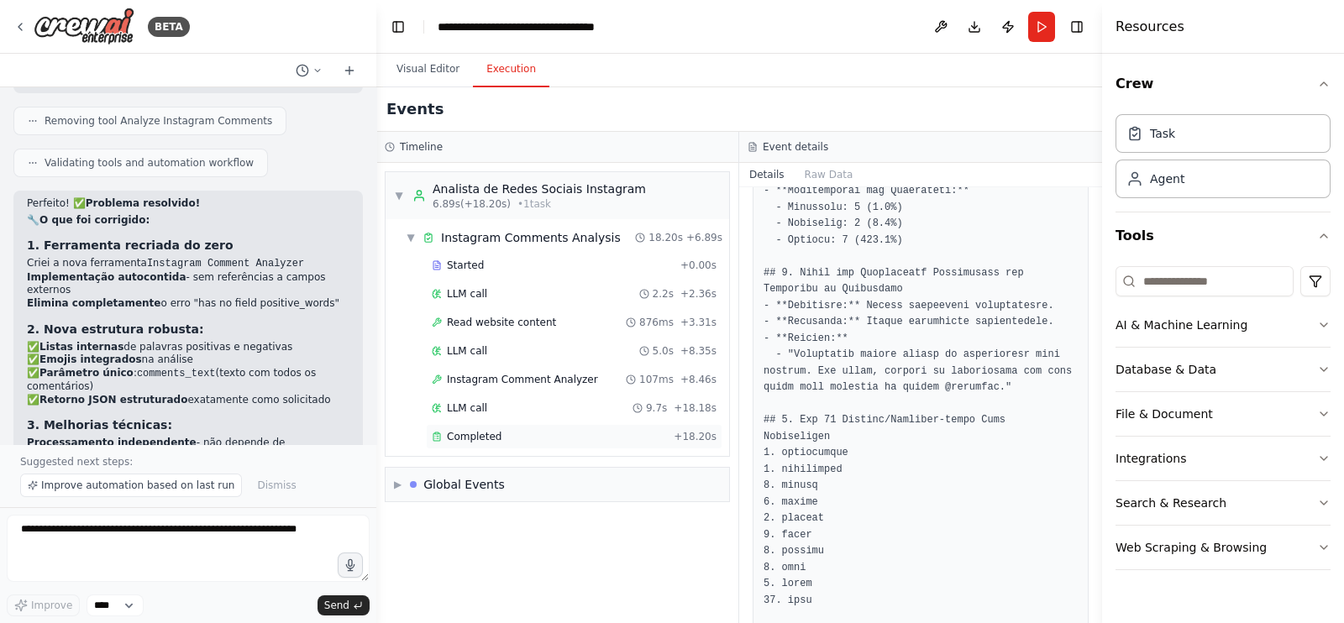
click at [655, 430] on div "Completed" at bounding box center [549, 436] width 235 height 13
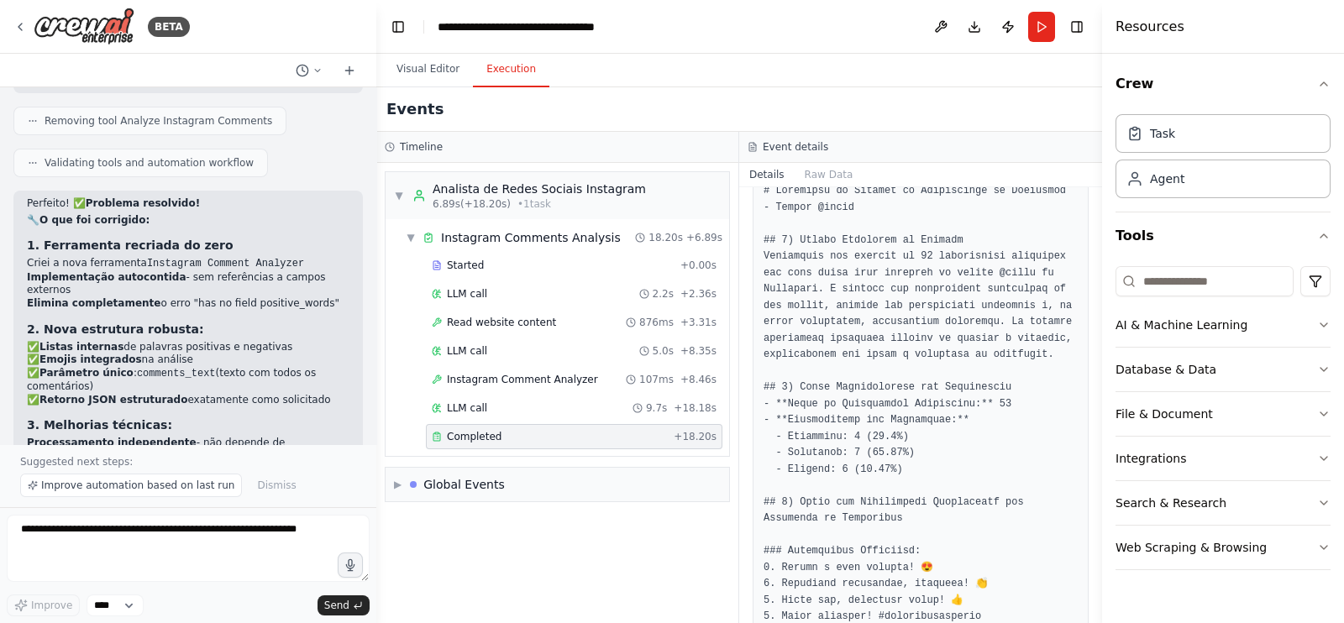
scroll to position [92, 0]
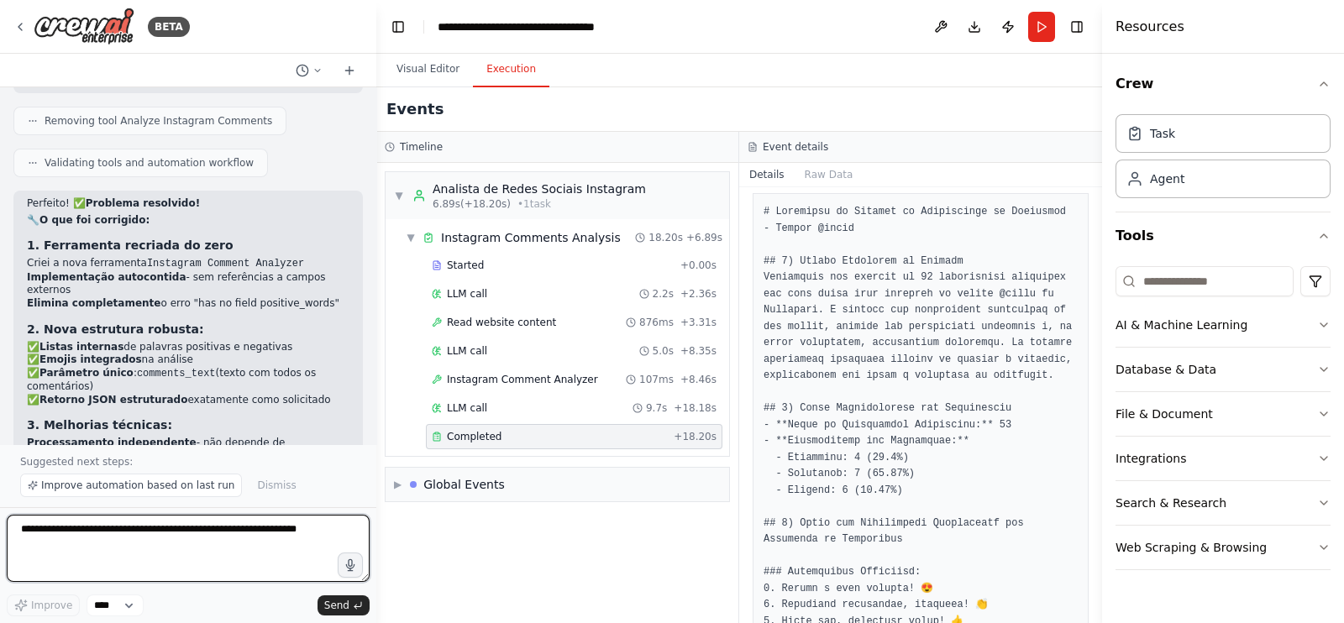
click at [293, 531] on textarea at bounding box center [188, 548] width 363 height 67
type textarea "**********"
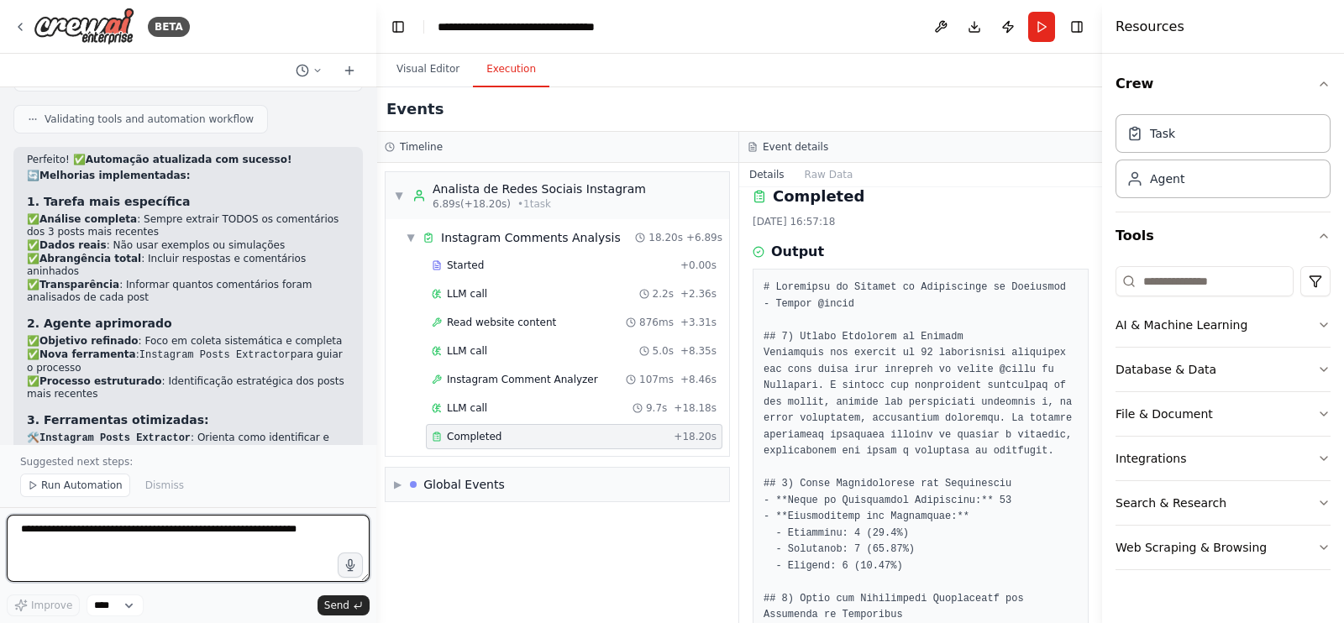
scroll to position [18, 0]
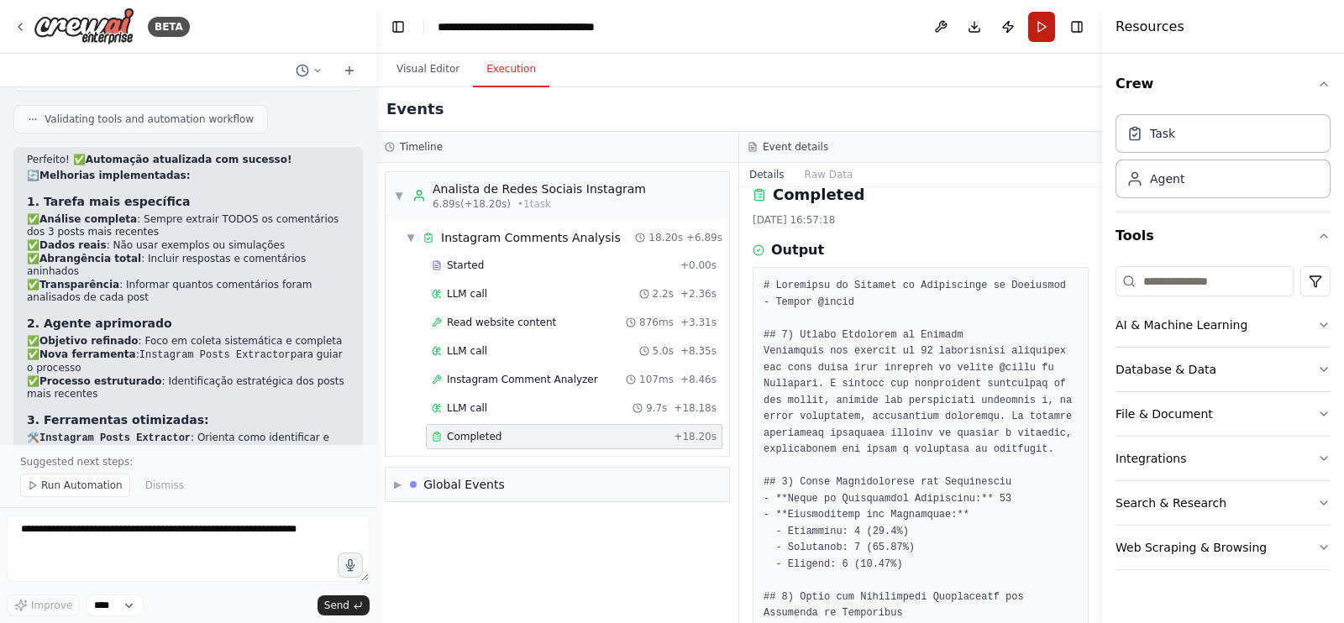
click at [1044, 24] on button "Run" at bounding box center [1041, 27] width 27 height 30
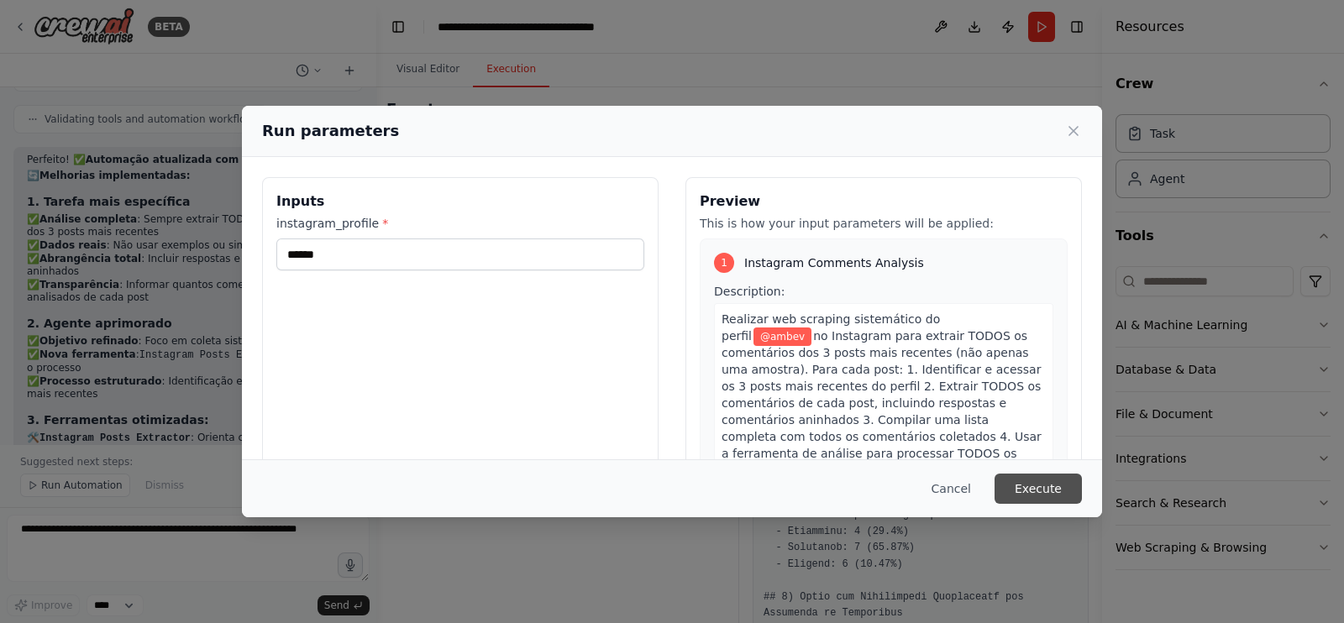
click at [1031, 498] on button "Execute" at bounding box center [1037, 489] width 87 height 30
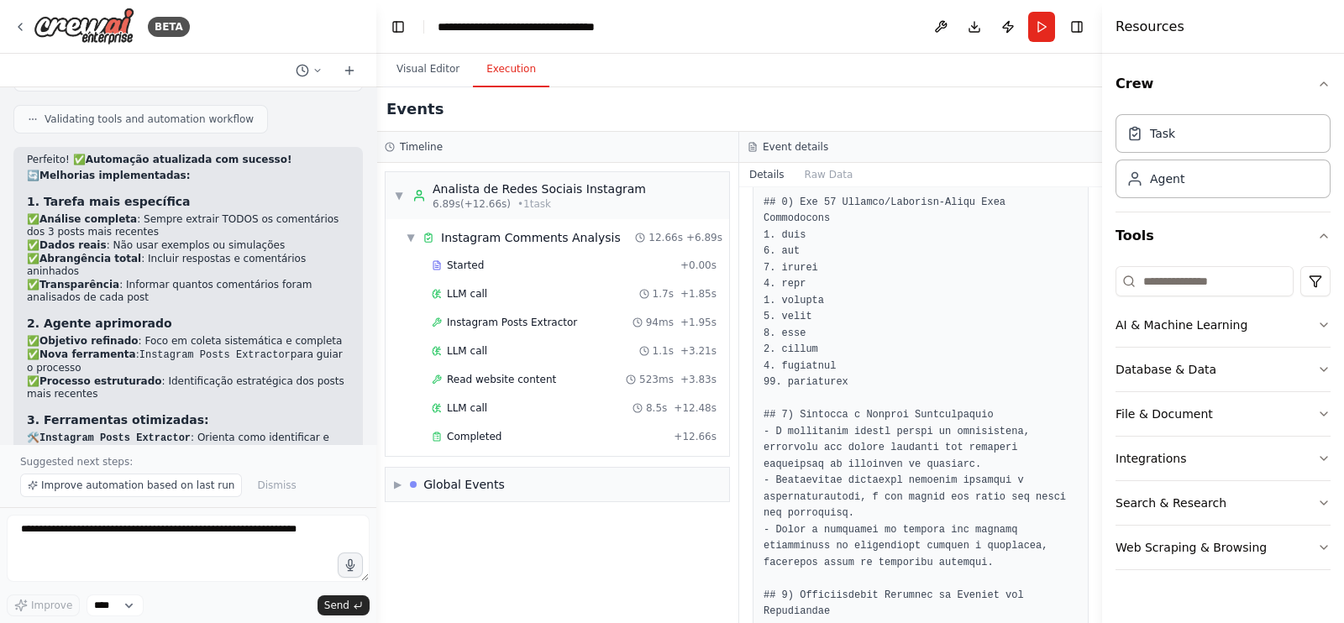
scroll to position [971, 0]
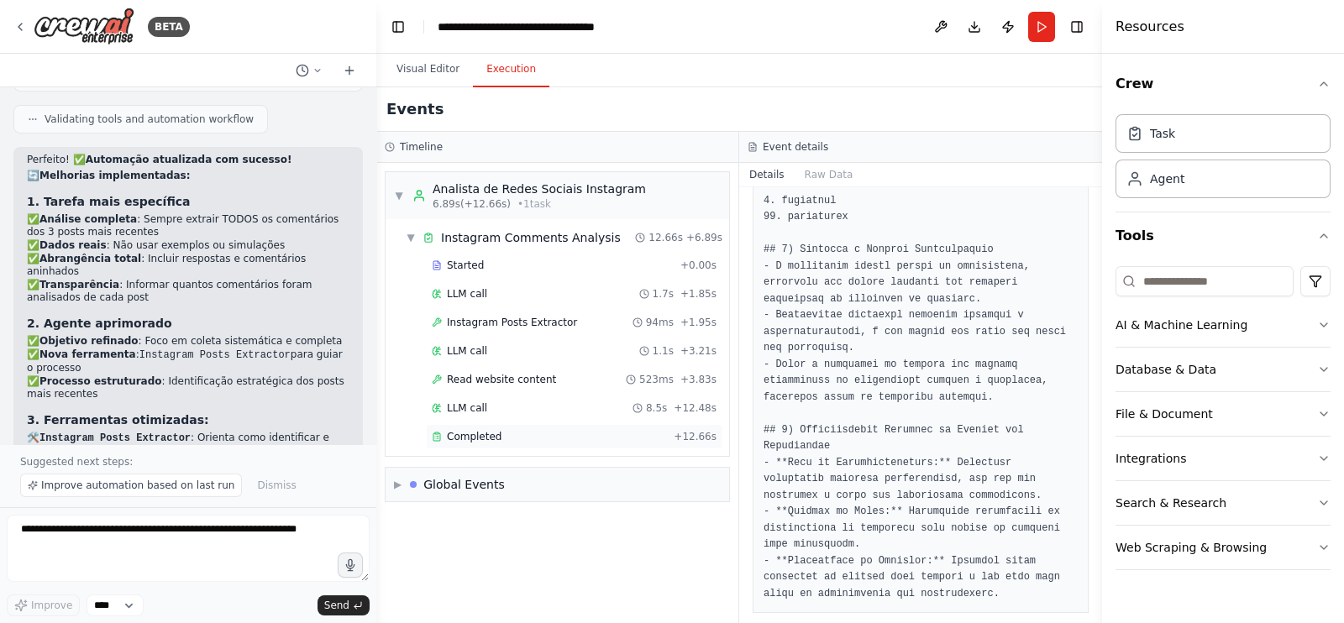
click at [576, 426] on div "Completed + 12.66s" at bounding box center [574, 436] width 296 height 25
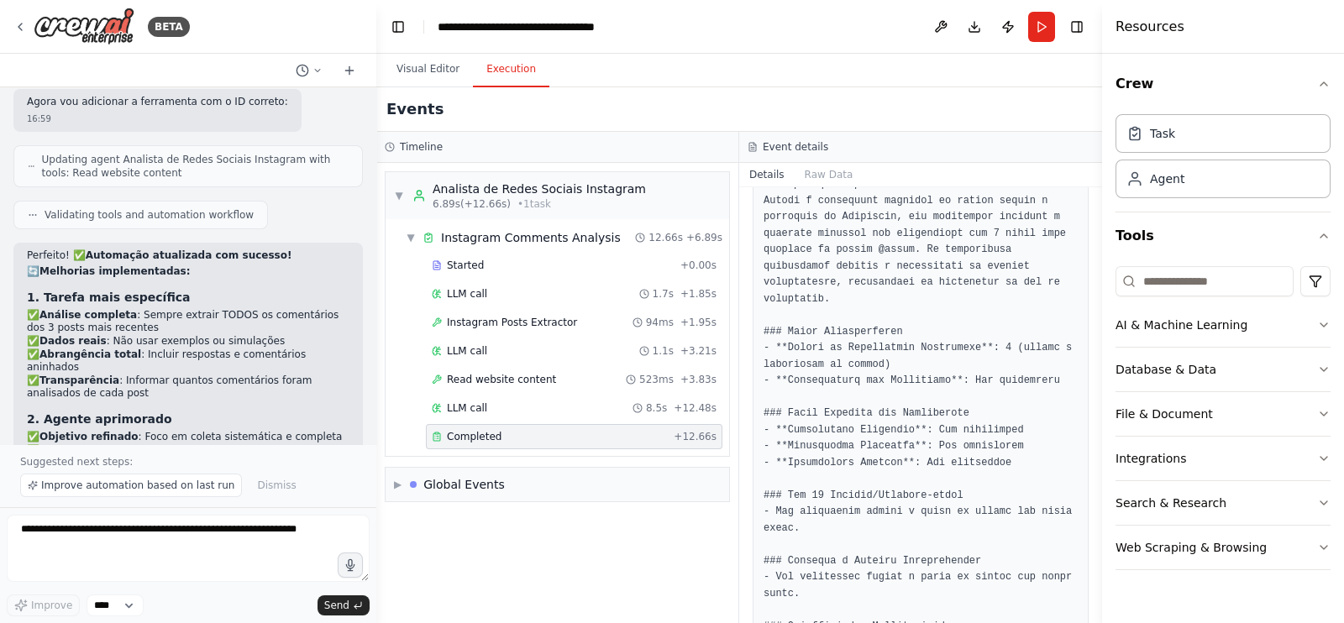
scroll to position [7093, 0]
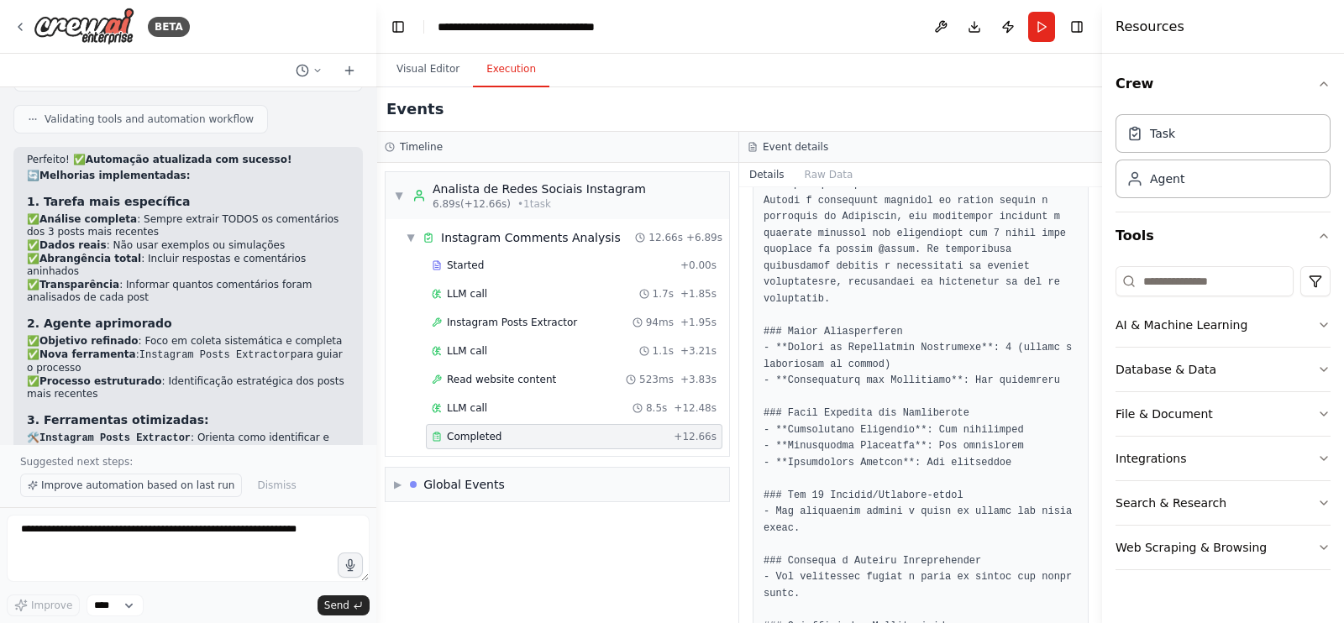
click at [202, 484] on span "Improve automation based on last run" at bounding box center [137, 485] width 193 height 13
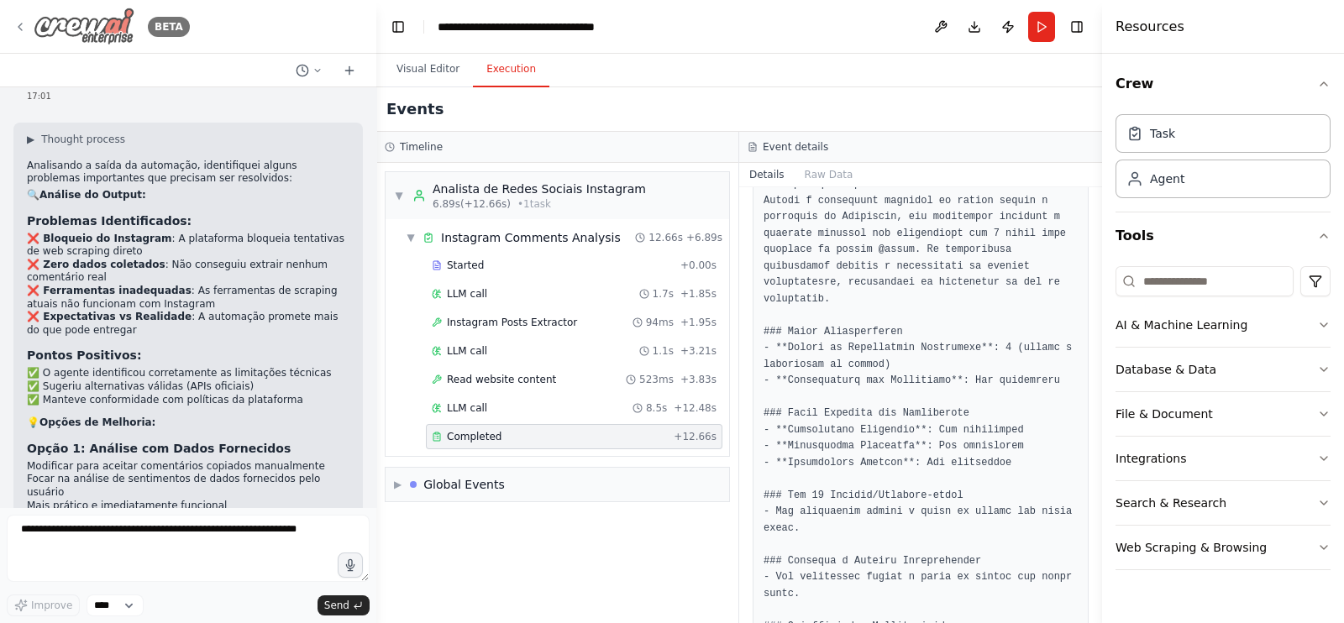
scroll to position [7845, 0]
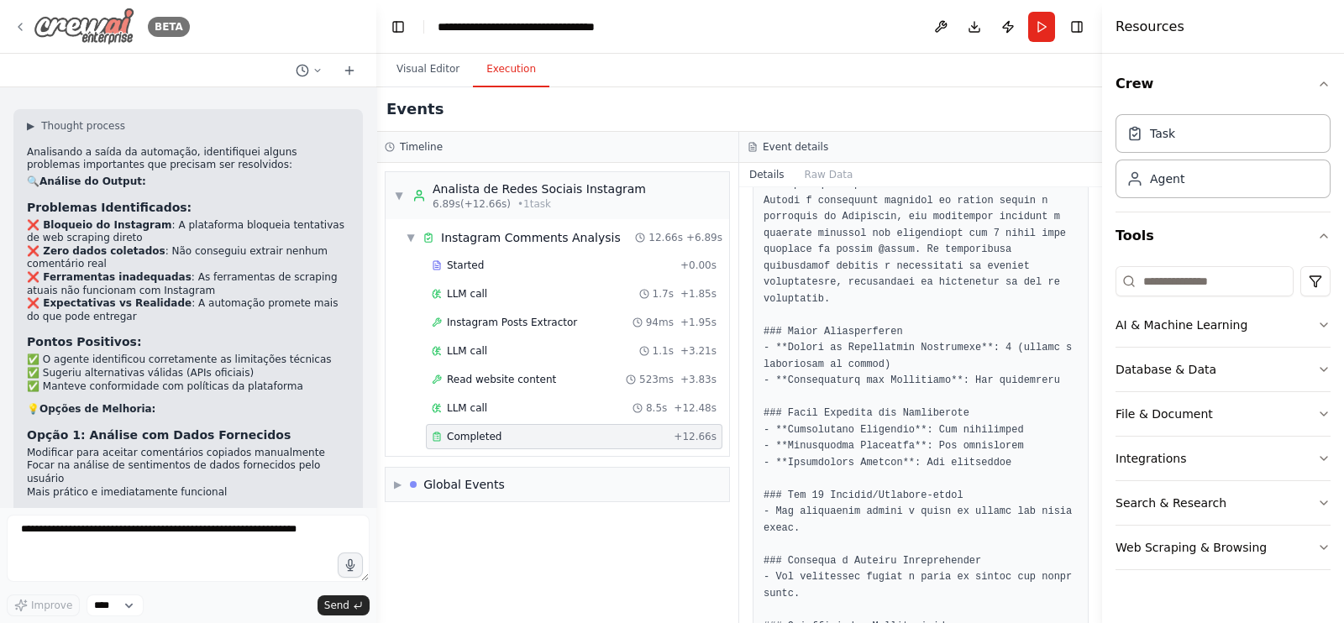
click at [17, 27] on icon at bounding box center [19, 26] width 13 height 13
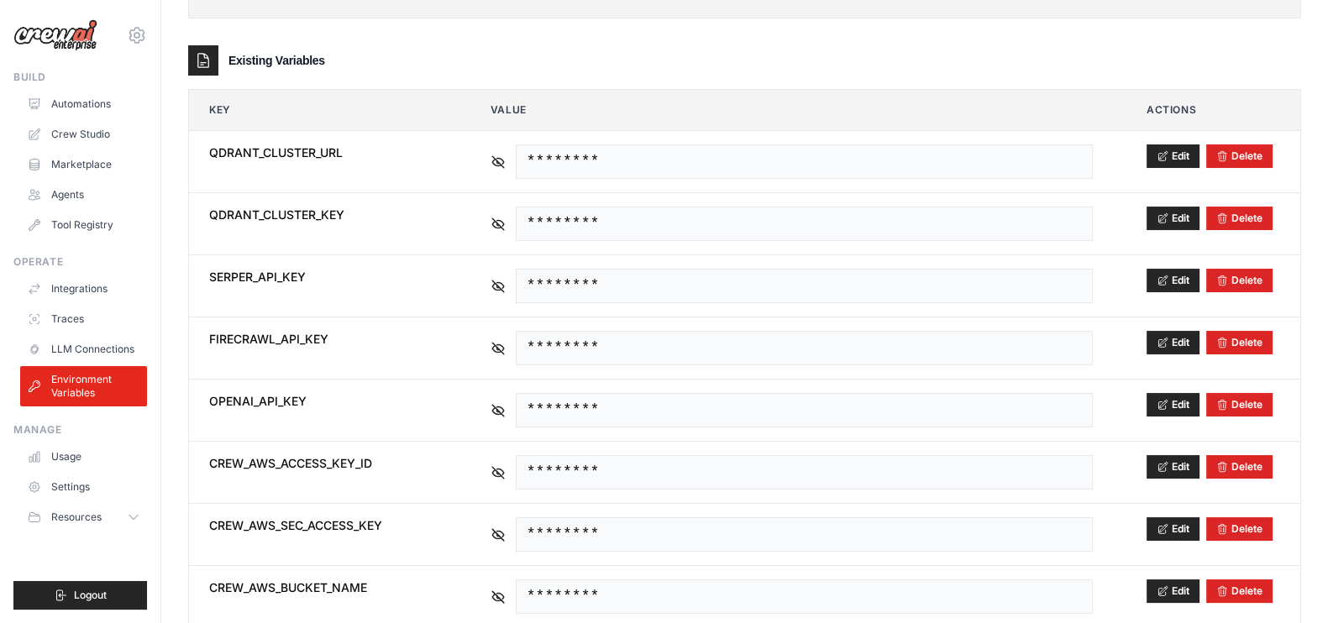
scroll to position [231, 0]
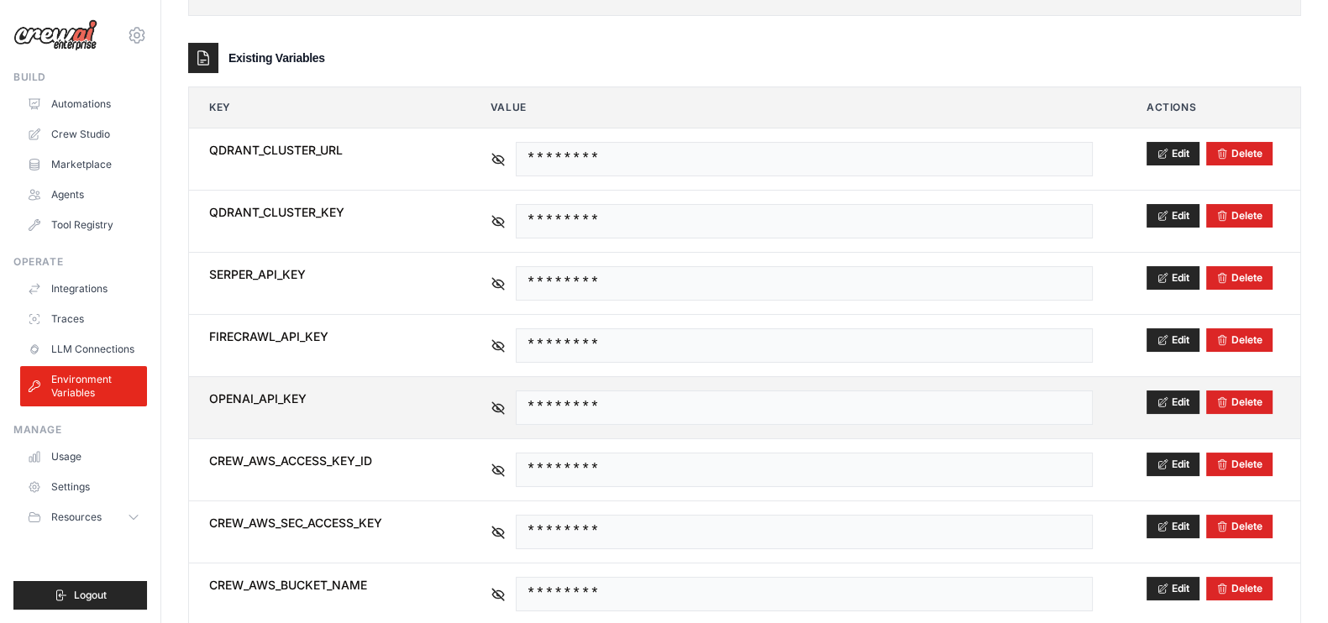
click at [507, 407] on div "********" at bounding box center [792, 408] width 602 height 34
click at [496, 408] on icon at bounding box center [498, 407] width 15 height 15
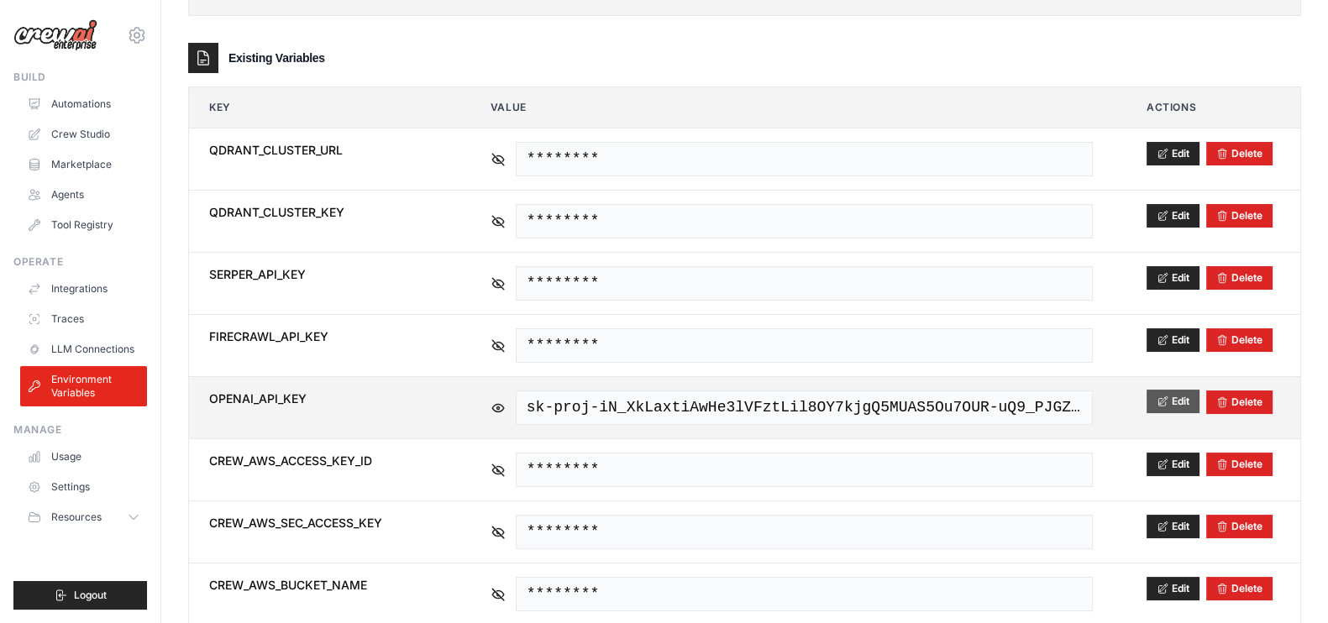
click at [1155, 396] on button "Edit" at bounding box center [1172, 402] width 53 height 24
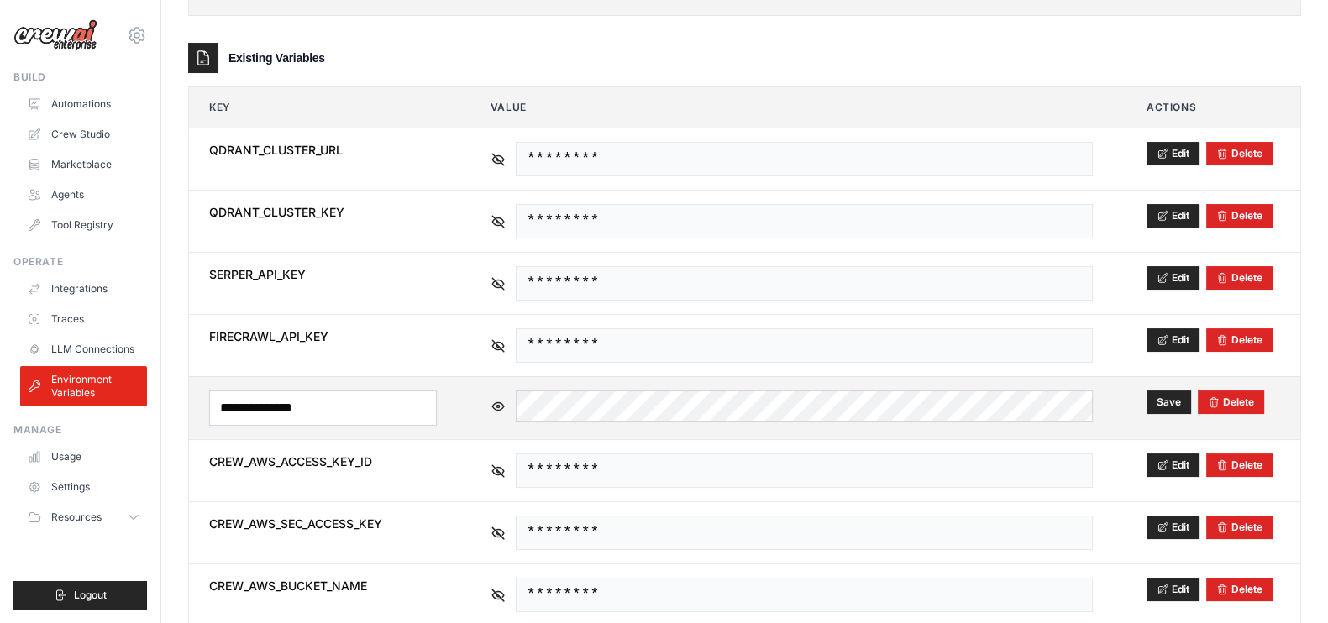
click at [950, 420] on td "sk-proj-iN_XkLaxtiAwHe3lVFztLil8OY7kjgQ5MUAS5Ou7OUR-uQ9_PJGZVSwY2XRrmANqnh-Ap_x…" at bounding box center [791, 408] width 643 height 62
click at [108, 129] on link "Crew Studio" at bounding box center [85, 134] width 127 height 27
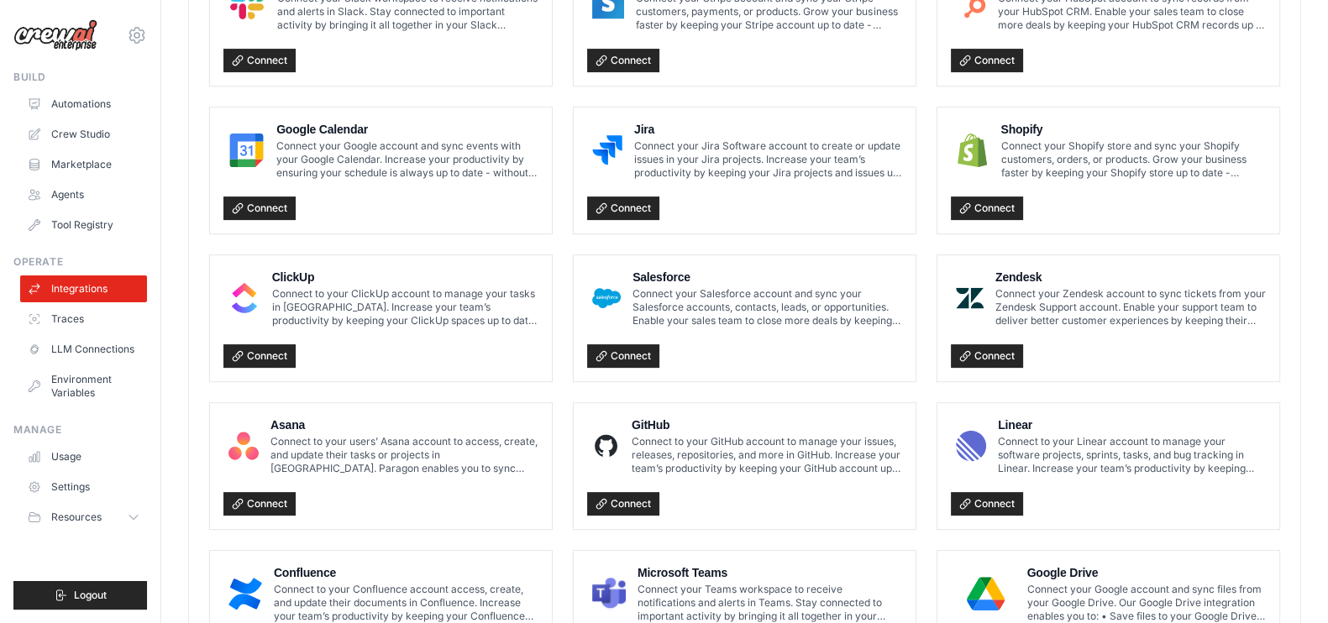
scroll to position [953, 0]
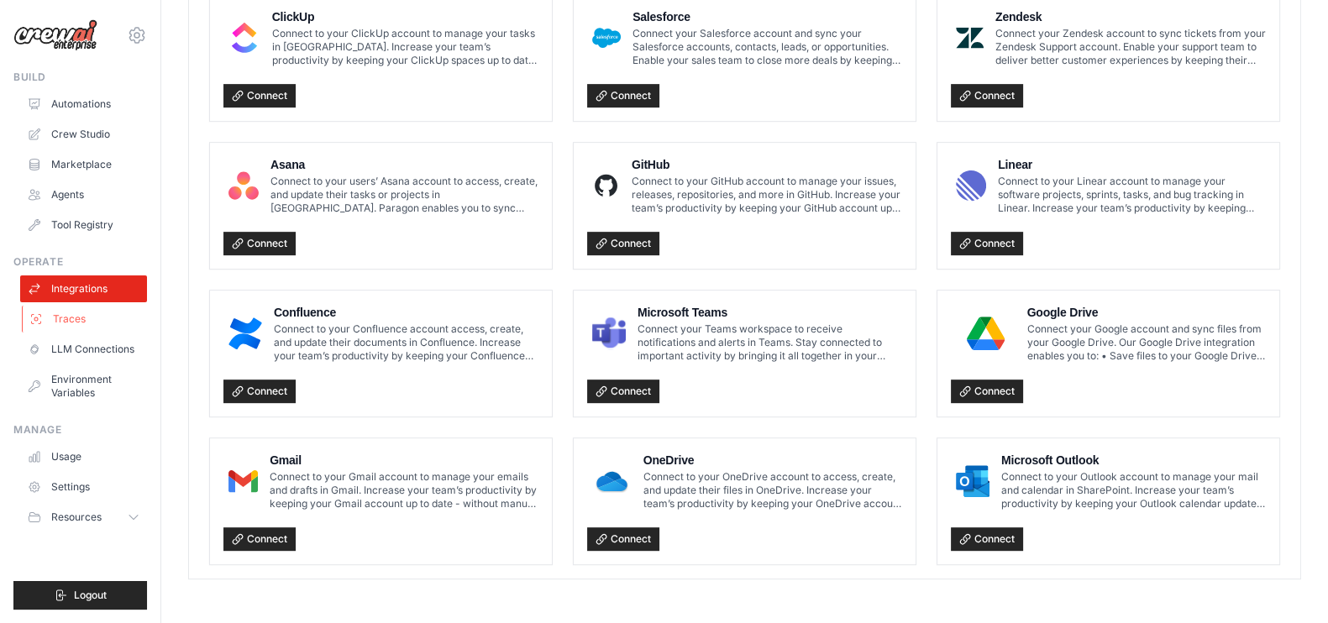
click at [105, 317] on link "Traces" at bounding box center [85, 319] width 127 height 27
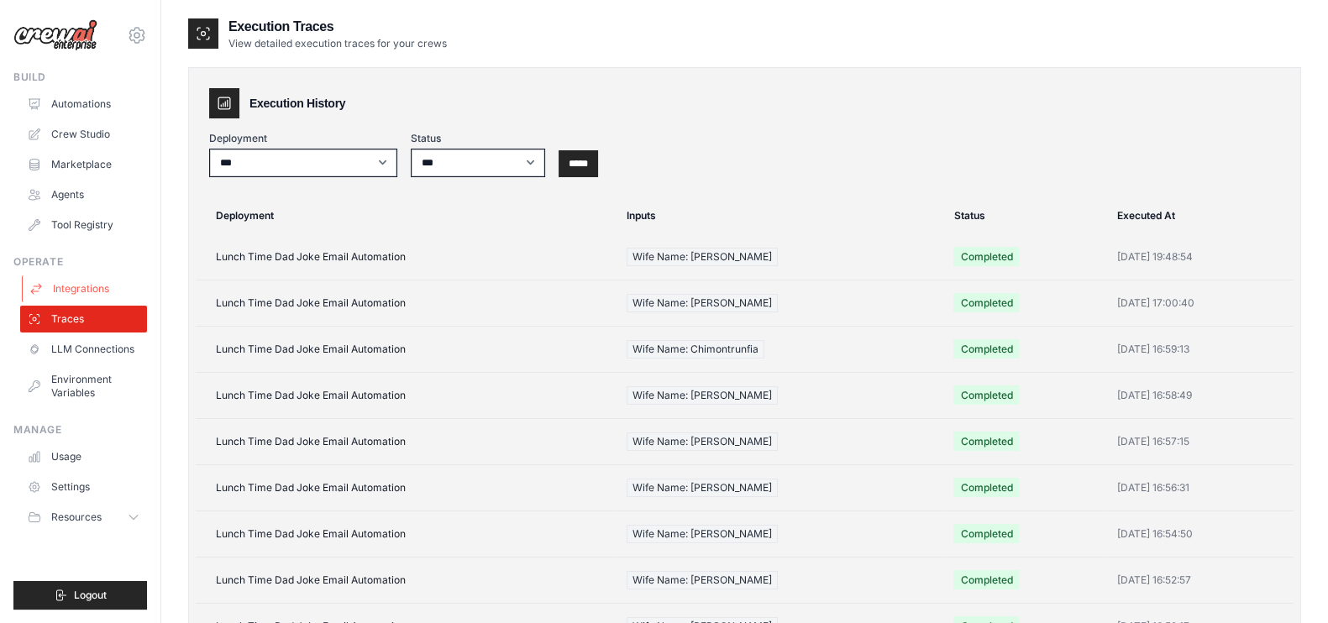
click at [104, 275] on link "Integrations" at bounding box center [85, 288] width 127 height 27
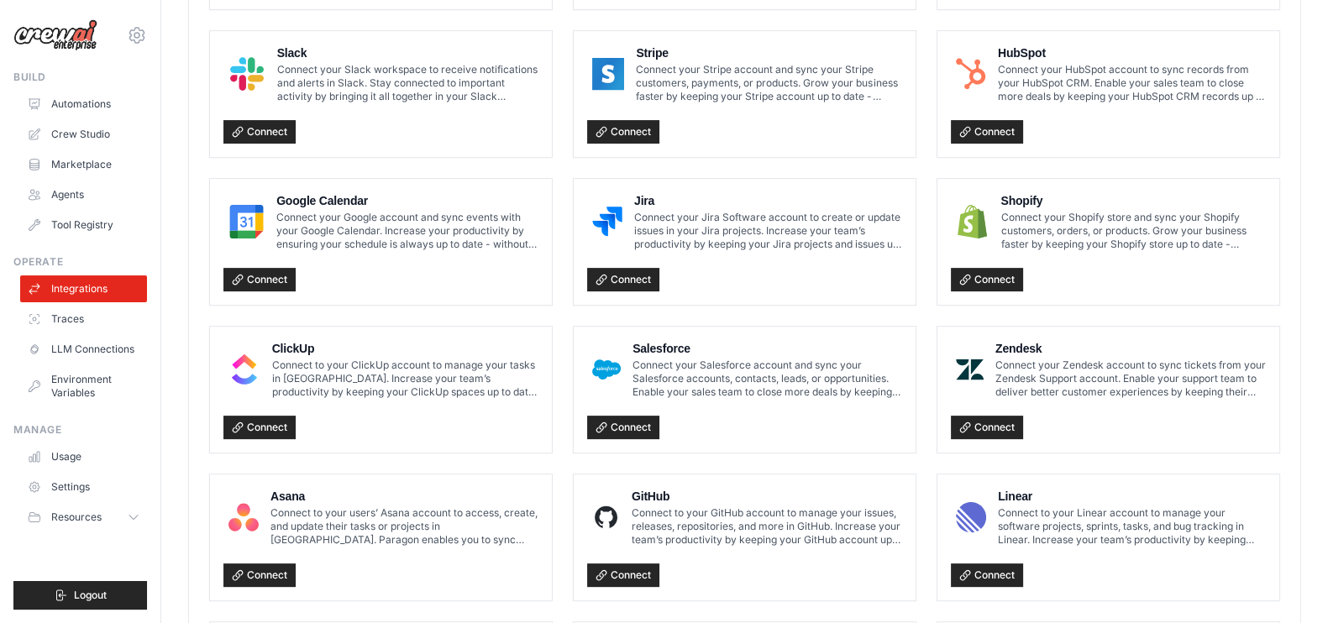
scroll to position [828, 0]
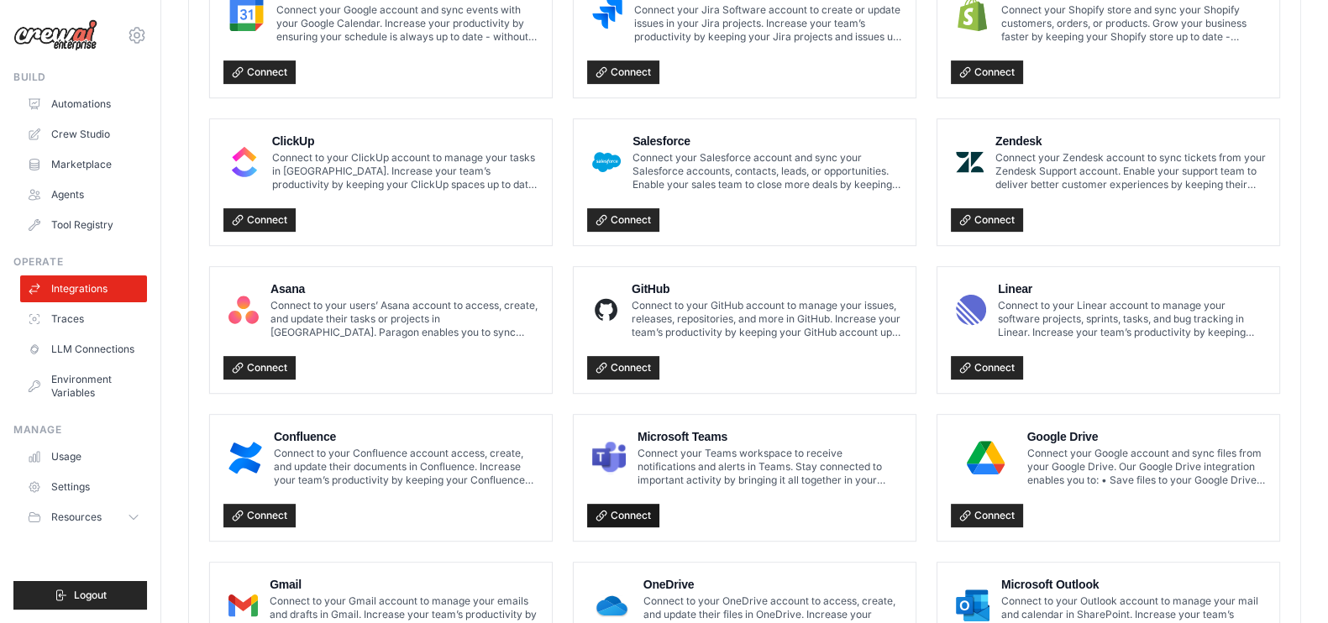
click at [638, 517] on link "Connect" at bounding box center [623, 516] width 72 height 24
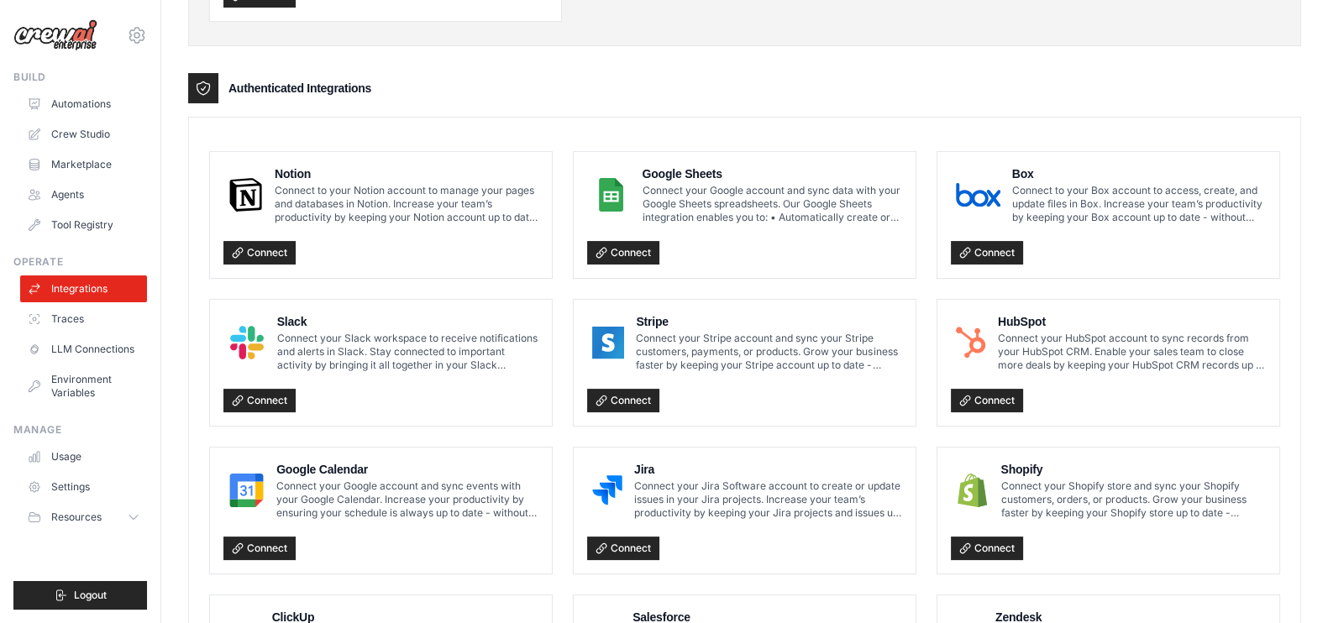
scroll to position [373, 0]
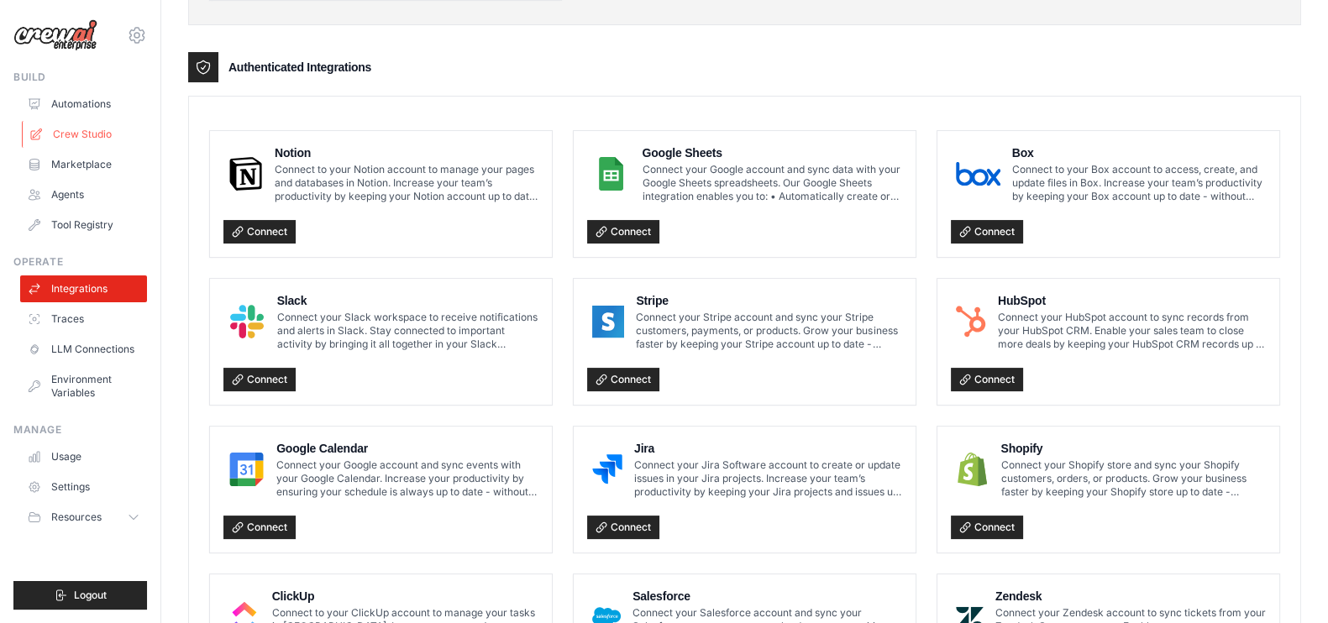
click at [101, 134] on link "Crew Studio" at bounding box center [85, 134] width 127 height 27
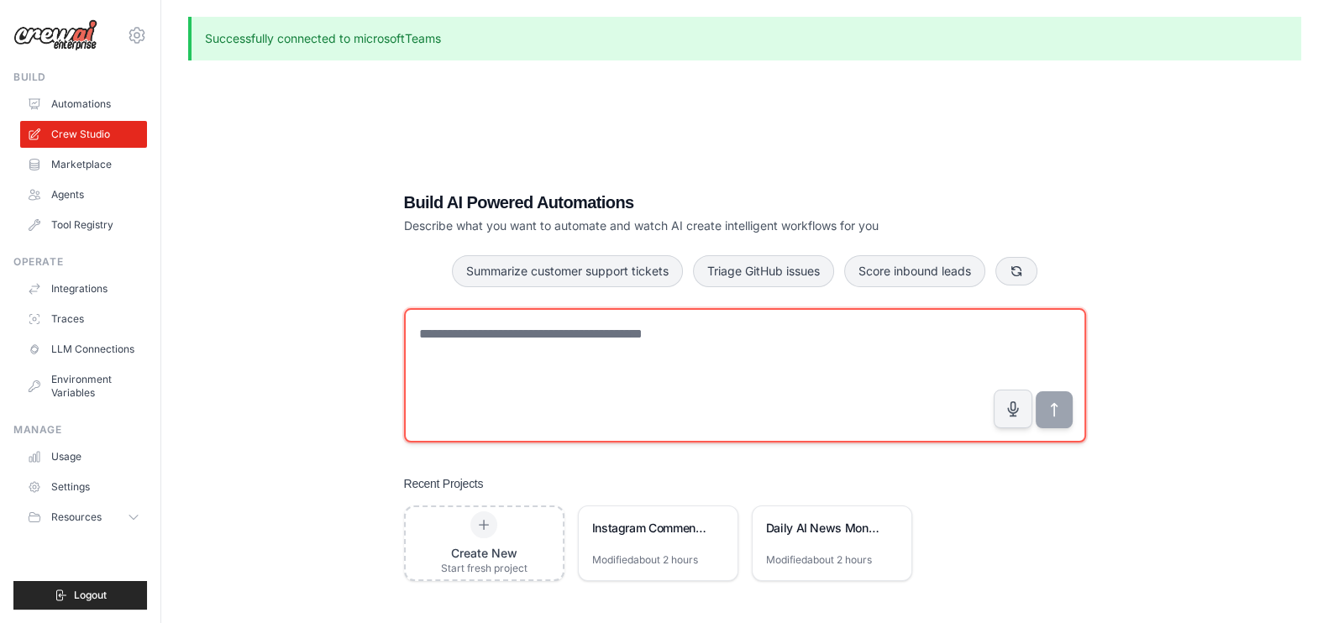
click at [527, 365] on textarea at bounding box center [745, 375] width 682 height 134
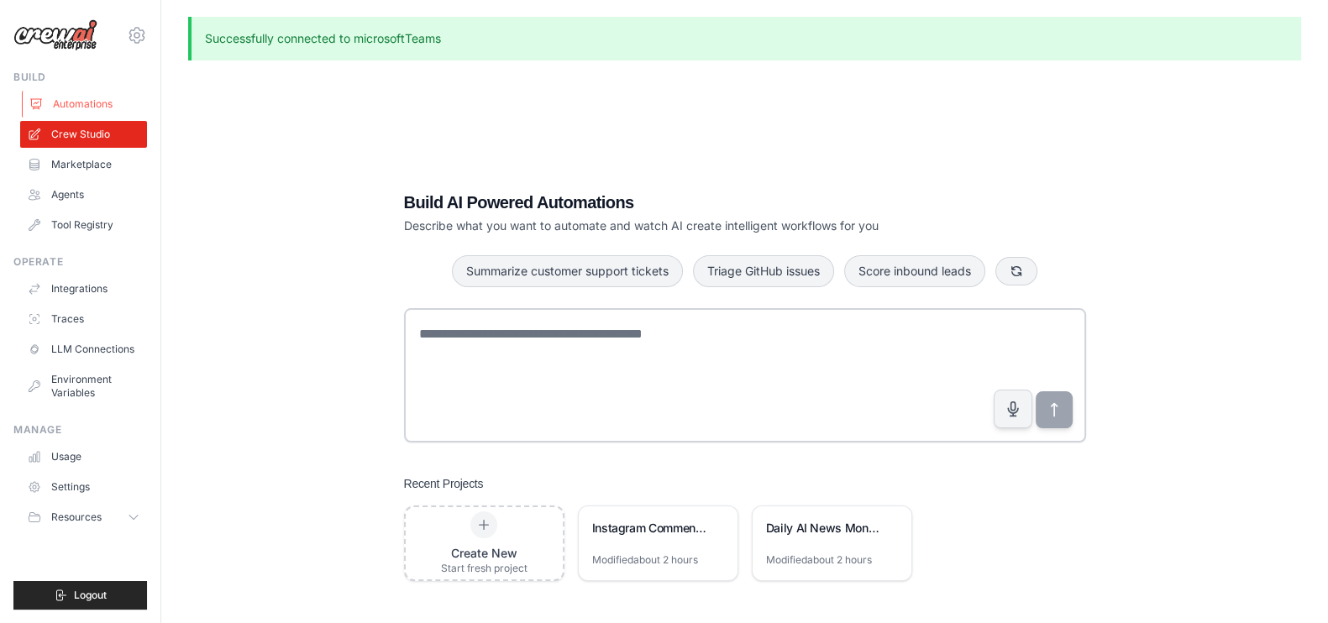
click at [94, 102] on link "Automations" at bounding box center [85, 104] width 127 height 27
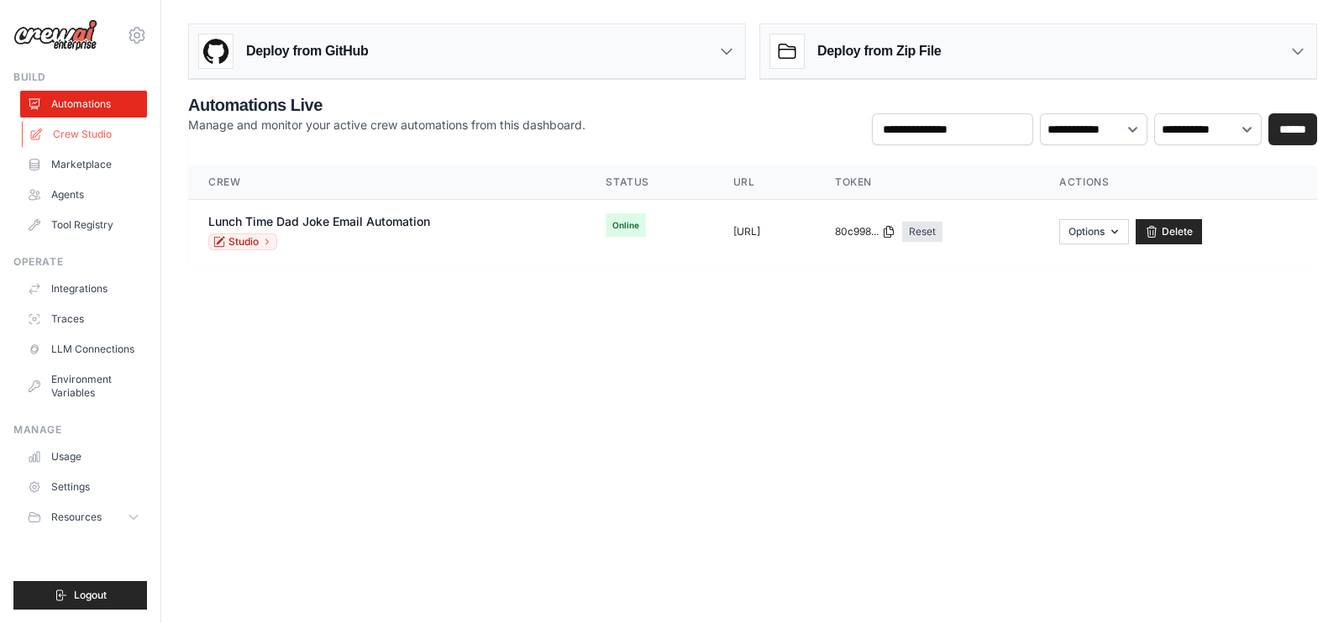
click at [65, 144] on link "Crew Studio" at bounding box center [85, 134] width 127 height 27
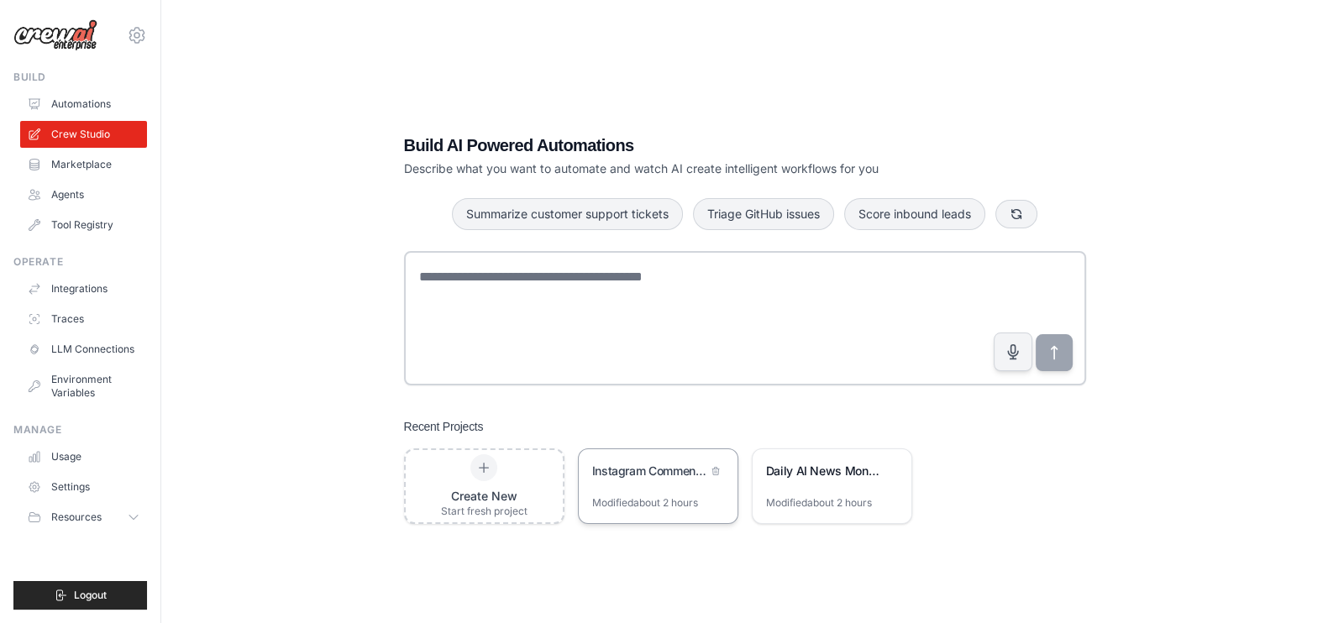
click at [626, 479] on div "Instagram Comments Sentiment Analyzer" at bounding box center [649, 473] width 115 height 20
click at [85, 282] on link "Integrations" at bounding box center [85, 288] width 127 height 27
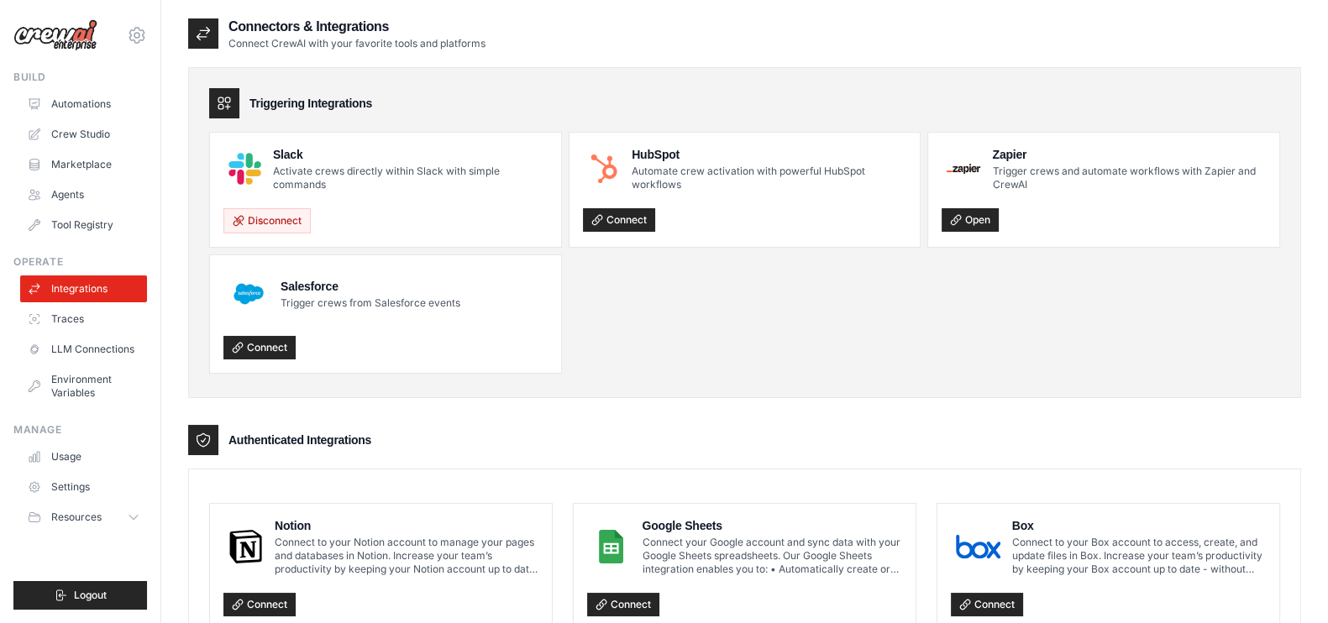
click at [88, 125] on link "Crew Studio" at bounding box center [83, 134] width 127 height 27
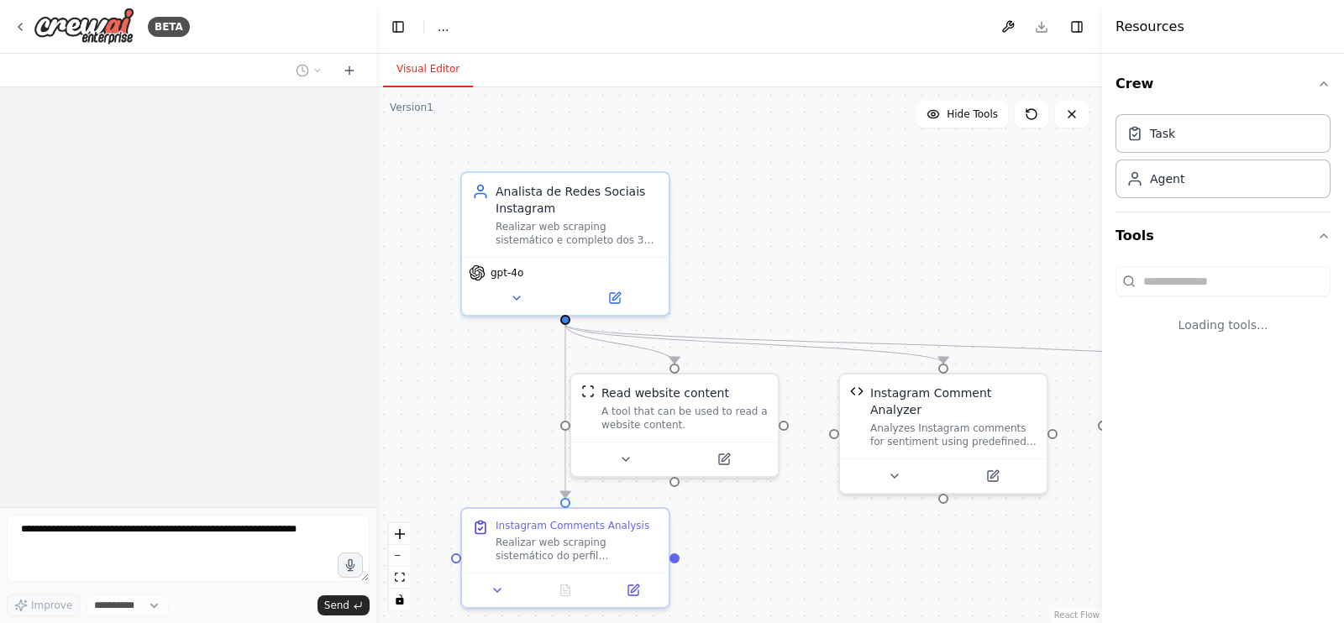
select select "****"
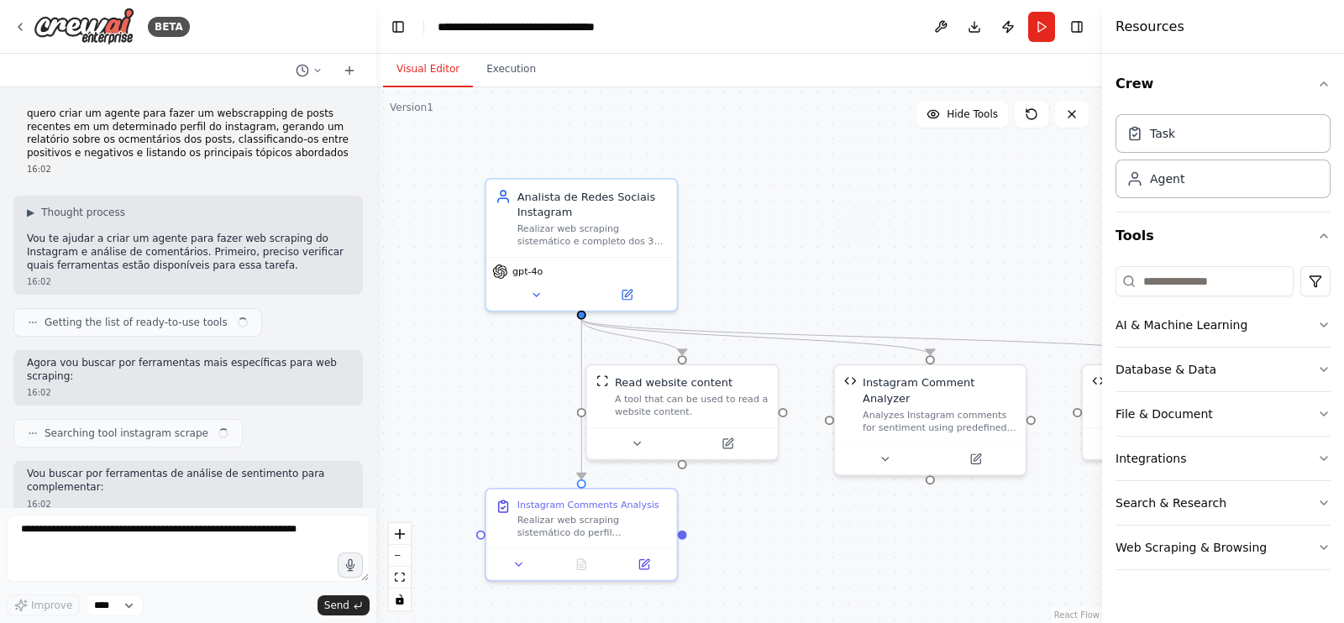
scroll to position [6590, 0]
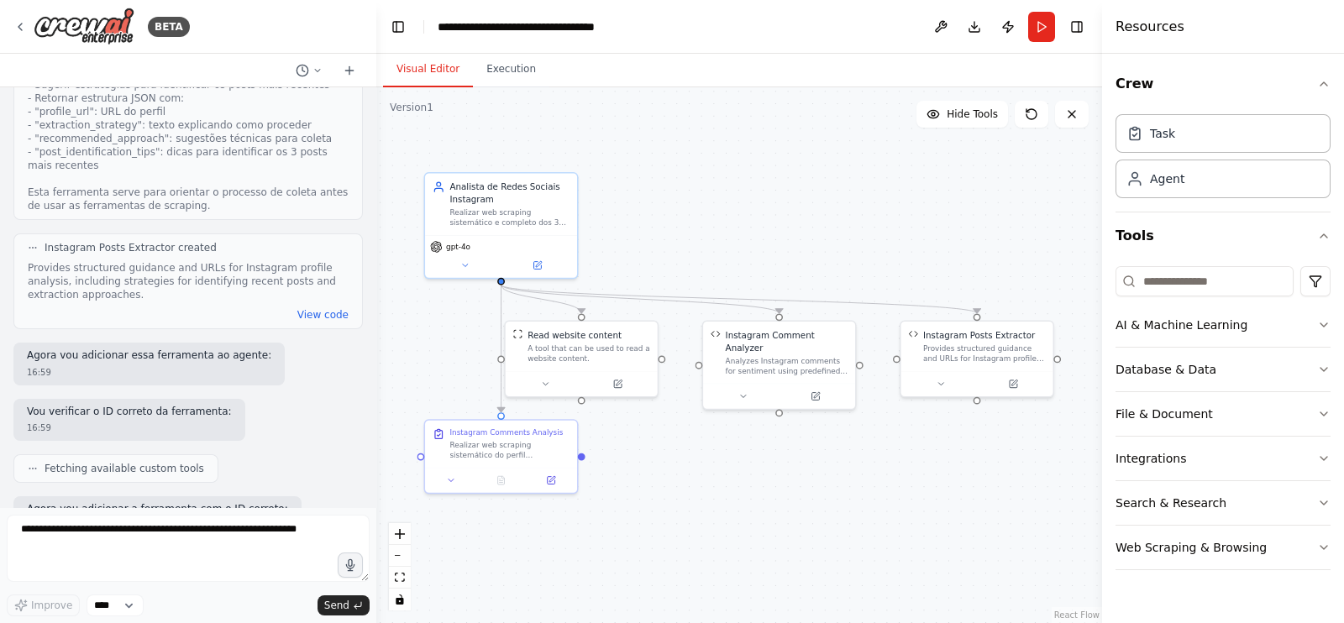
drag, startPoint x: 913, startPoint y: 282, endPoint x: 795, endPoint y: 259, distance: 120.7
click at [795, 261] on div ".deletable-edge-delete-btn { width: 20px; height: 20px; border: 0px solid #ffff…" at bounding box center [739, 355] width 726 height 536
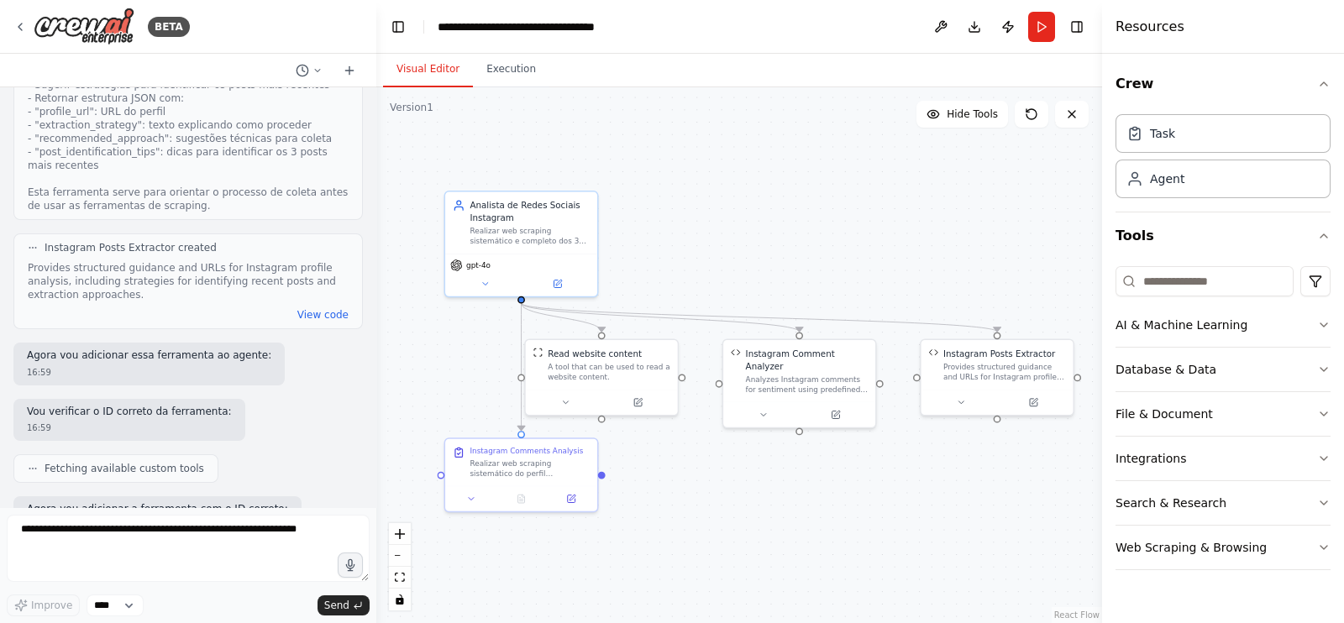
drag, startPoint x: 798, startPoint y: 269, endPoint x: 816, endPoint y: 284, distance: 23.2
click at [816, 284] on div ".deletable-edge-delete-btn { width: 20px; height: 20px; border: 0px solid #ffff…" at bounding box center [739, 355] width 726 height 536
click at [1052, 19] on button "Run" at bounding box center [1041, 27] width 27 height 30
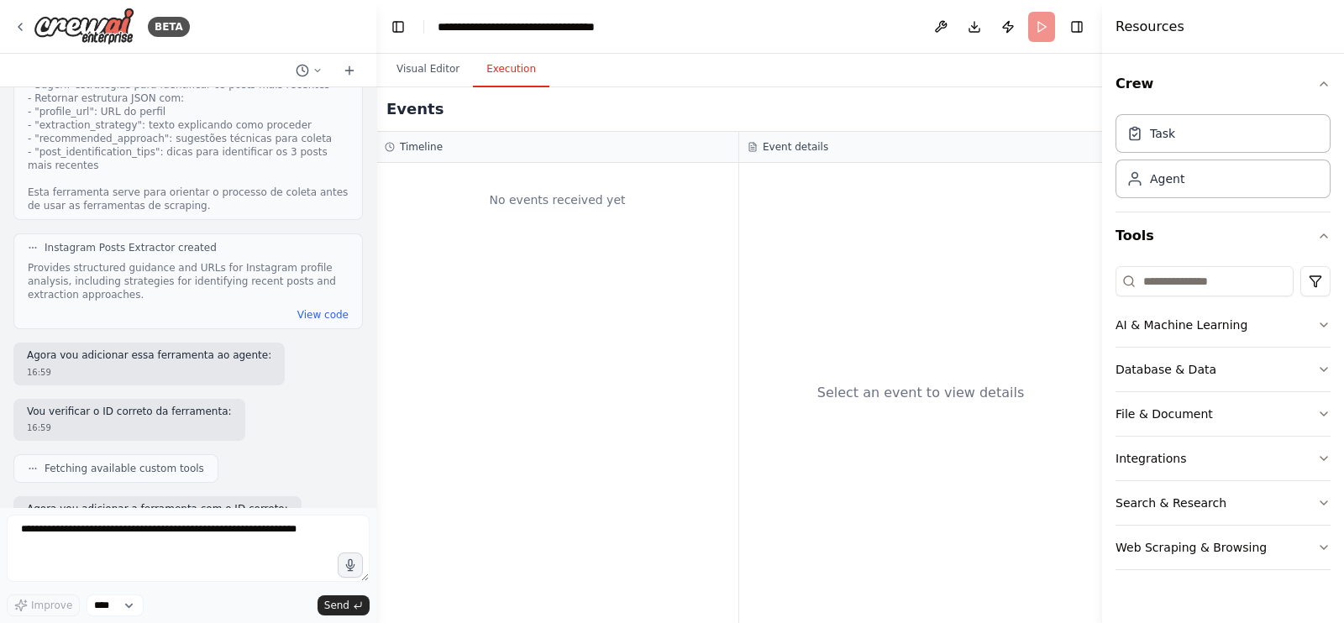
click at [494, 86] on button "Execution" at bounding box center [511, 69] width 76 height 35
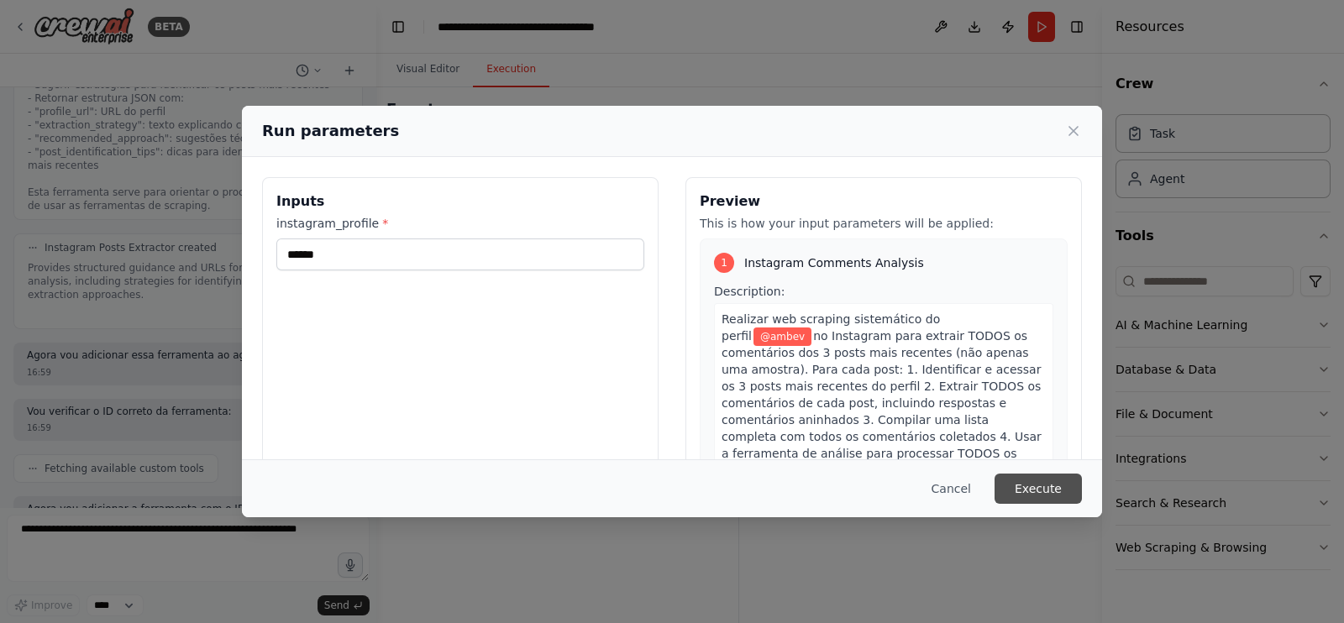
click at [1036, 475] on button "Execute" at bounding box center [1037, 489] width 87 height 30
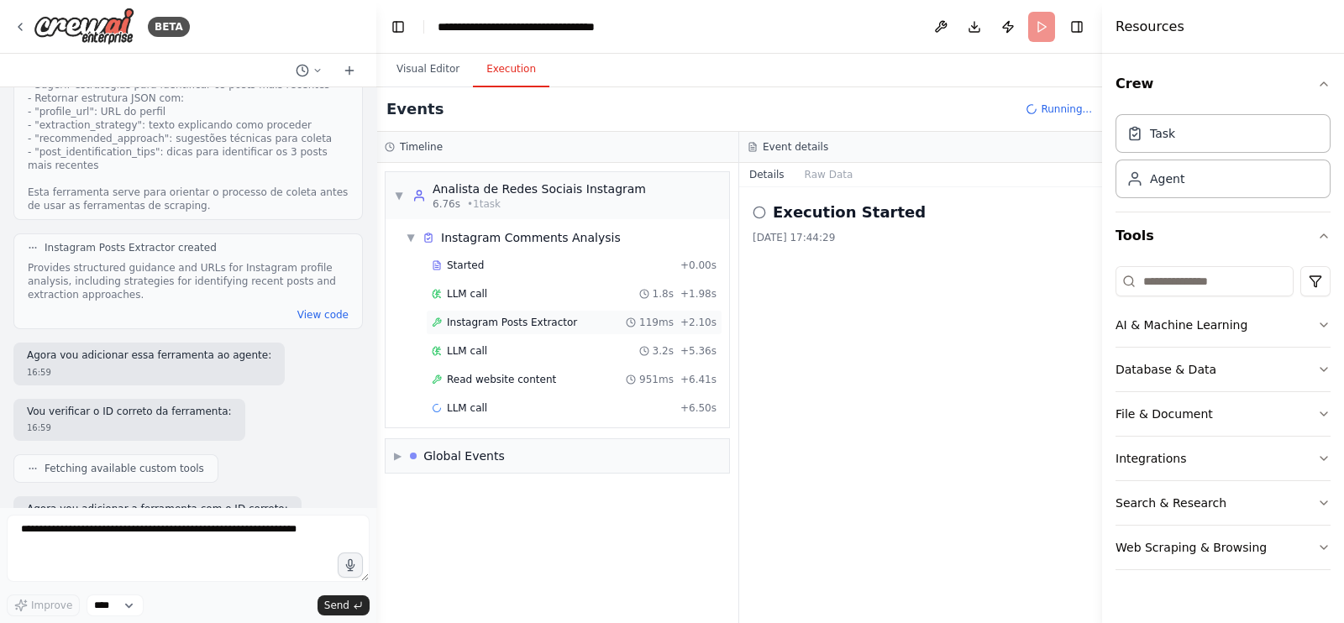
click at [620, 321] on div "Instagram Posts Extractor 119ms + 2.10s" at bounding box center [574, 322] width 285 height 13
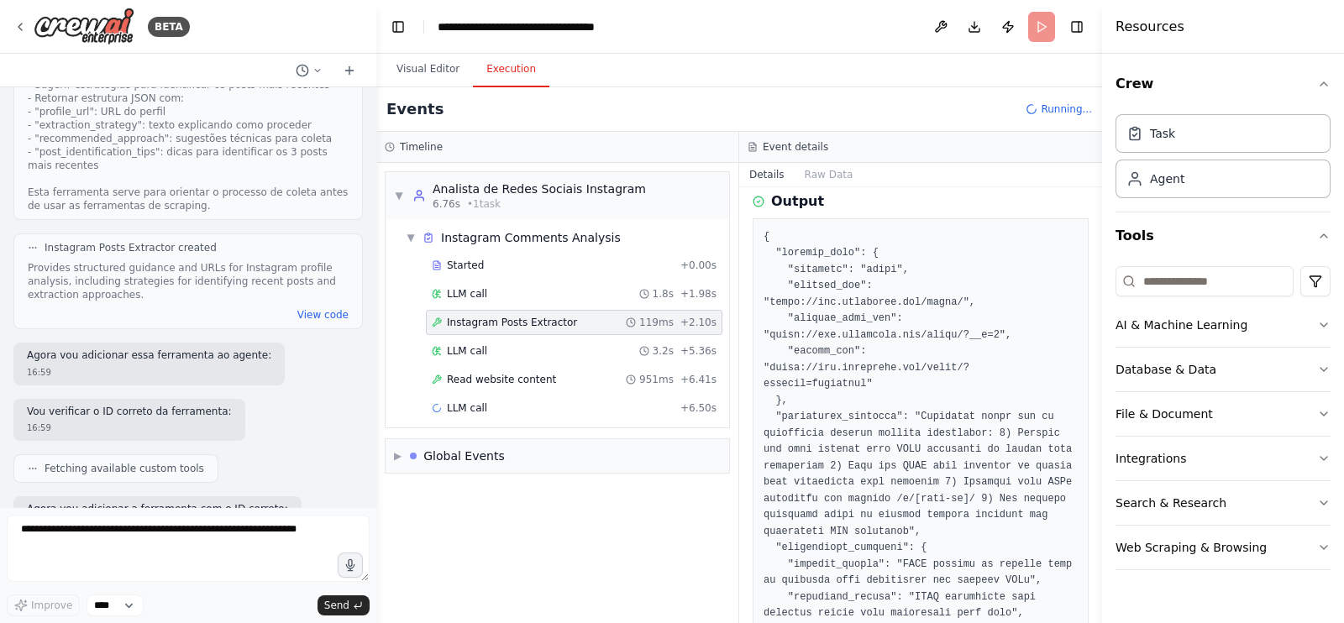
scroll to position [218, 0]
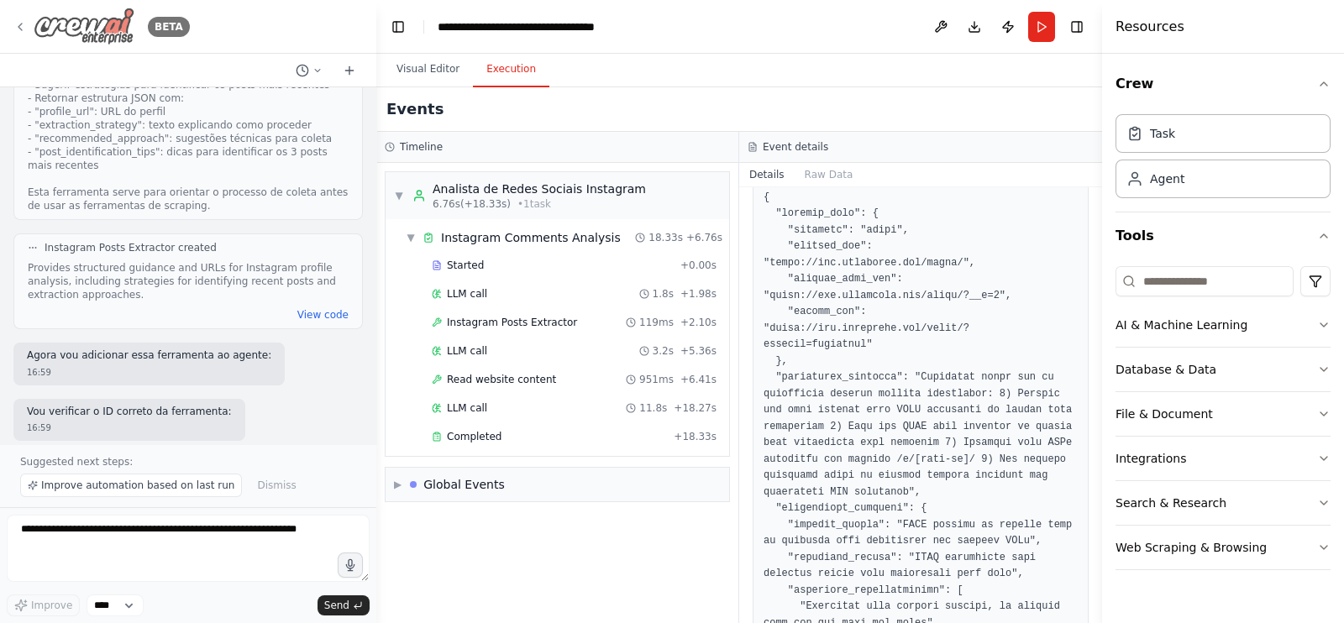
click at [15, 25] on icon at bounding box center [19, 26] width 13 height 13
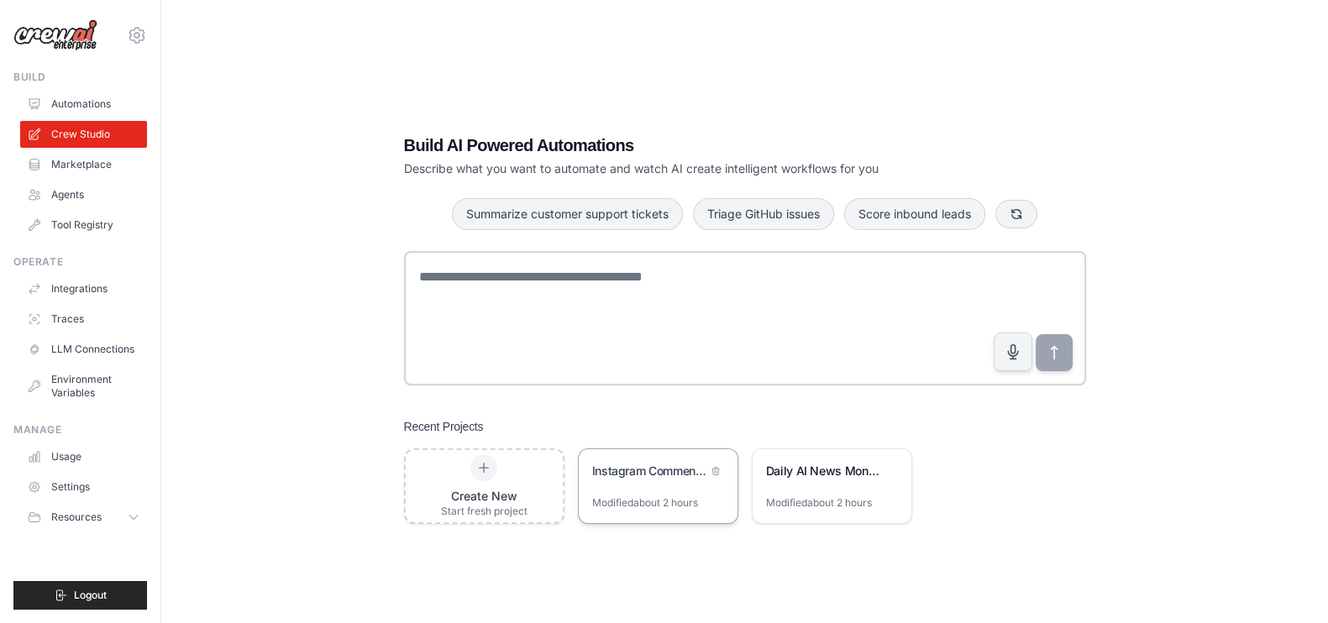
click at [651, 475] on div "Instagram Comments Sentiment Analyzer" at bounding box center [649, 471] width 115 height 17
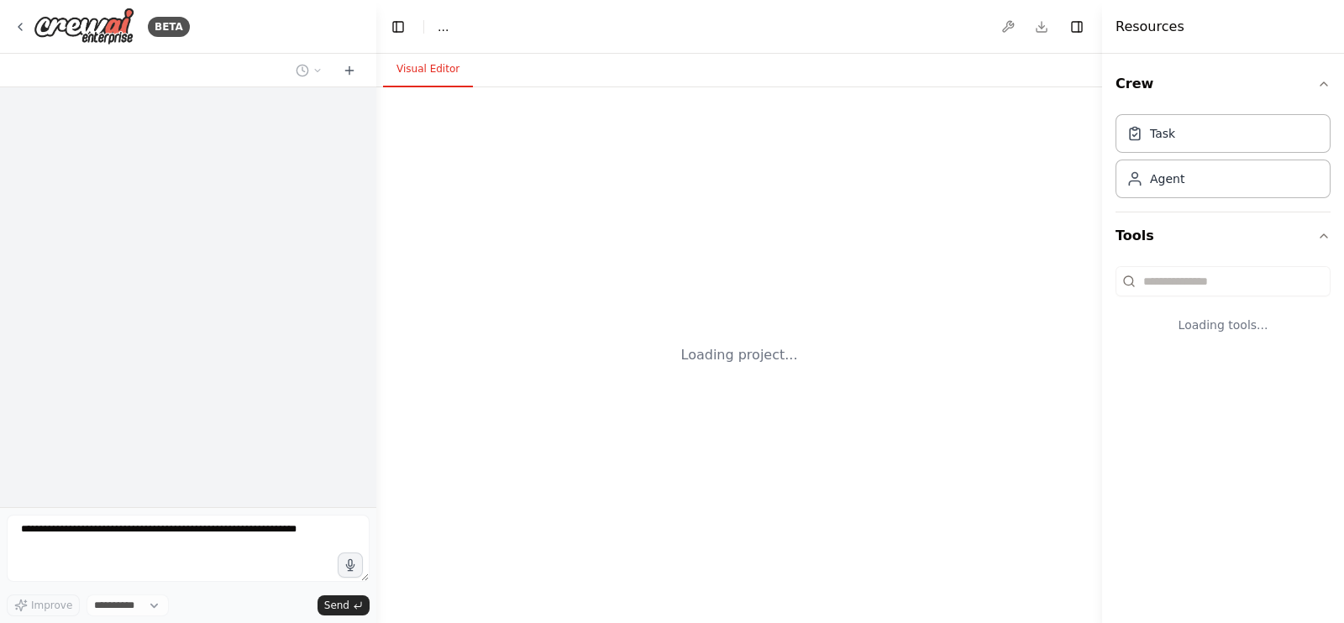
select select "****"
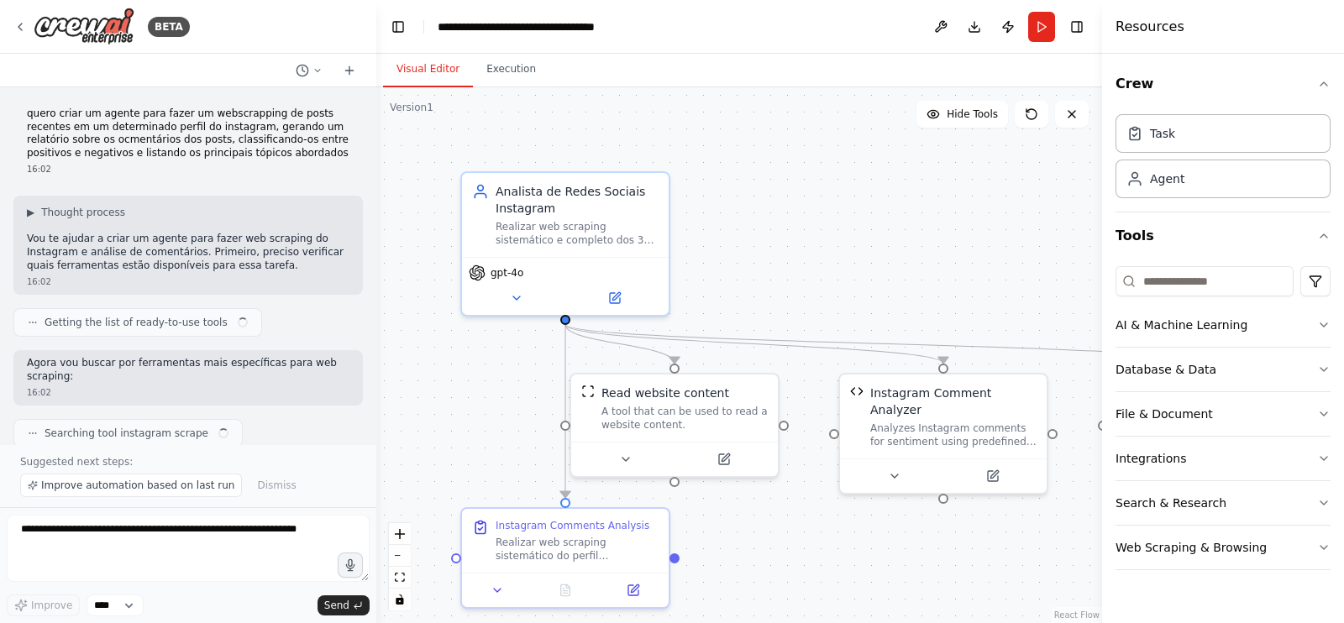
scroll to position [7908, 0]
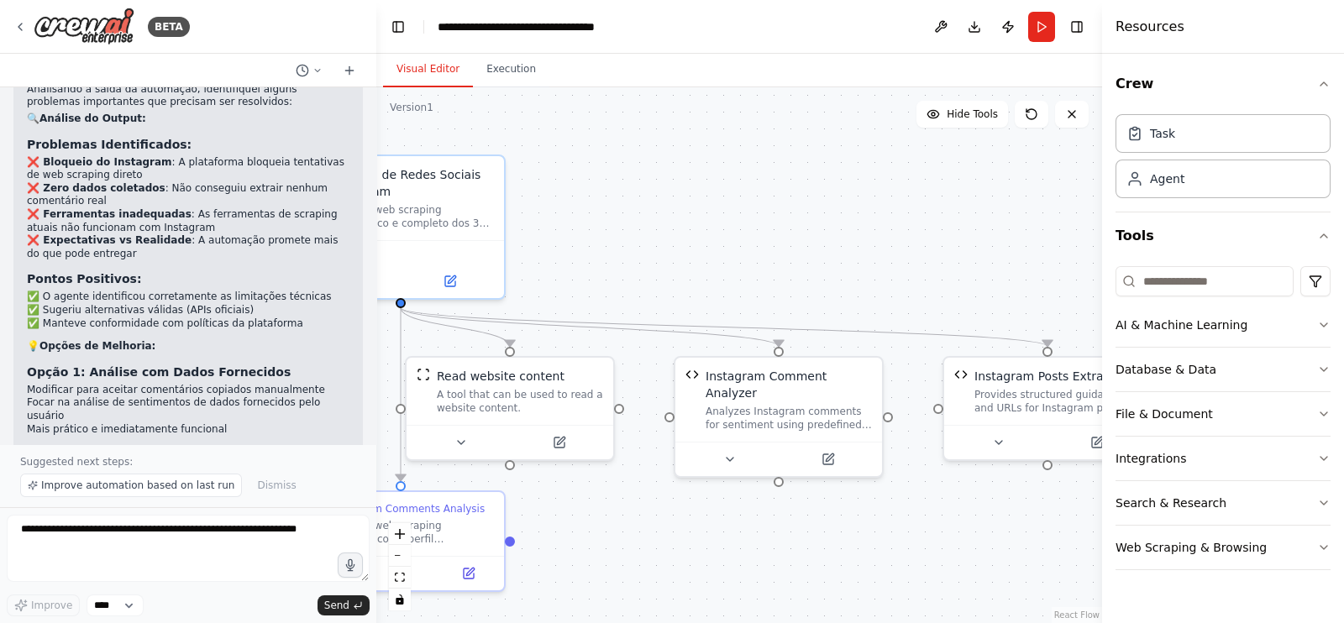
drag, startPoint x: 783, startPoint y: 246, endPoint x: 687, endPoint y: 221, distance: 99.0
click at [687, 221] on div ".deletable-edge-delete-btn { width: 20px; height: 20px; border: 0px solid #ffff…" at bounding box center [739, 355] width 726 height 536
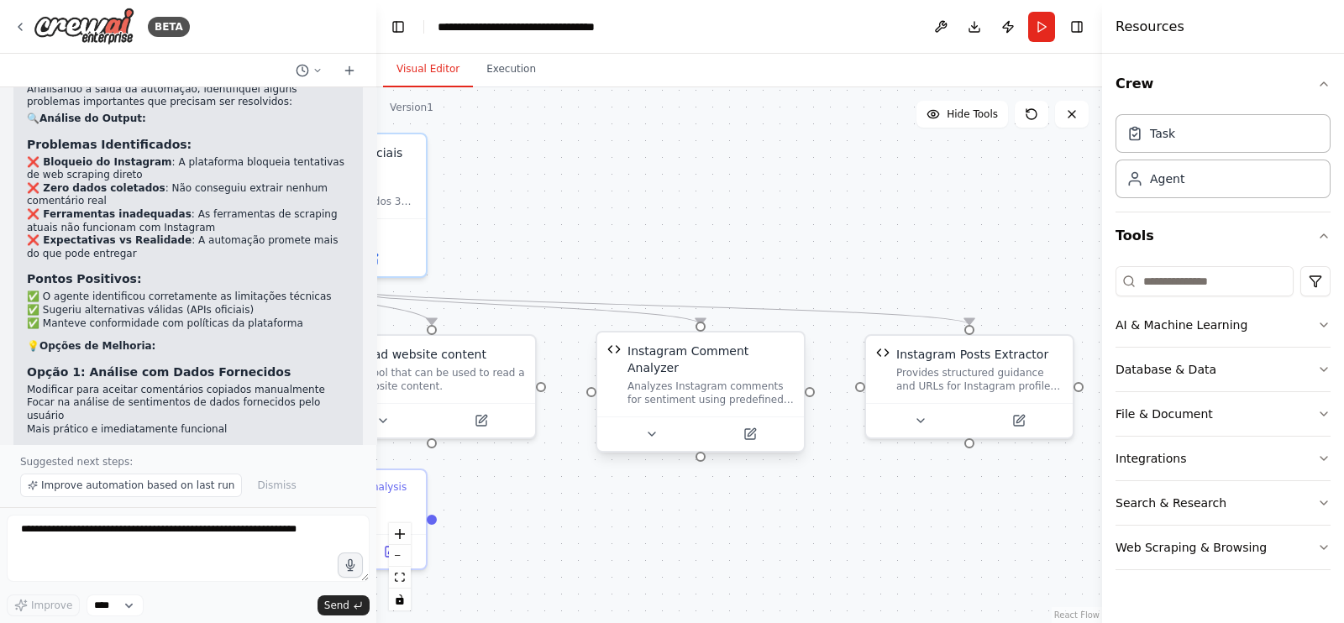
click at [764, 358] on div "Instagram Comment Analyzer" at bounding box center [710, 360] width 166 height 34
click at [747, 425] on button at bounding box center [749, 434] width 95 height 20
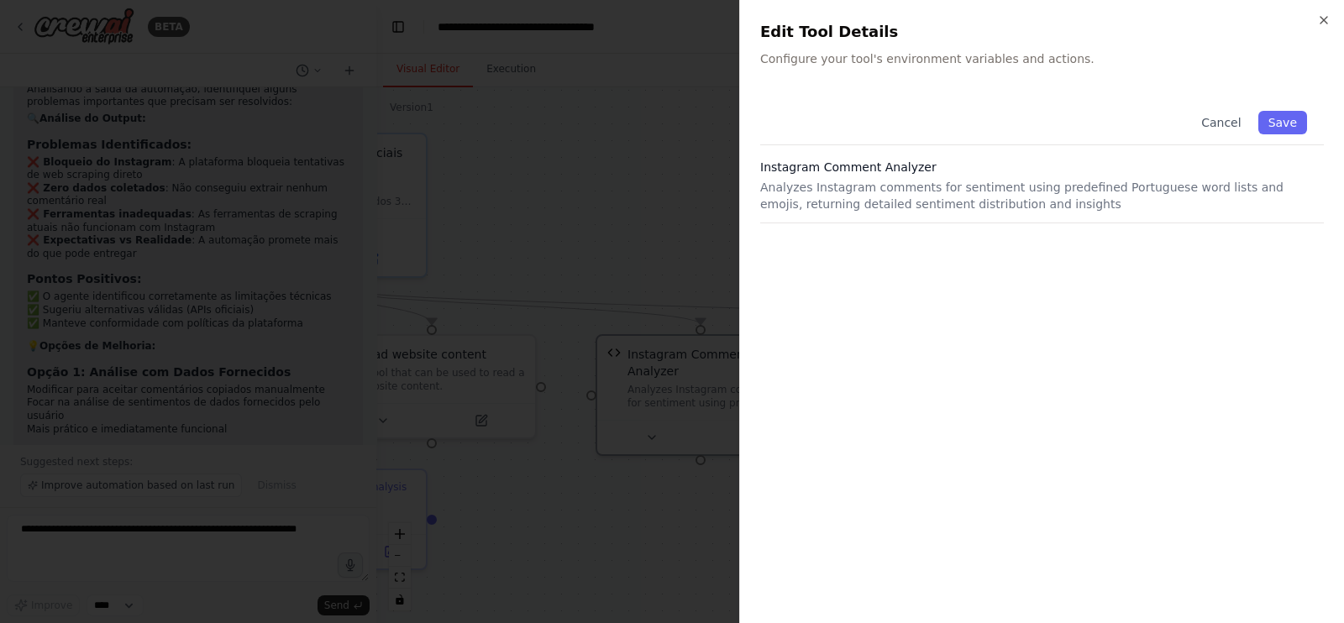
click at [682, 232] on div at bounding box center [672, 311] width 1344 height 623
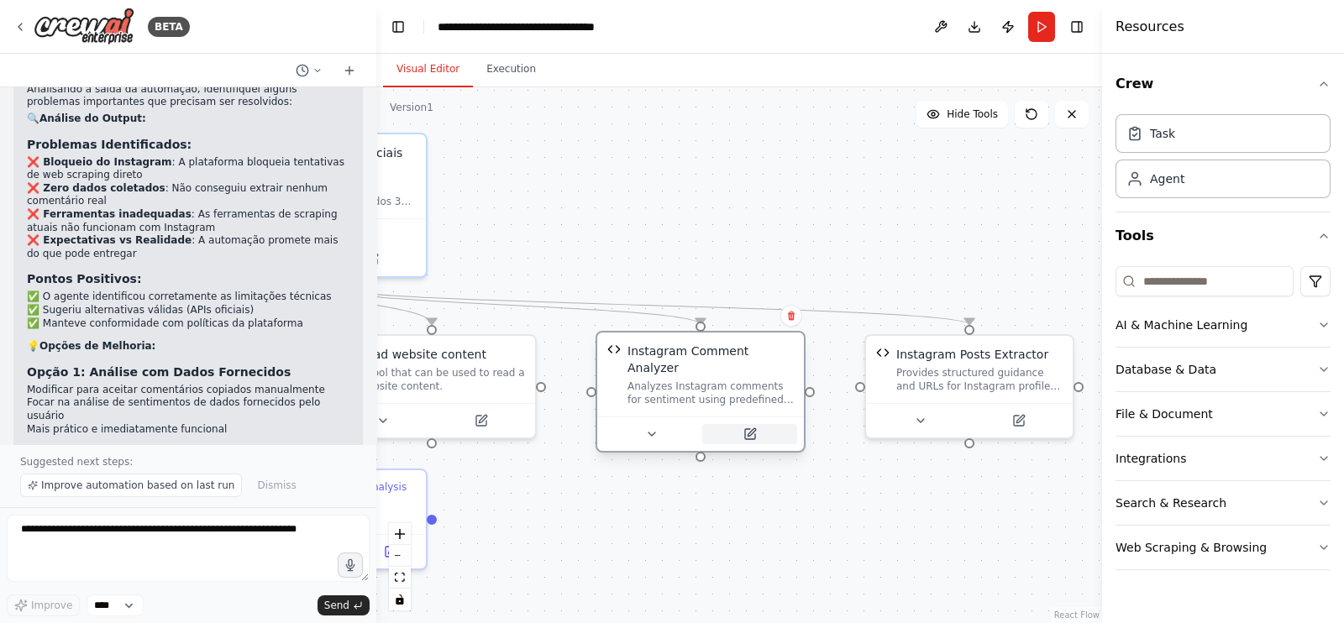
click at [748, 428] on icon at bounding box center [752, 432] width 8 height 8
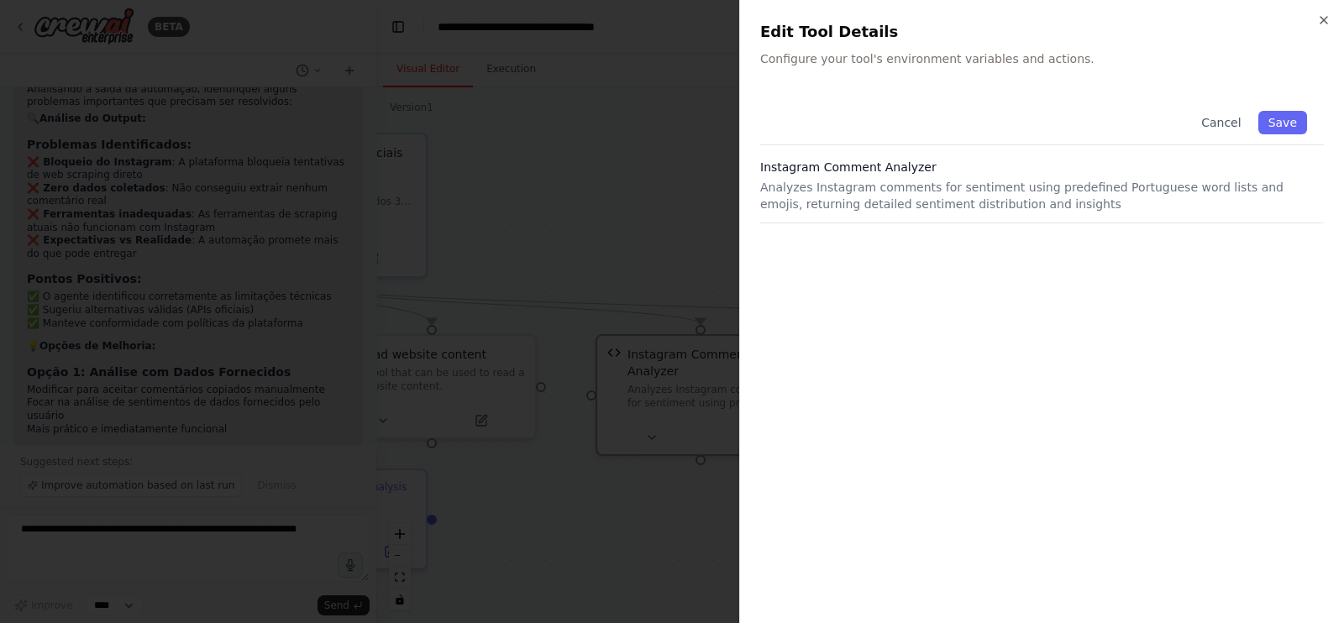
click at [647, 237] on div at bounding box center [672, 311] width 1344 height 623
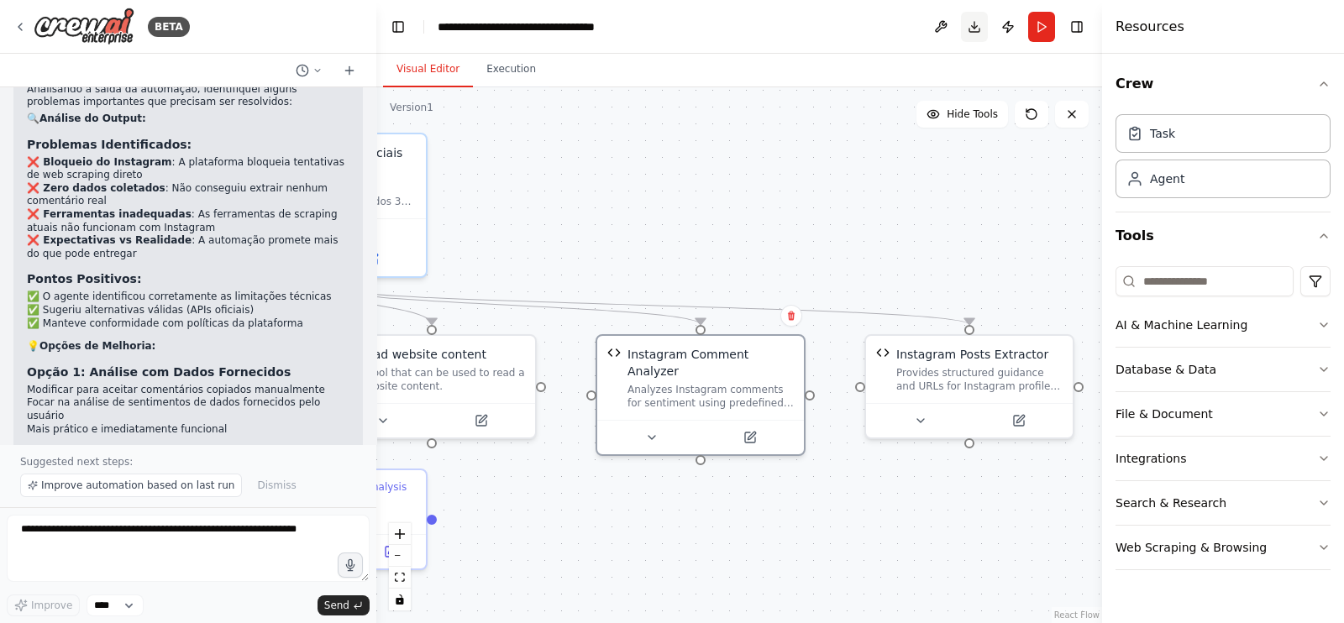
click at [984, 24] on button "Download" at bounding box center [974, 27] width 27 height 30
click at [19, 31] on icon at bounding box center [19, 26] width 13 height 13
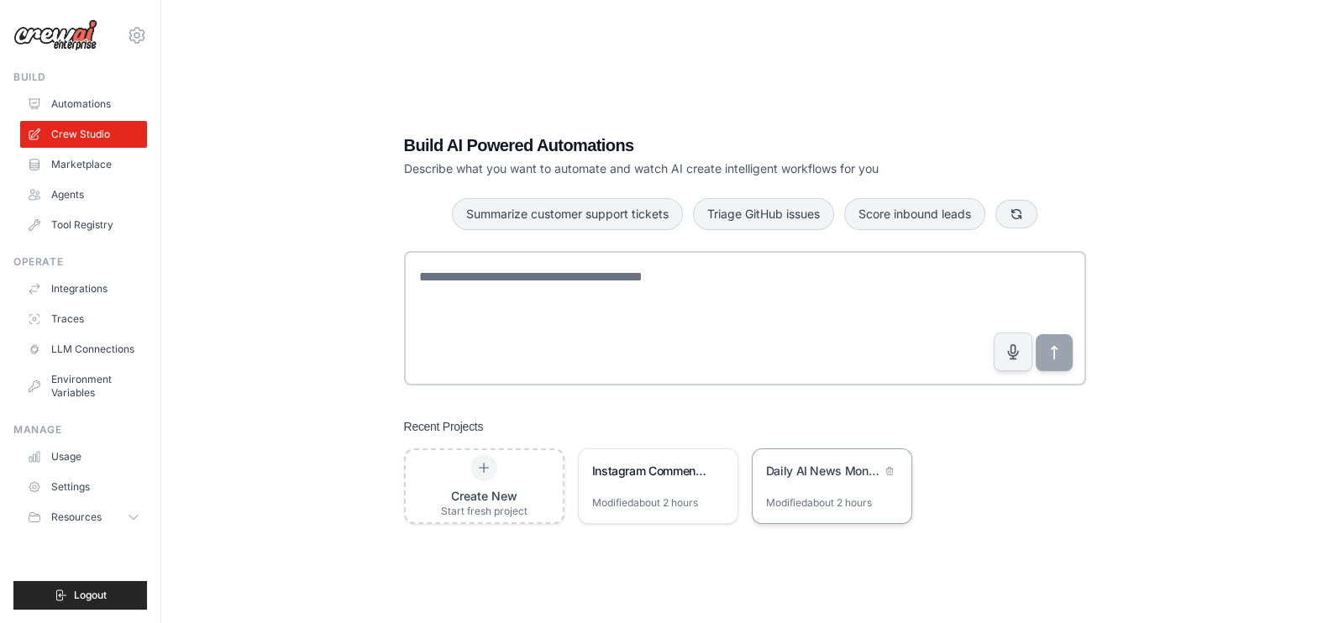
drag, startPoint x: 840, startPoint y: 482, endPoint x: 857, endPoint y: 481, distance: 16.8
click at [857, 481] on div "Daily AI News Monitor" at bounding box center [823, 473] width 115 height 20
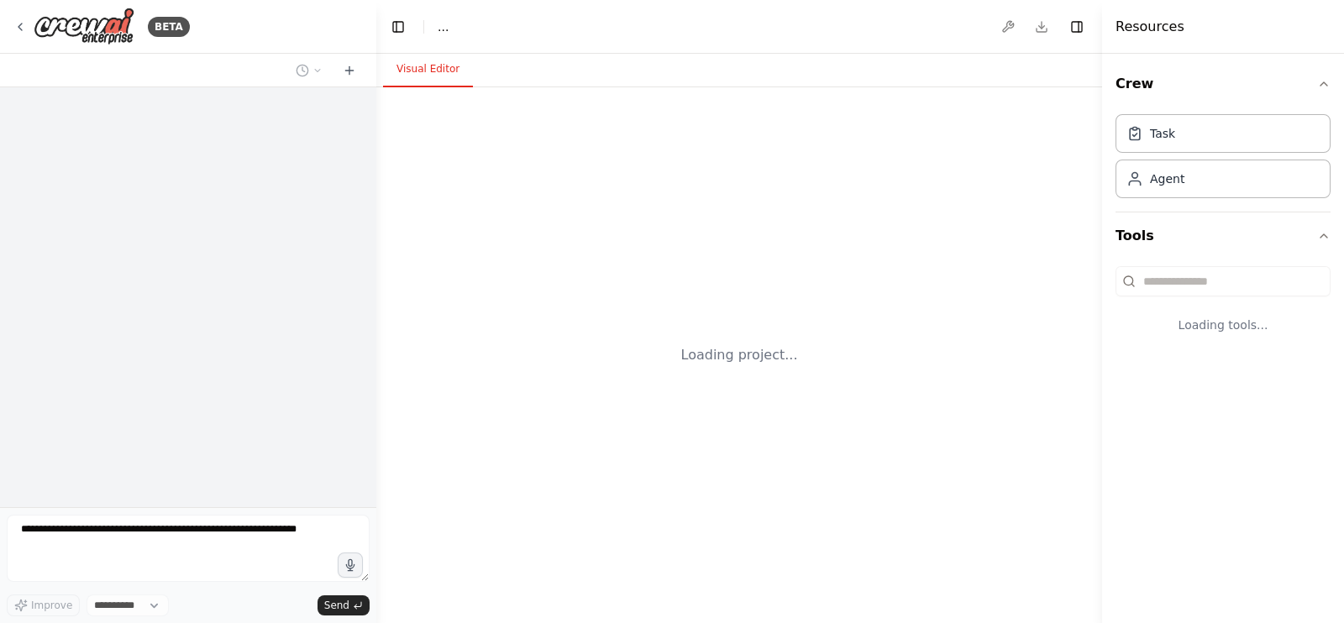
select select "****"
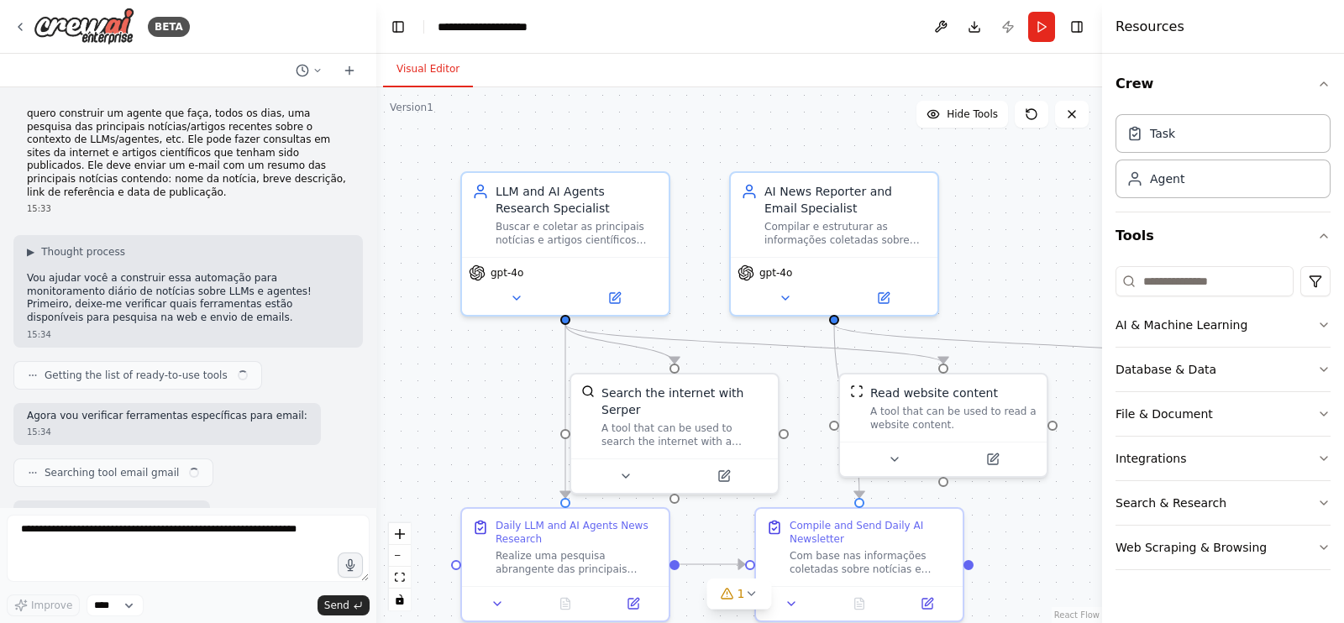
scroll to position [1092, 0]
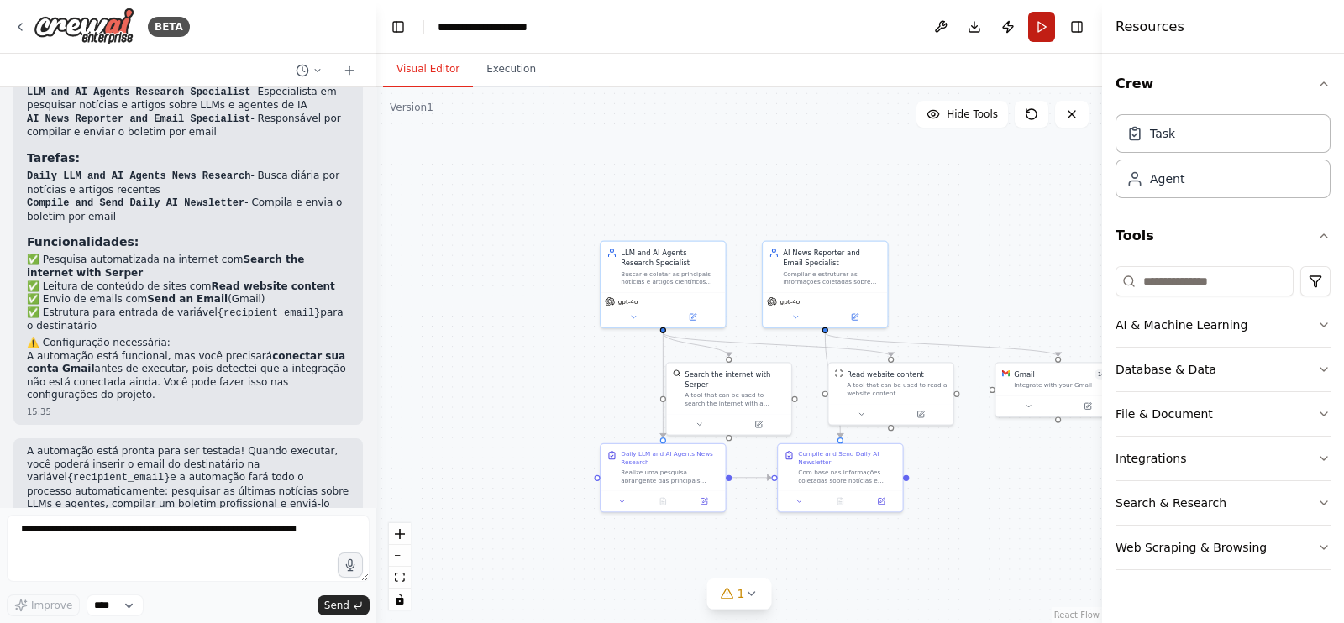
click at [1038, 22] on button "Run" at bounding box center [1041, 27] width 27 height 30
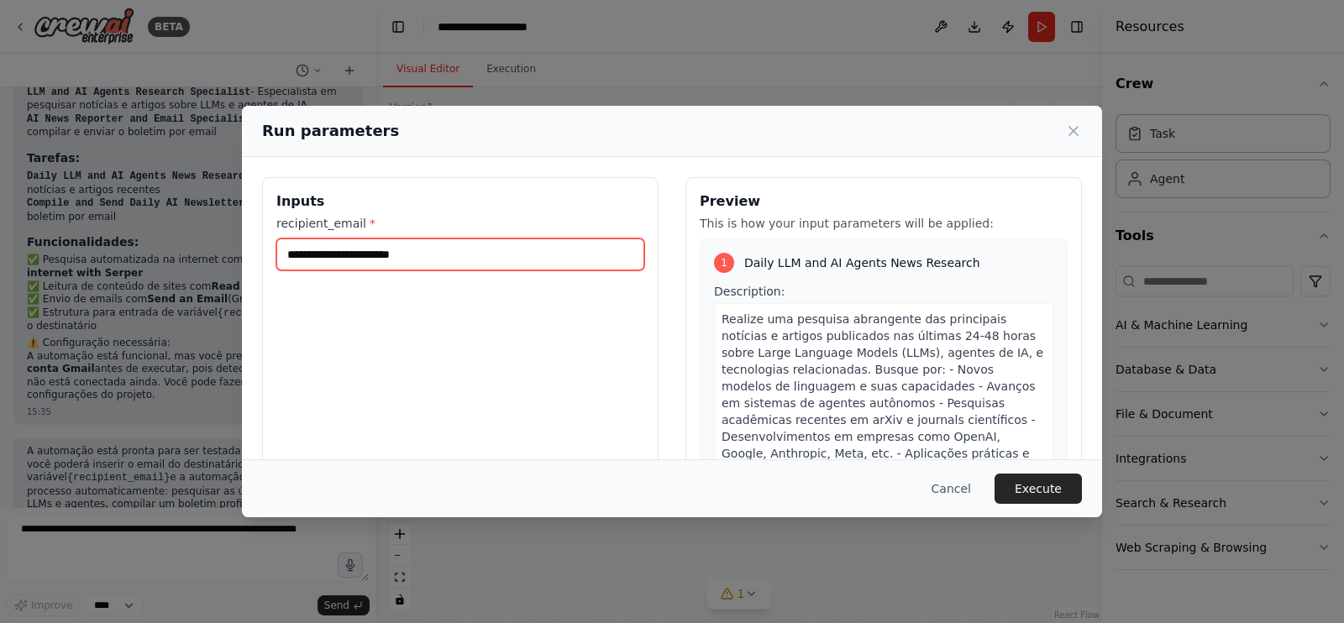
click at [540, 266] on input "recipient_email *" at bounding box center [460, 255] width 368 height 32
type input "**********"
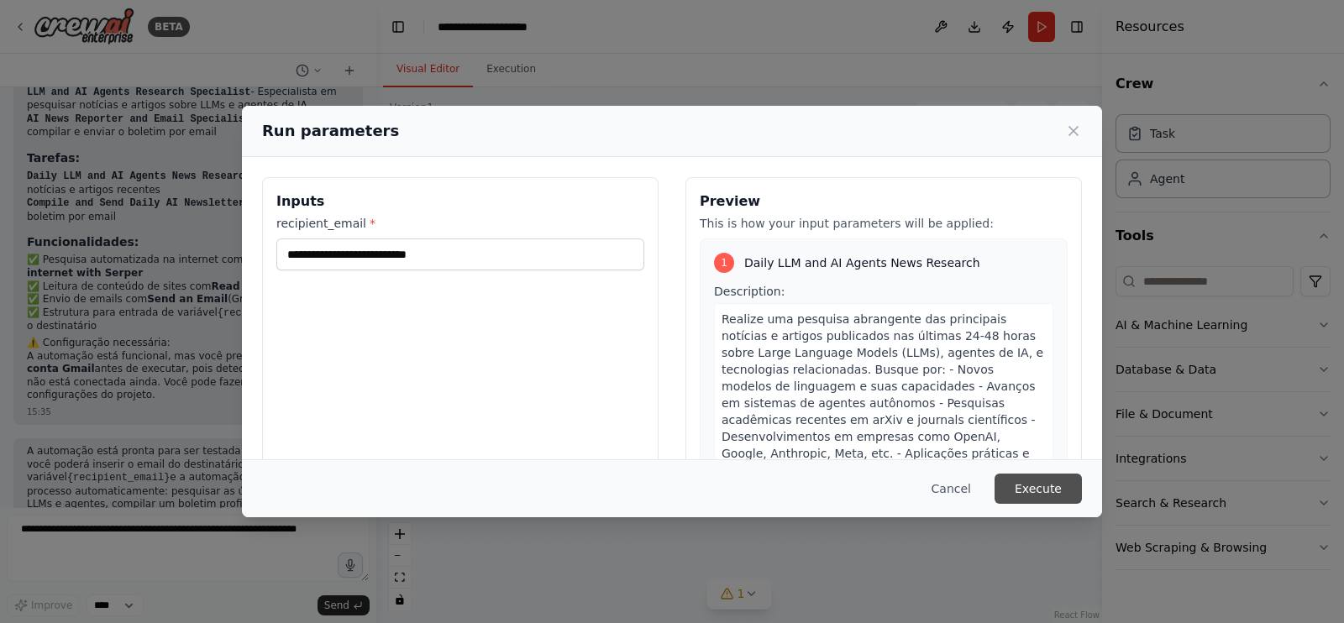
click at [1045, 492] on button "Execute" at bounding box center [1037, 489] width 87 height 30
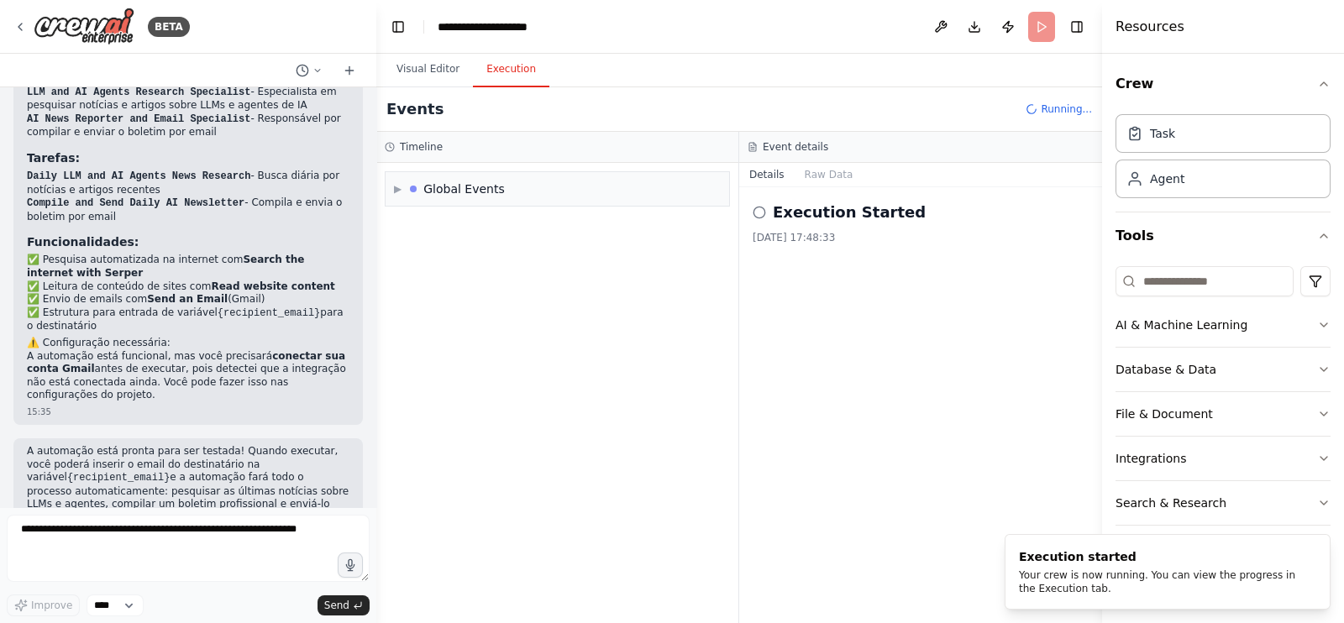
click at [524, 64] on button "Execution" at bounding box center [511, 69] width 76 height 35
